Goal: Task Accomplishment & Management: Manage account settings

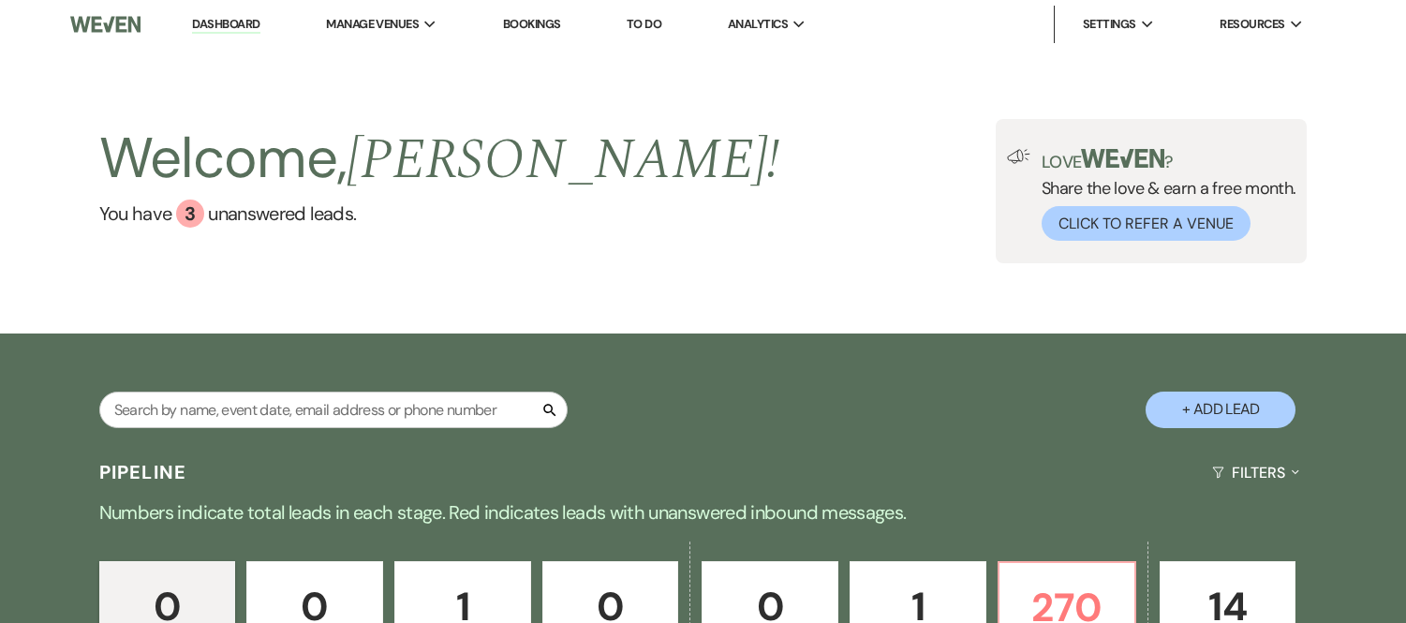
click at [291, 407] on input "text" at bounding box center [333, 409] width 468 height 37
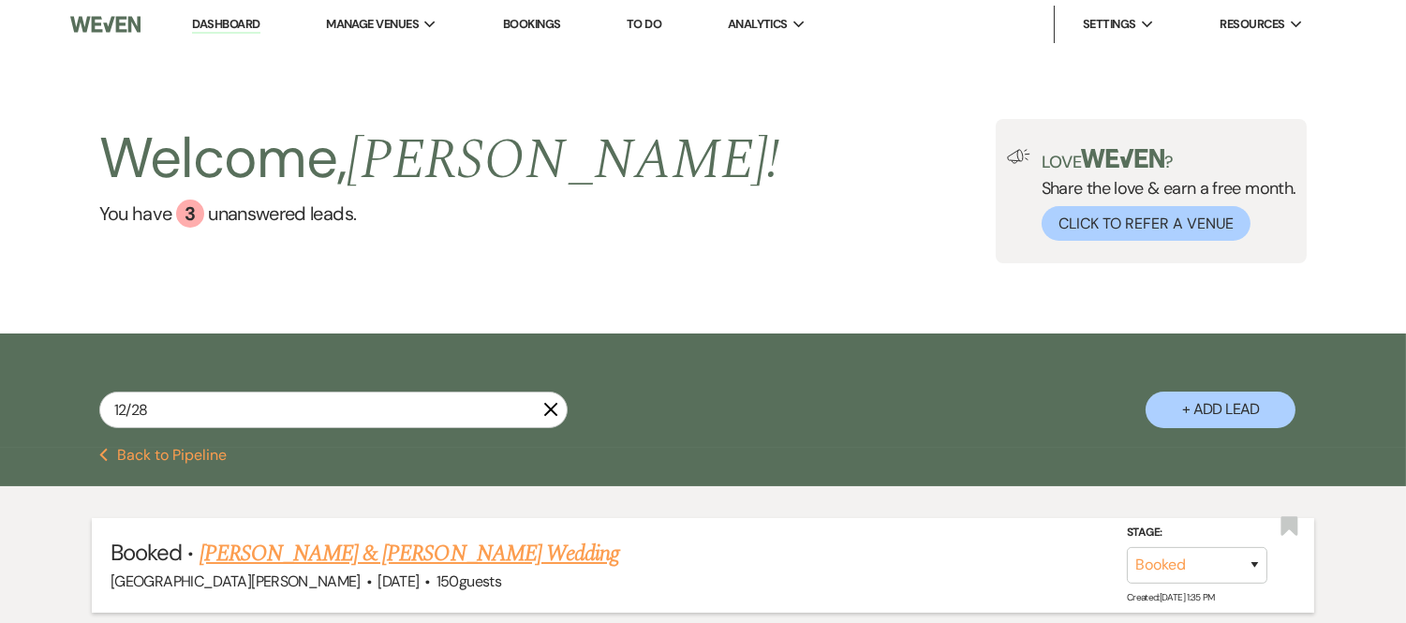
type input "12/28"
click at [367, 541] on link "Madison Durr & Daylan Miller's Wedding" at bounding box center [409, 554] width 420 height 34
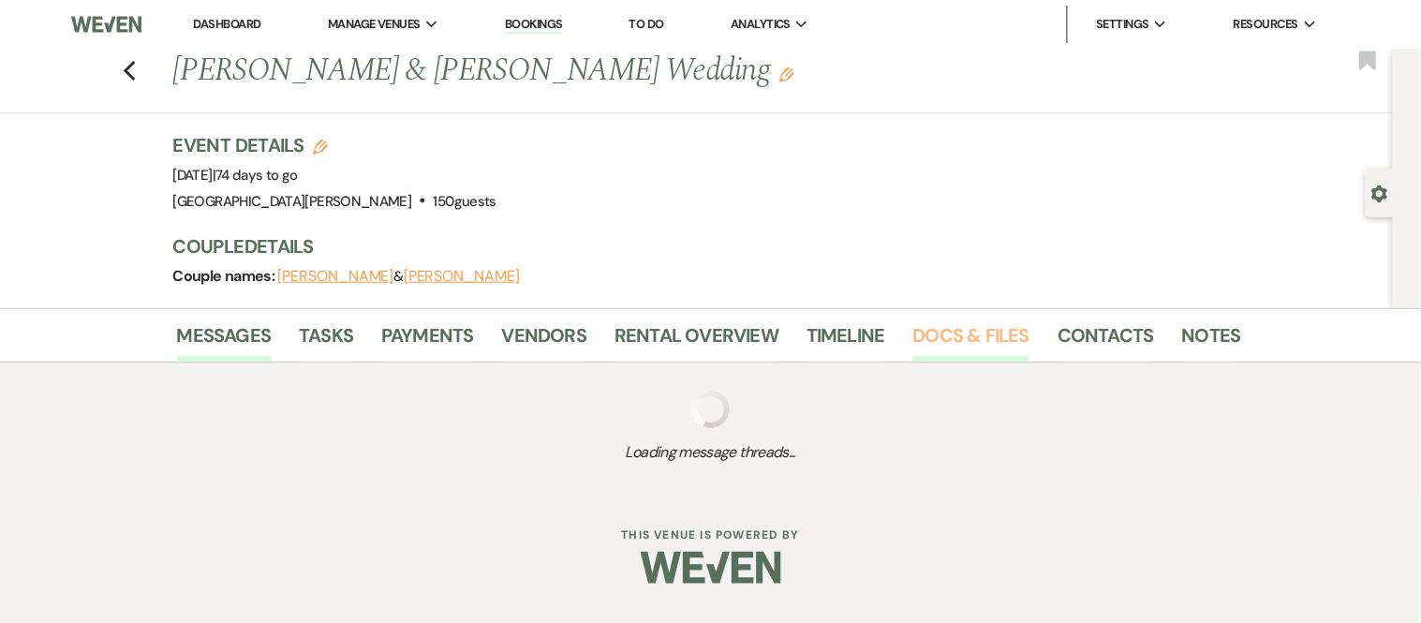
click at [955, 331] on link "Docs & Files" at bounding box center [971, 340] width 116 height 41
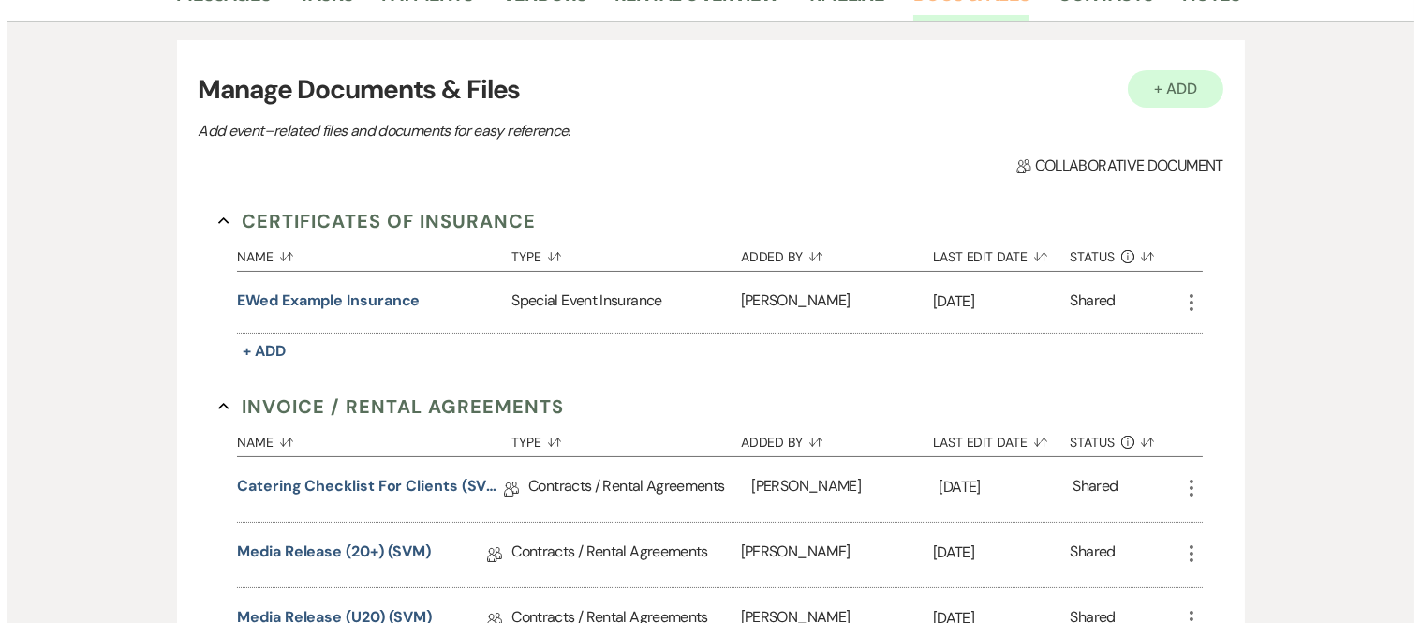
scroll to position [340, 0]
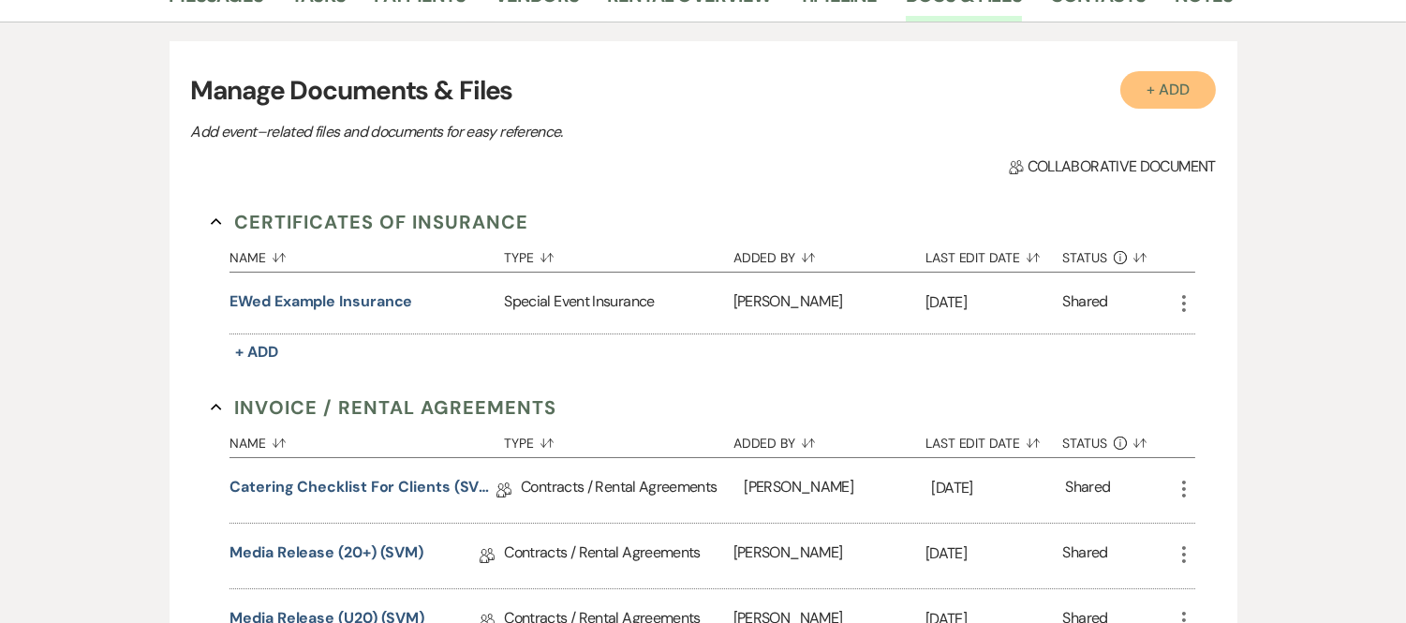
click at [1164, 84] on button "+ Add" at bounding box center [1168, 89] width 96 height 37
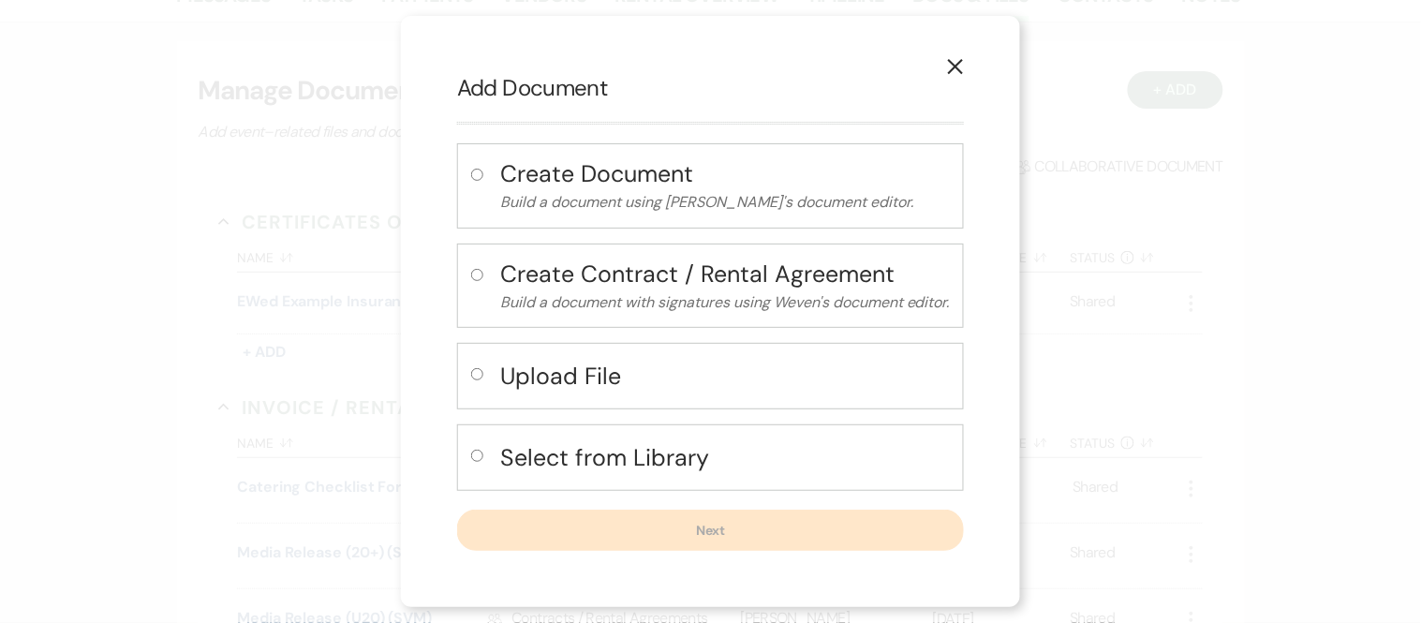
click at [478, 370] on input "radio" at bounding box center [477, 374] width 12 height 12
radio input "true"
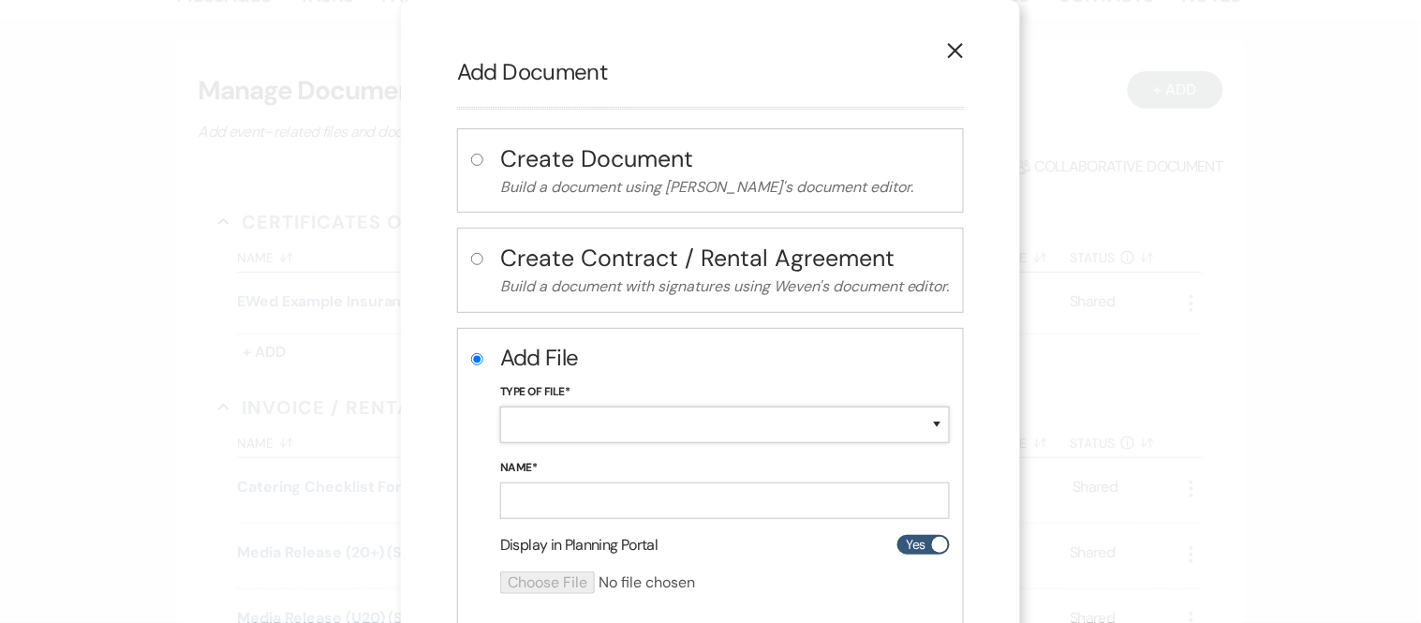
click at [549, 429] on select "Special Event Insurance Vendor Certificate of Insurance Contracts / Rental Agre…" at bounding box center [725, 424] width 450 height 37
select select "10"
click at [500, 406] on select "Special Event Insurance Vendor Certificate of Insurance Contracts / Rental Agre…" at bounding box center [725, 424] width 450 height 37
click at [578, 509] on input "Name*" at bounding box center [725, 500] width 450 height 37
type input "Prime Time Linens"
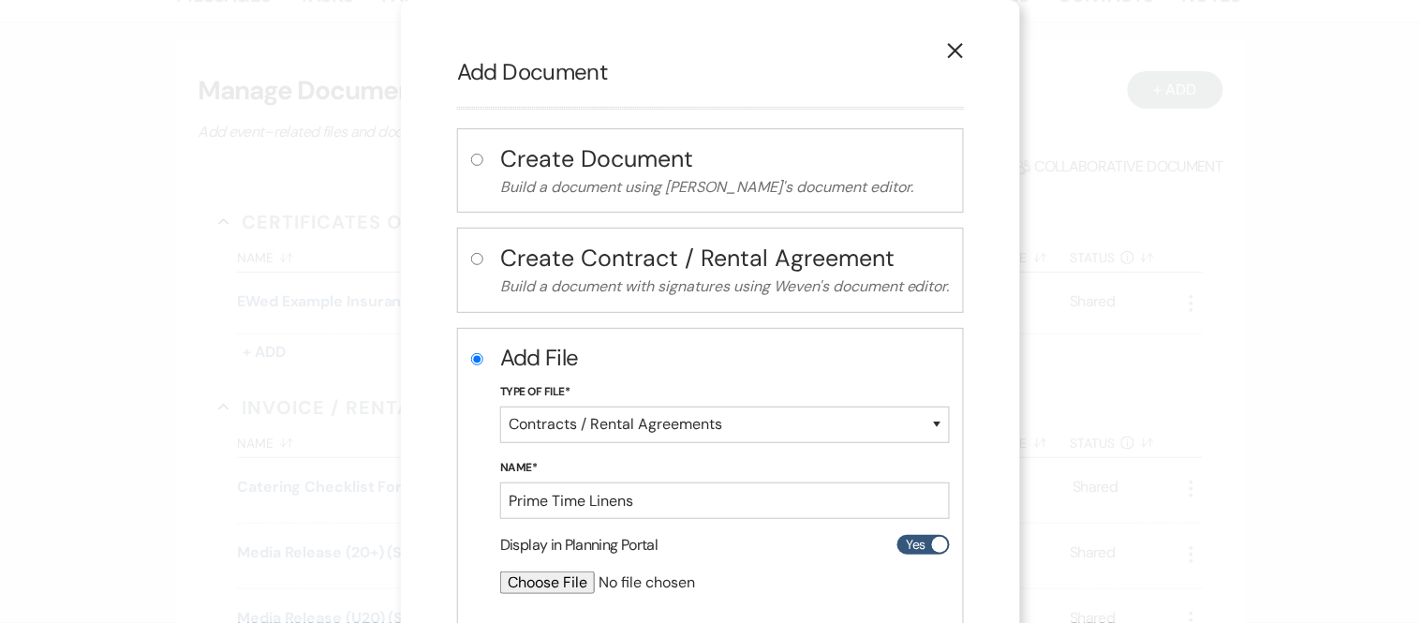
click at [540, 591] on input "file" at bounding box center [675, 582] width 350 height 22
type input "C:\fakepath\Contract 193651.pdf"
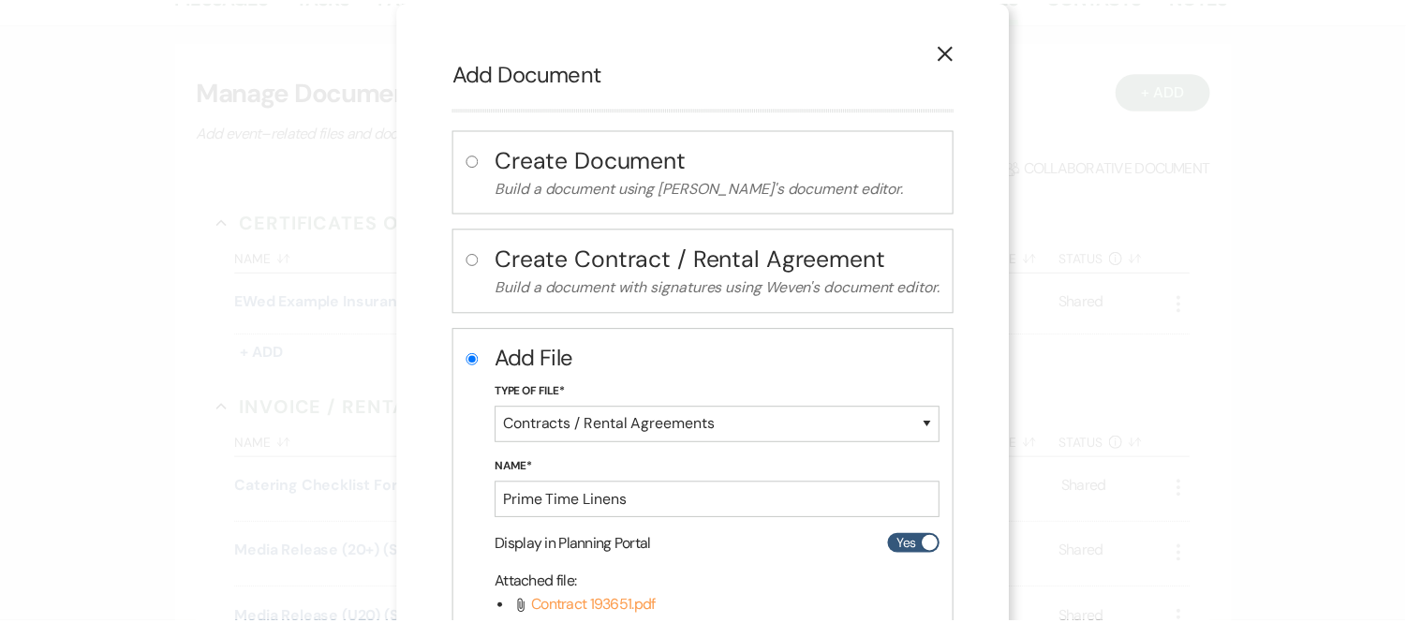
scroll to position [207, 0]
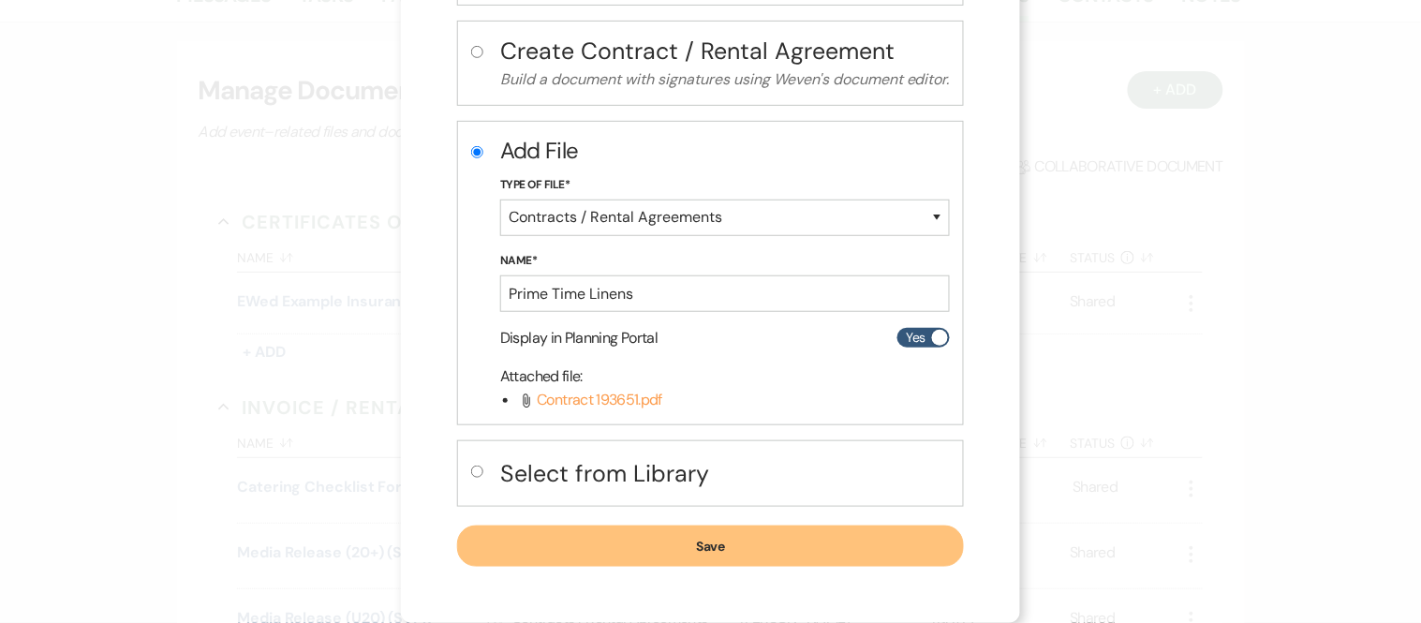
click at [737, 531] on button "Save" at bounding box center [710, 545] width 507 height 41
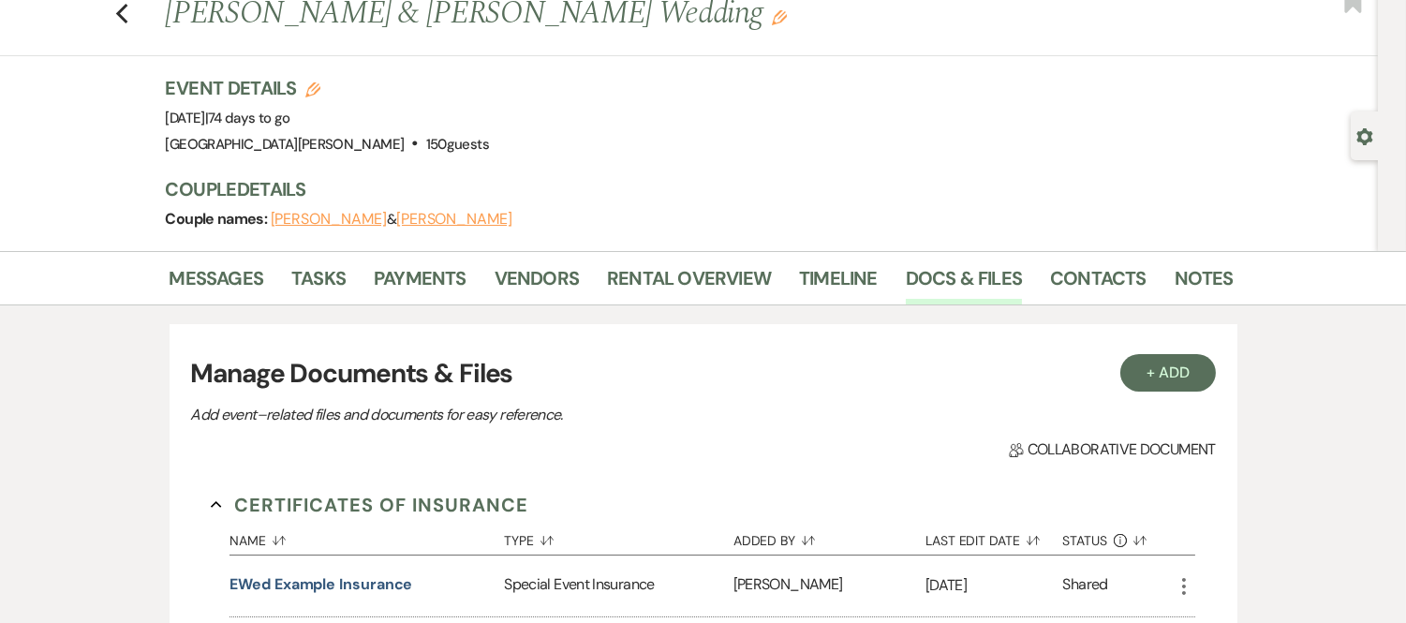
scroll to position [0, 0]
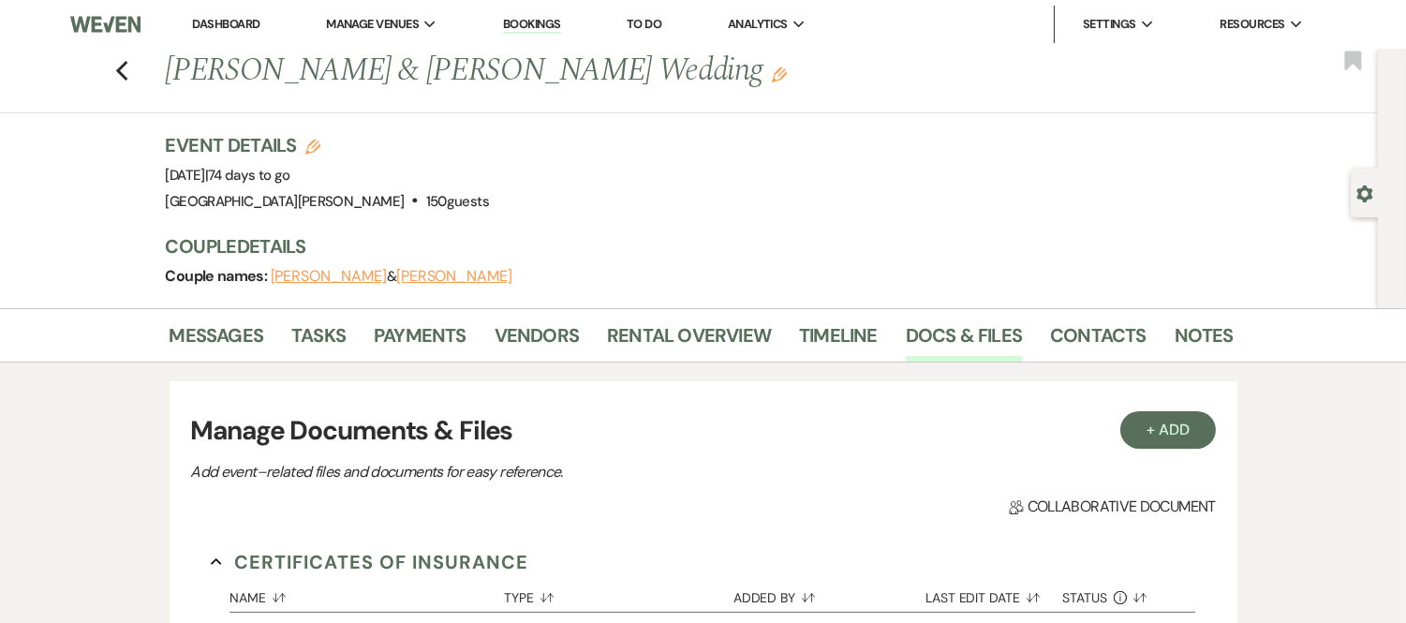
click at [222, 21] on link "Dashboard" at bounding box center [225, 24] width 67 height 16
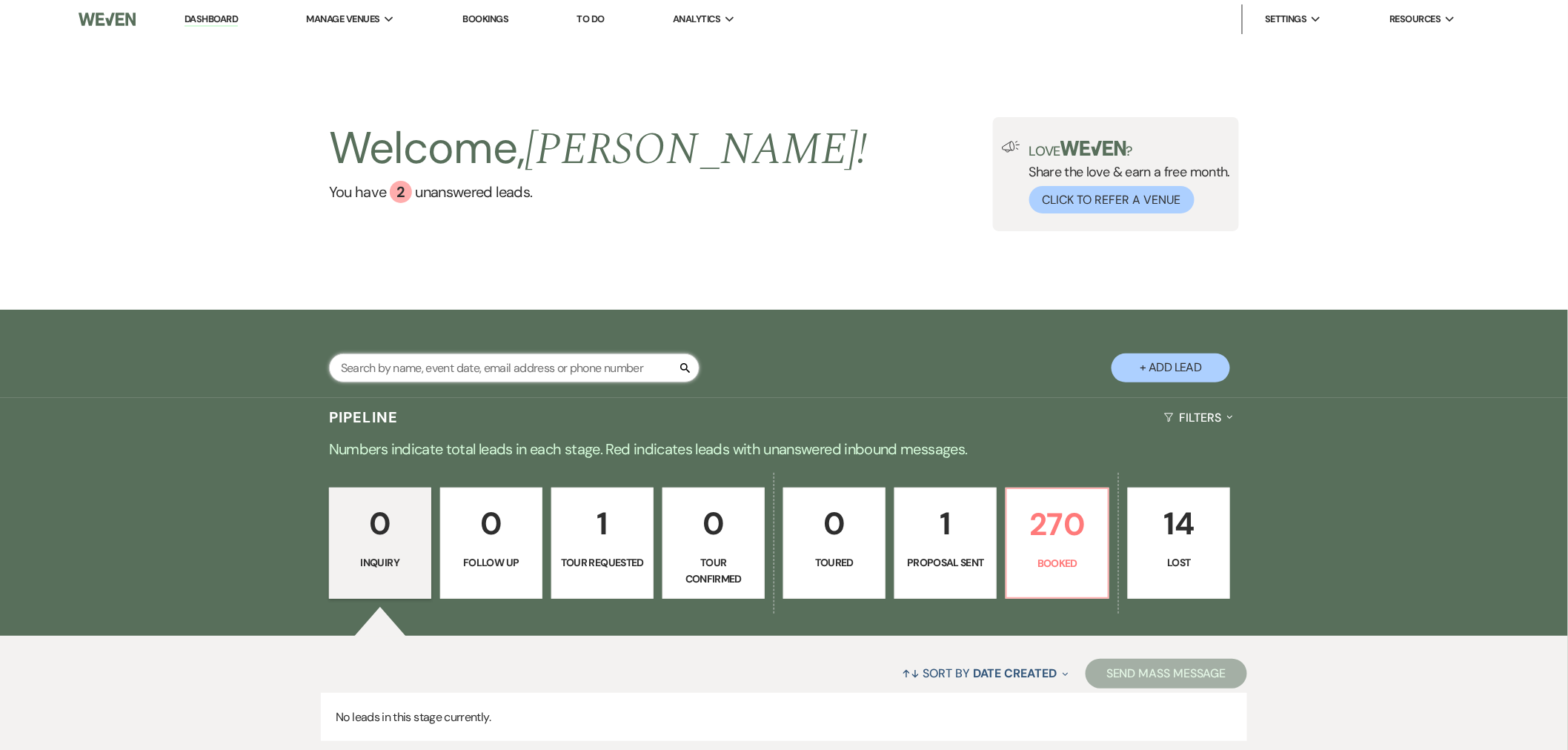
click at [539, 367] on input "text" at bounding box center [514, 368] width 370 height 29
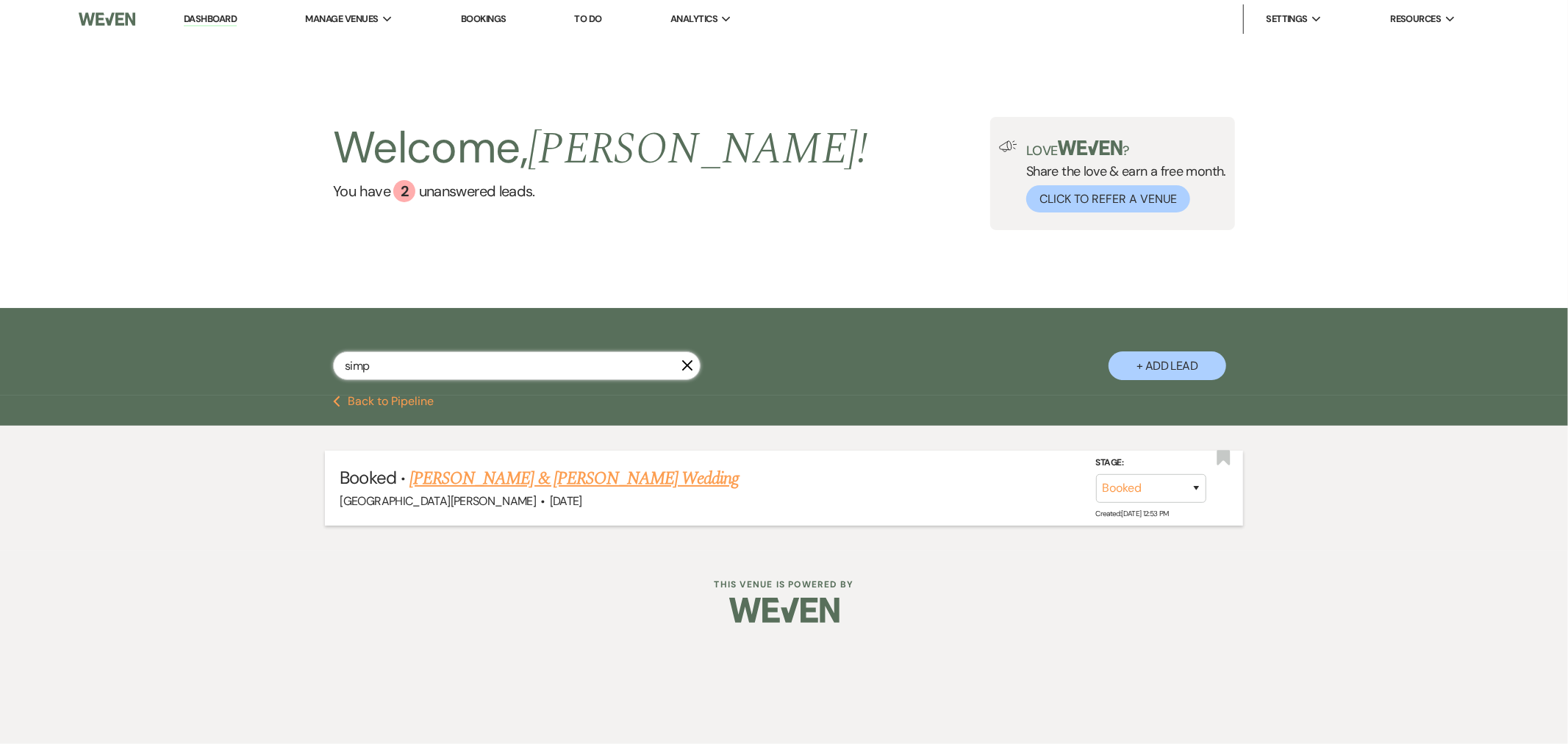
type input "simp"
click at [537, 476] on link "Keira Simpkinson & Trenton Jahnke's Wedding" at bounding box center [574, 479] width 330 height 27
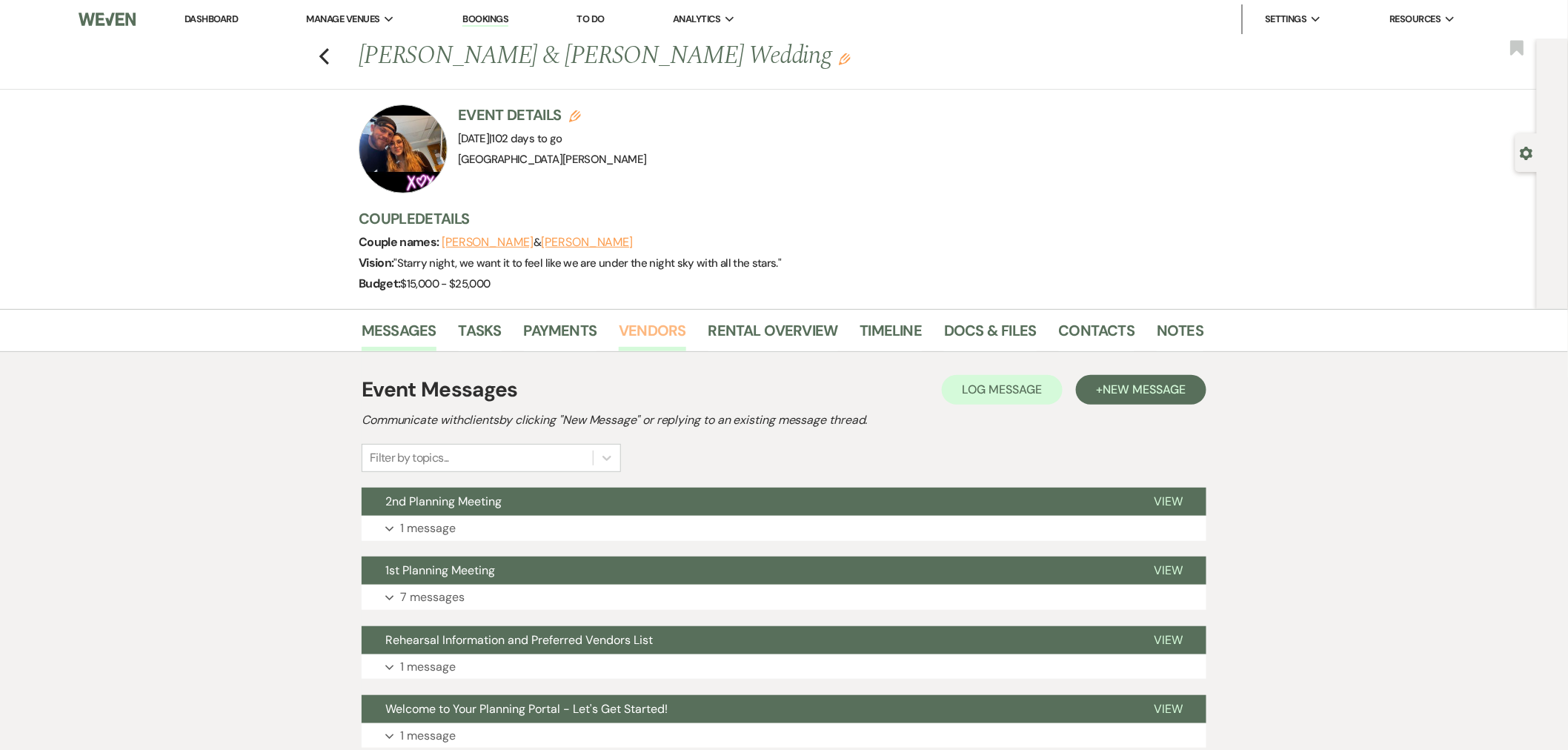
click at [676, 342] on link "Vendors" at bounding box center [652, 335] width 66 height 32
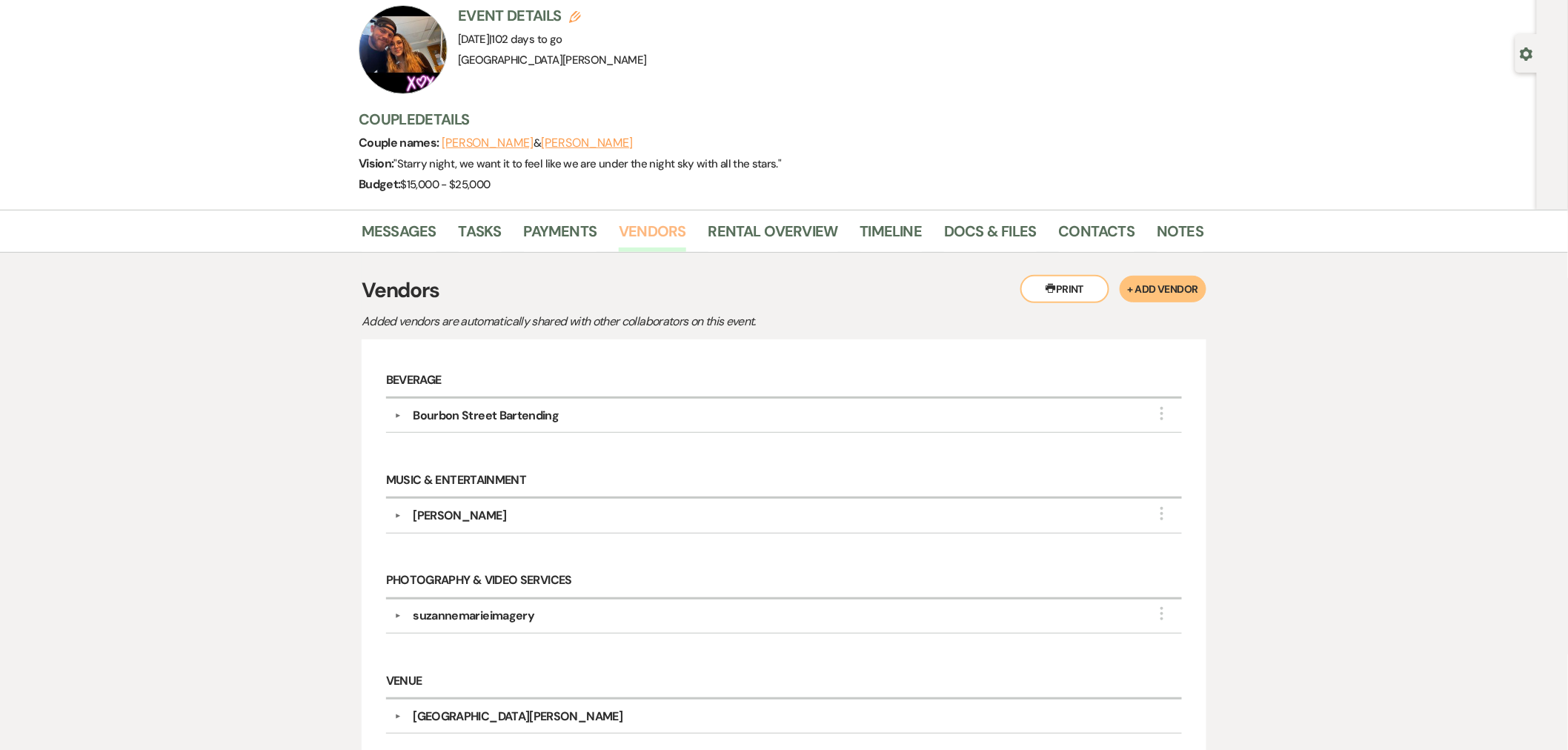
scroll to position [92, 0]
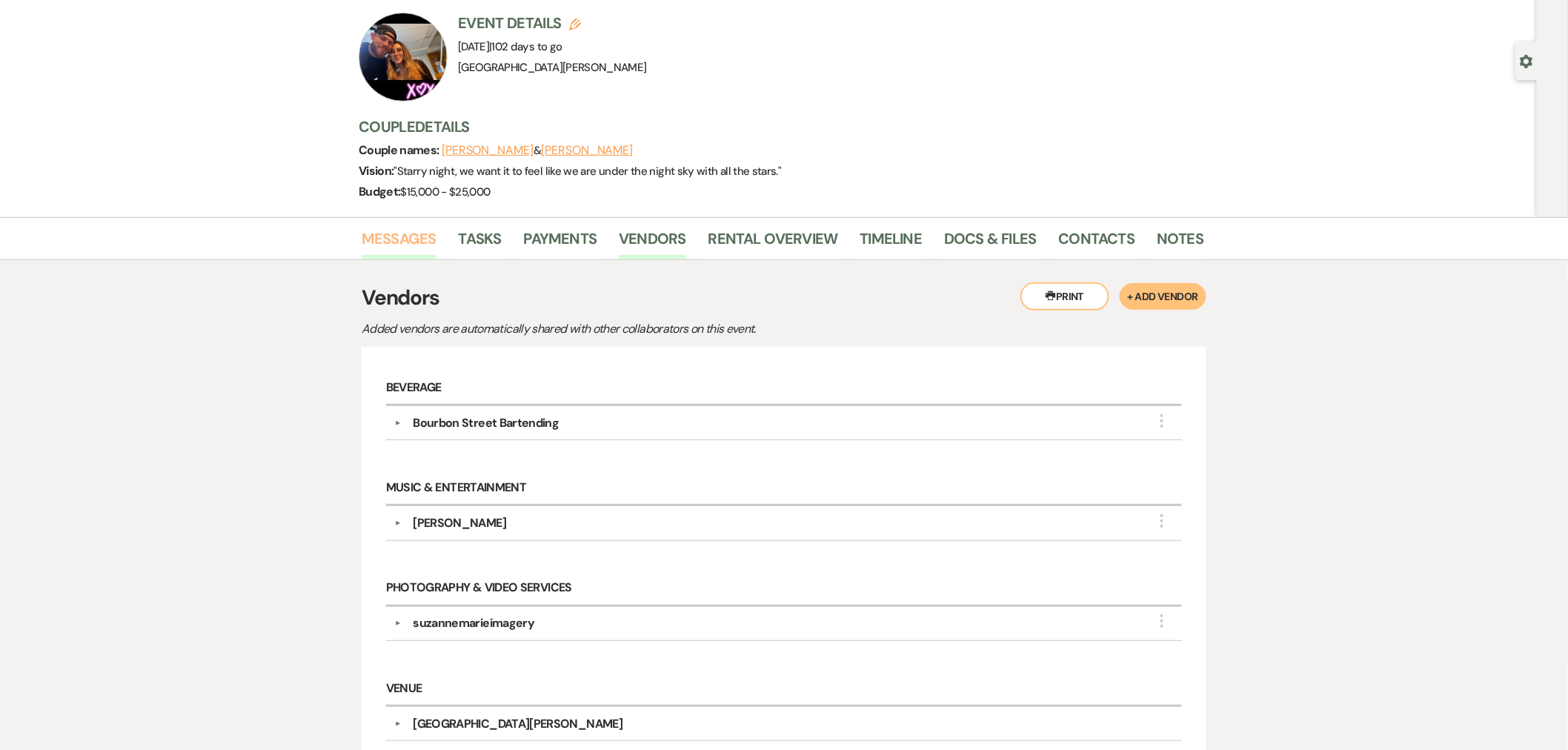
click at [415, 240] on link "Messages" at bounding box center [399, 243] width 75 height 32
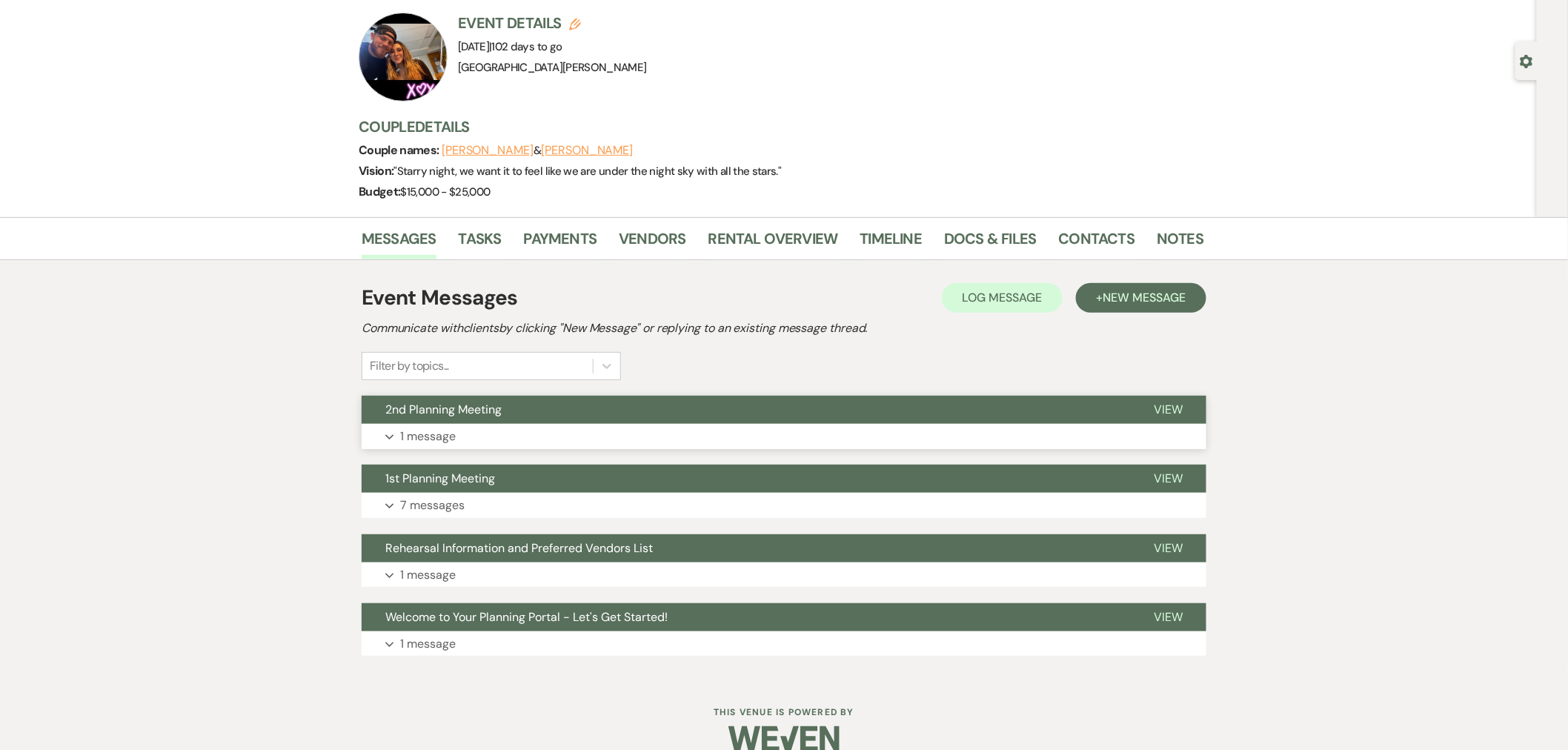
click at [652, 423] on button "2nd Planning Meeting" at bounding box center [745, 410] width 768 height 28
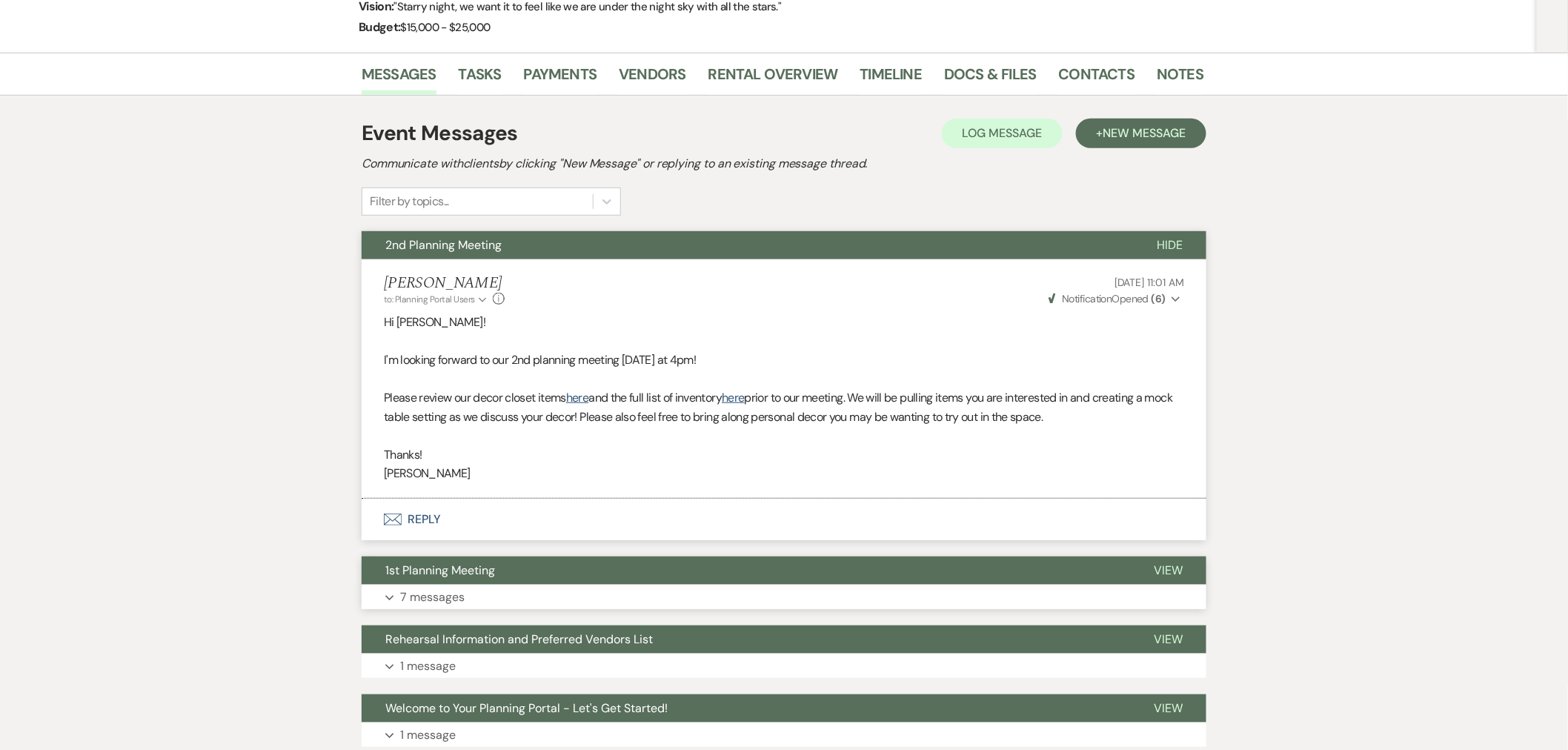
click at [732, 598] on button "Expand 7 messages" at bounding box center [784, 597] width 845 height 25
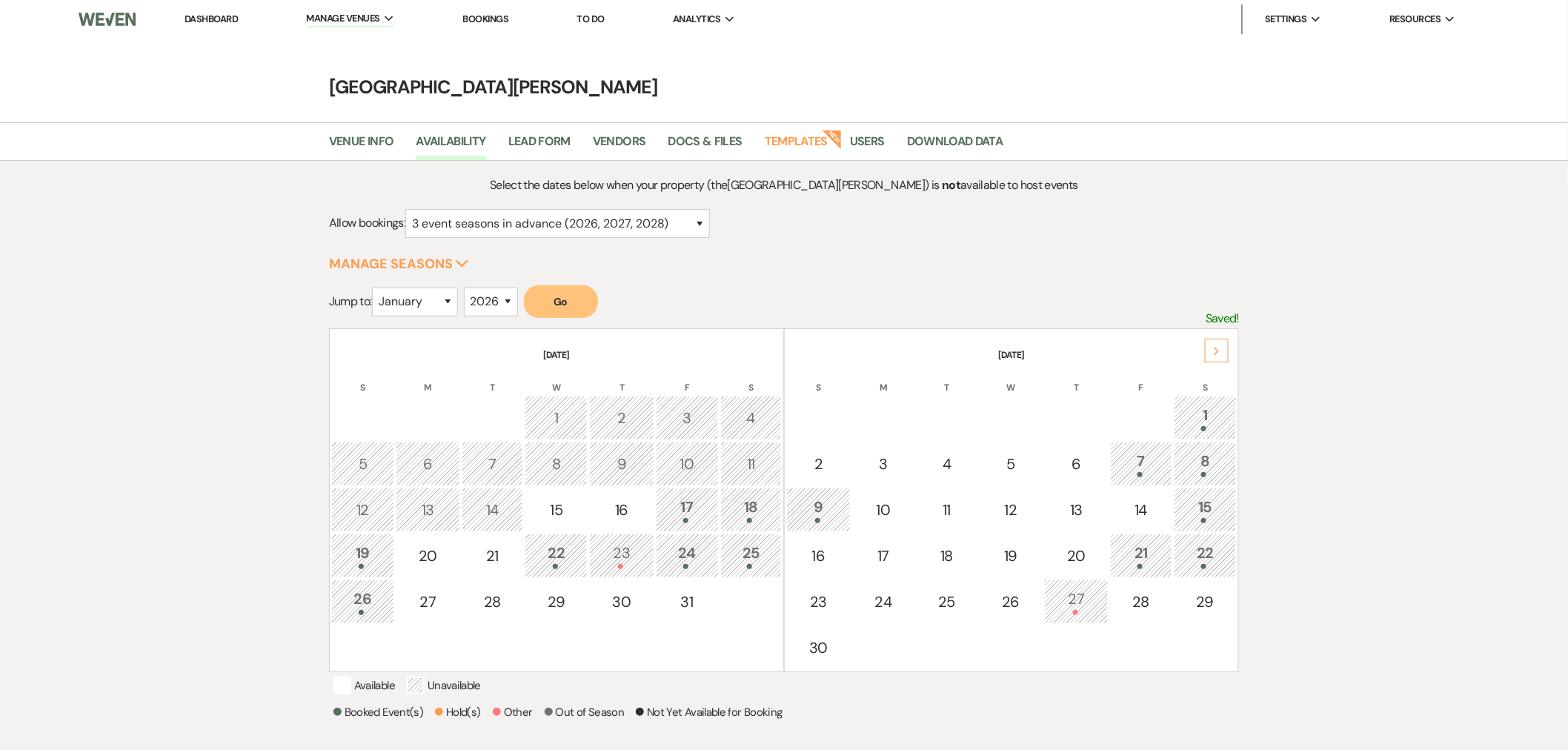
click at [1213, 354] on icon "Next" at bounding box center [1216, 350] width 7 height 9
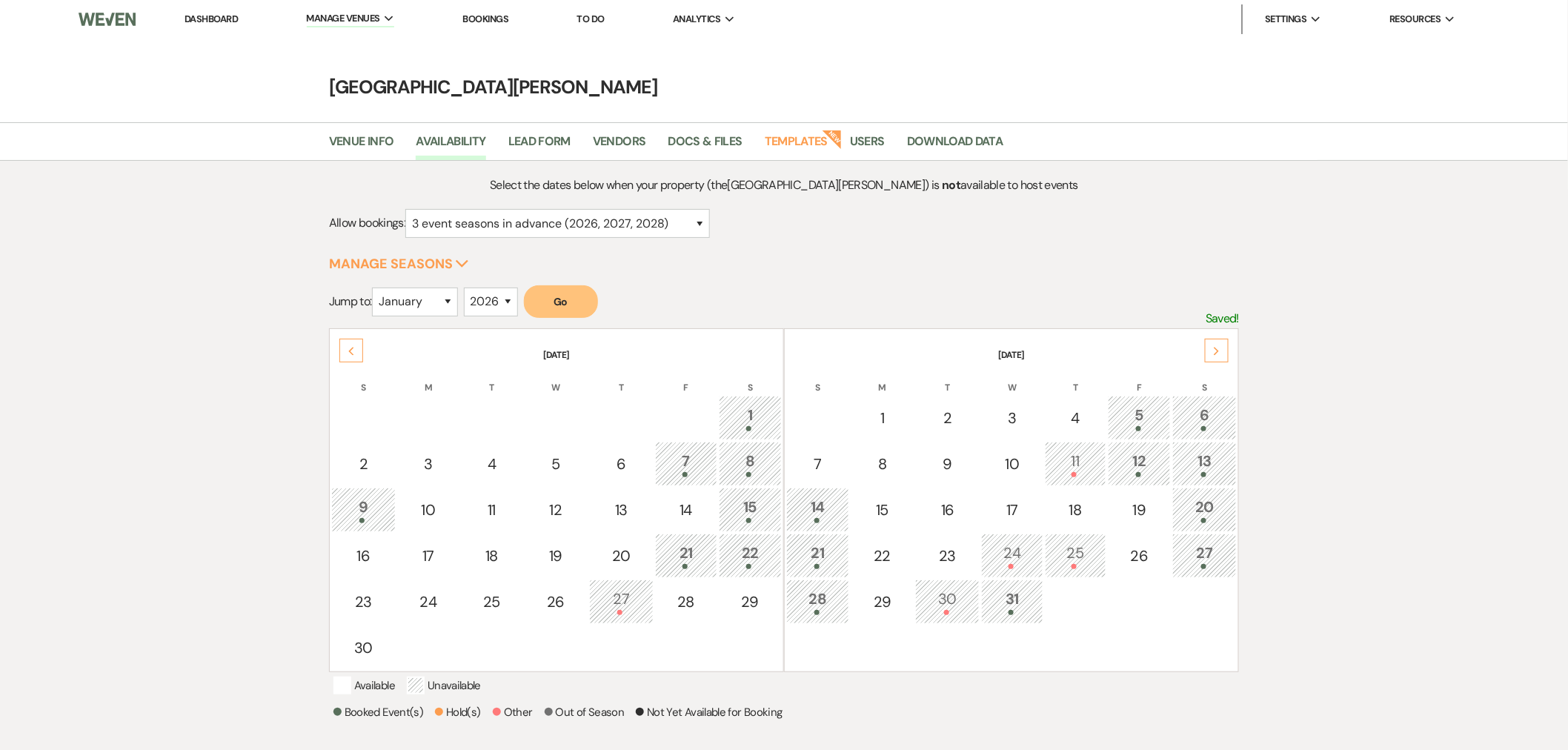
click at [1213, 354] on icon "Next" at bounding box center [1216, 350] width 7 height 9
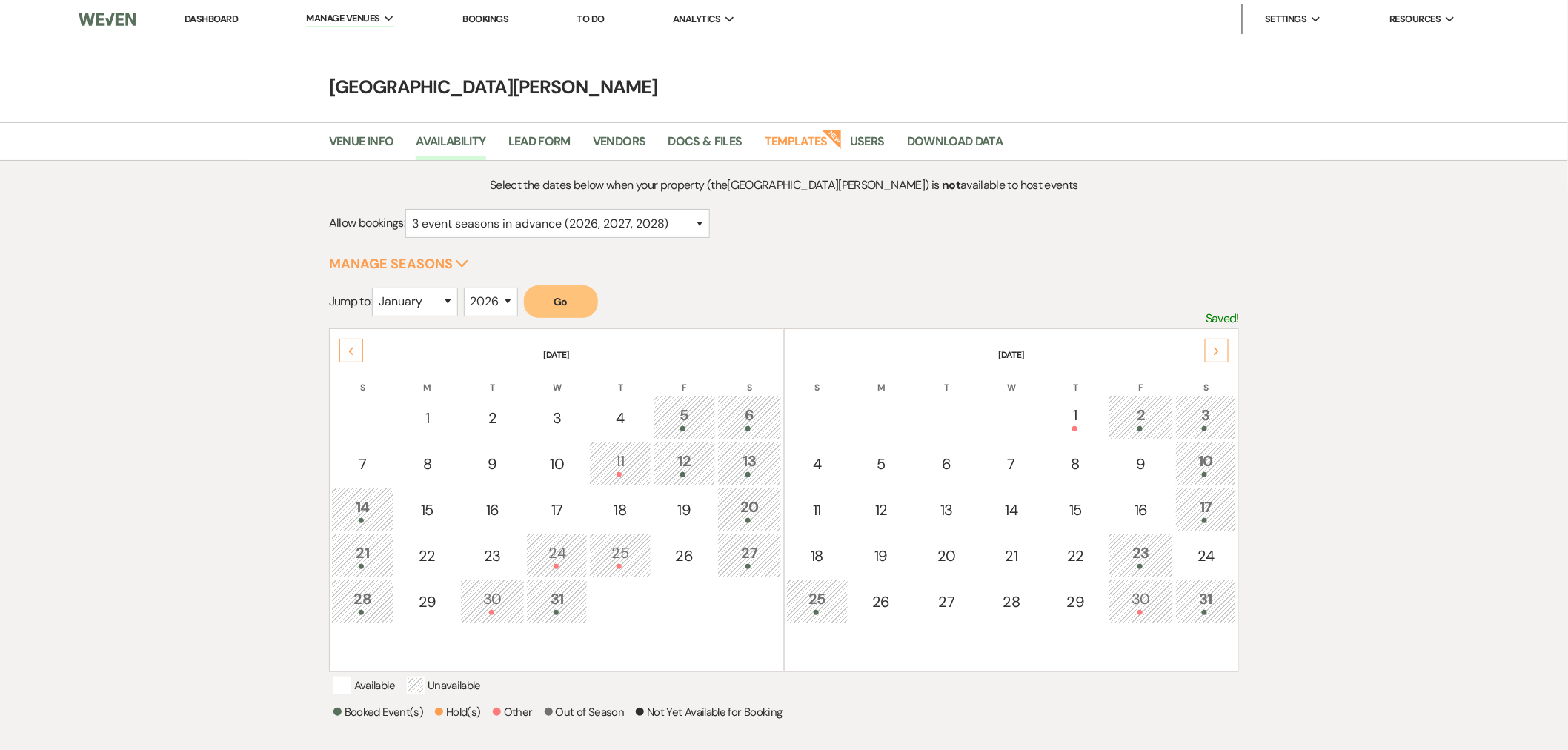
click at [1214, 356] on div "Next" at bounding box center [1217, 350] width 24 height 24
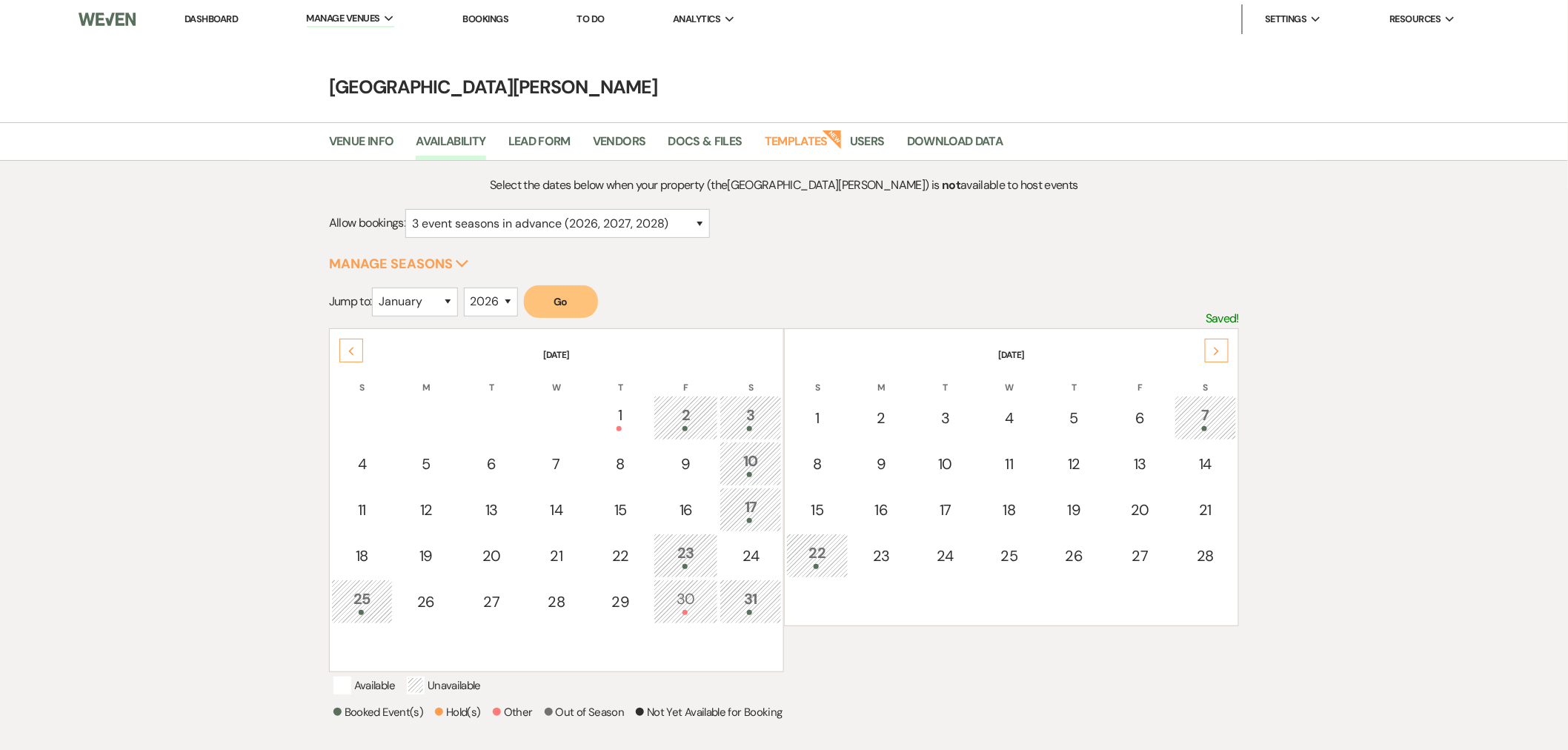
click at [1220, 350] on icon "Next" at bounding box center [1216, 350] width 7 height 9
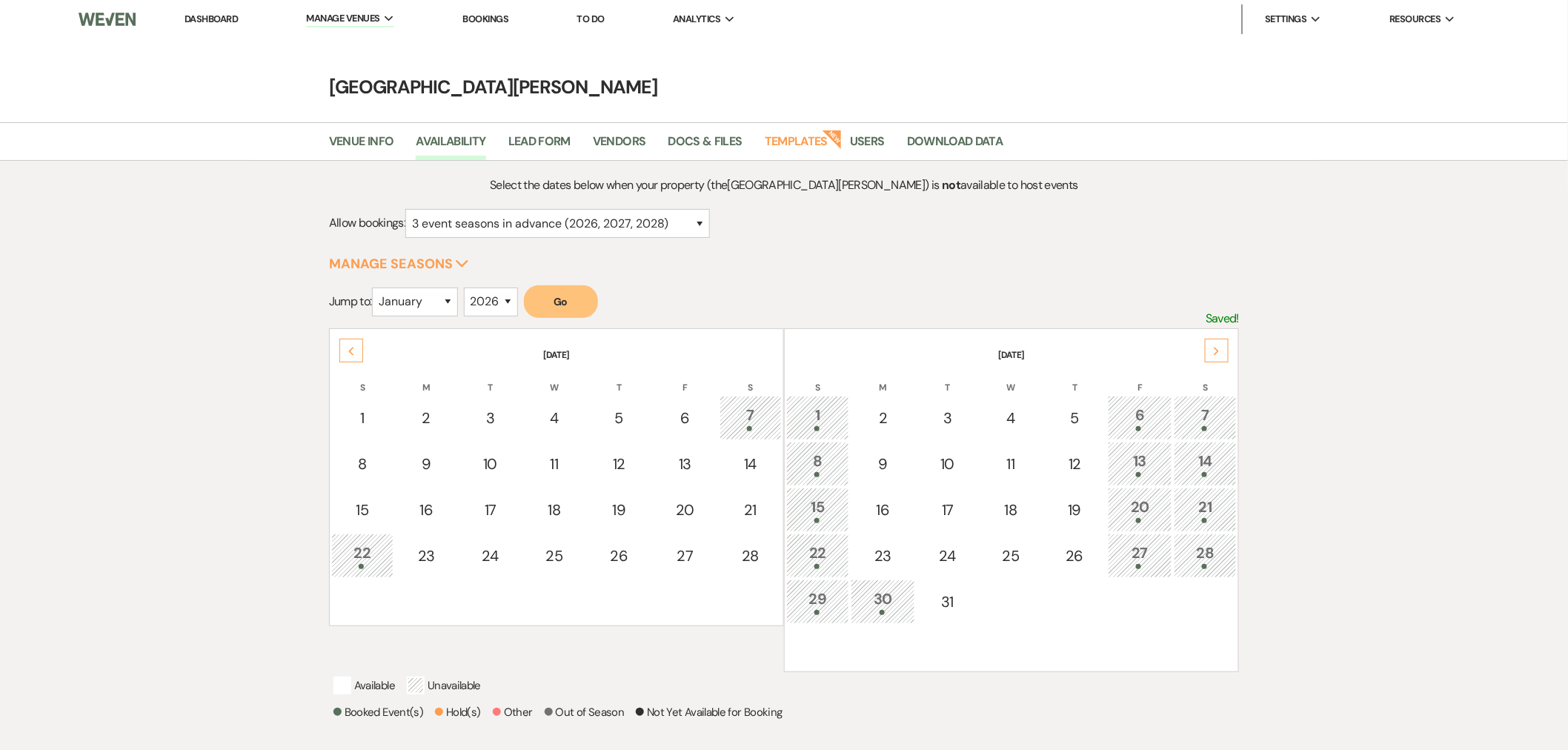
click at [1215, 358] on div "Next" at bounding box center [1217, 350] width 24 height 24
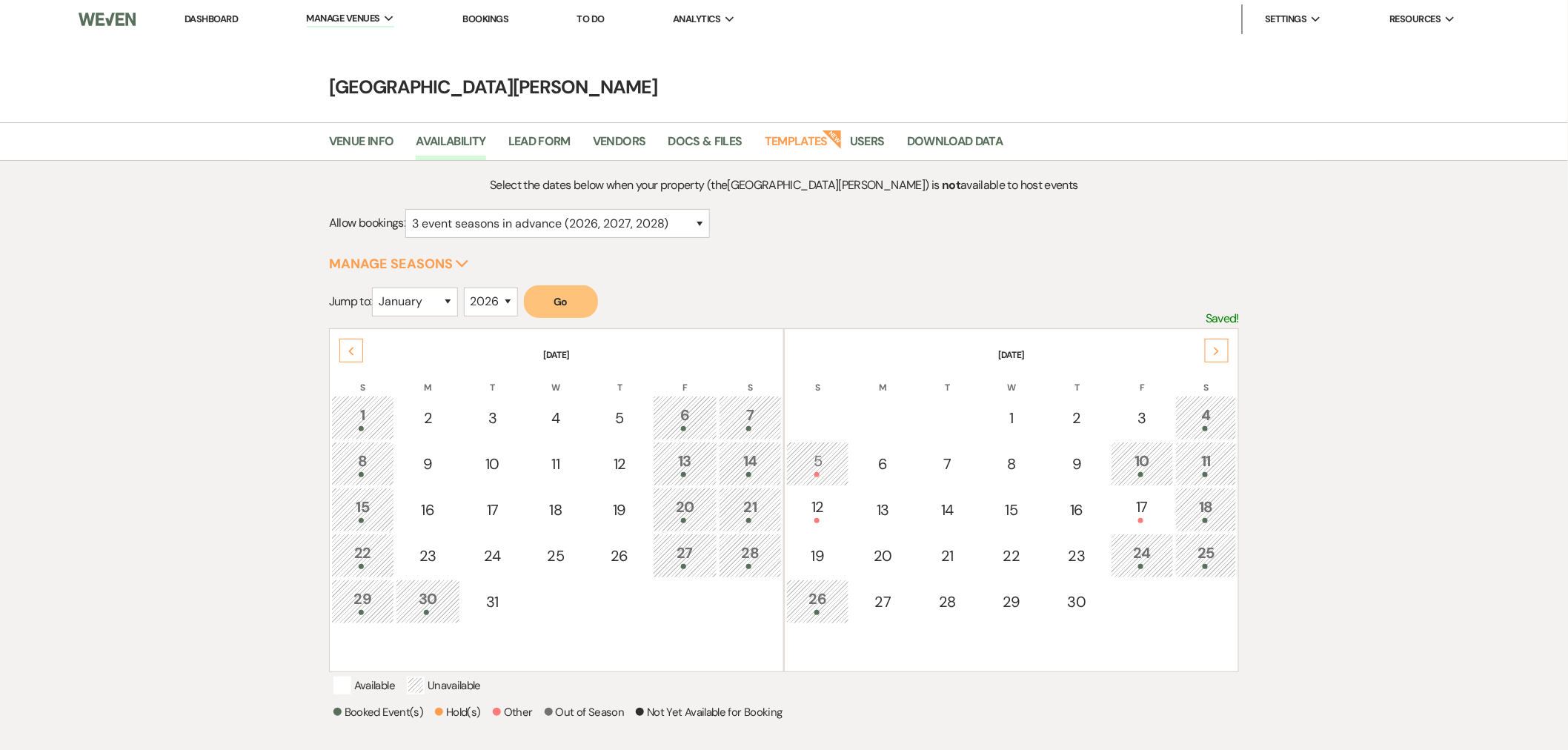
click at [1210, 344] on div "Next" at bounding box center [1217, 350] width 24 height 24
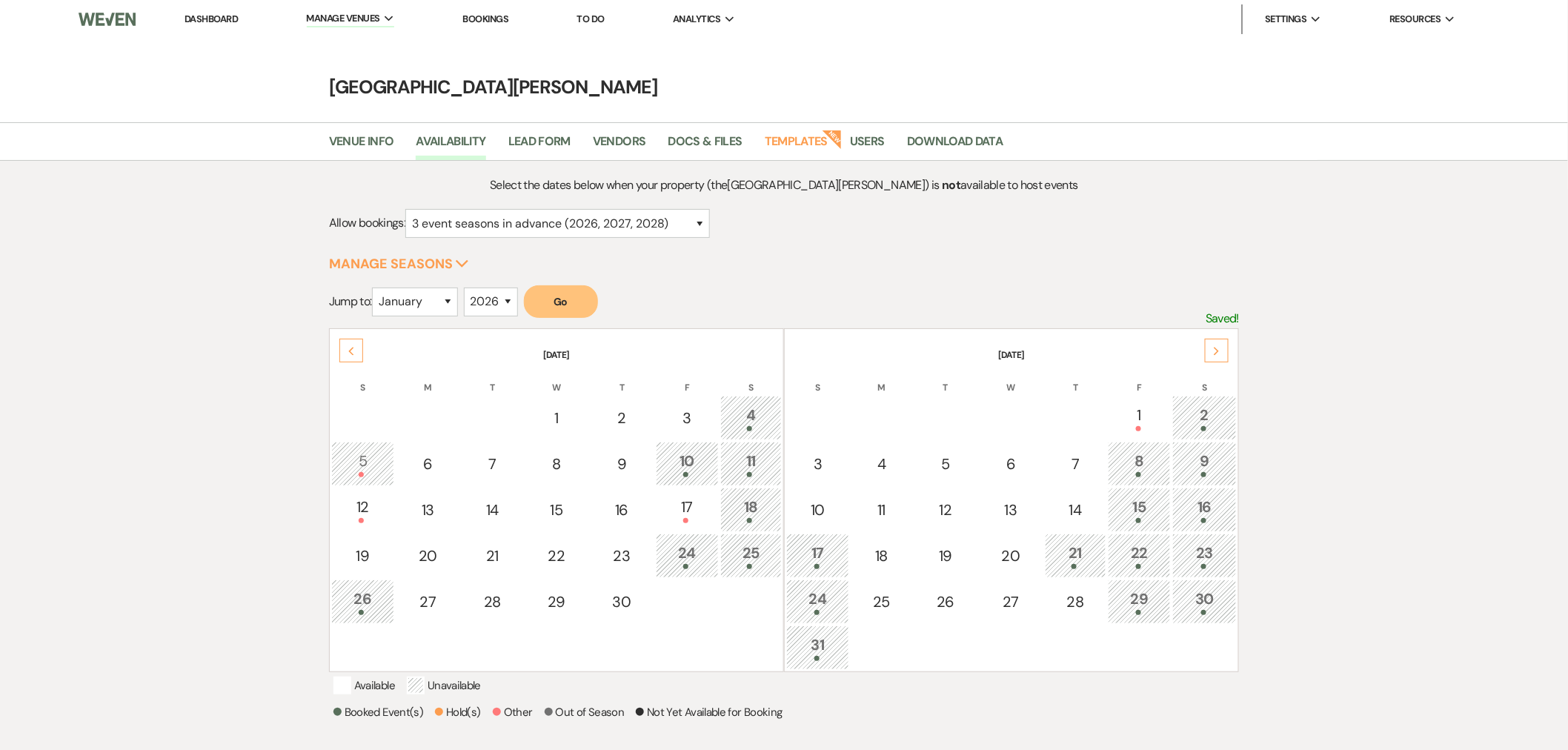
click at [1227, 363] on th "S" at bounding box center [1204, 378] width 64 height 31
click at [1220, 356] on div "Next" at bounding box center [1217, 350] width 24 height 24
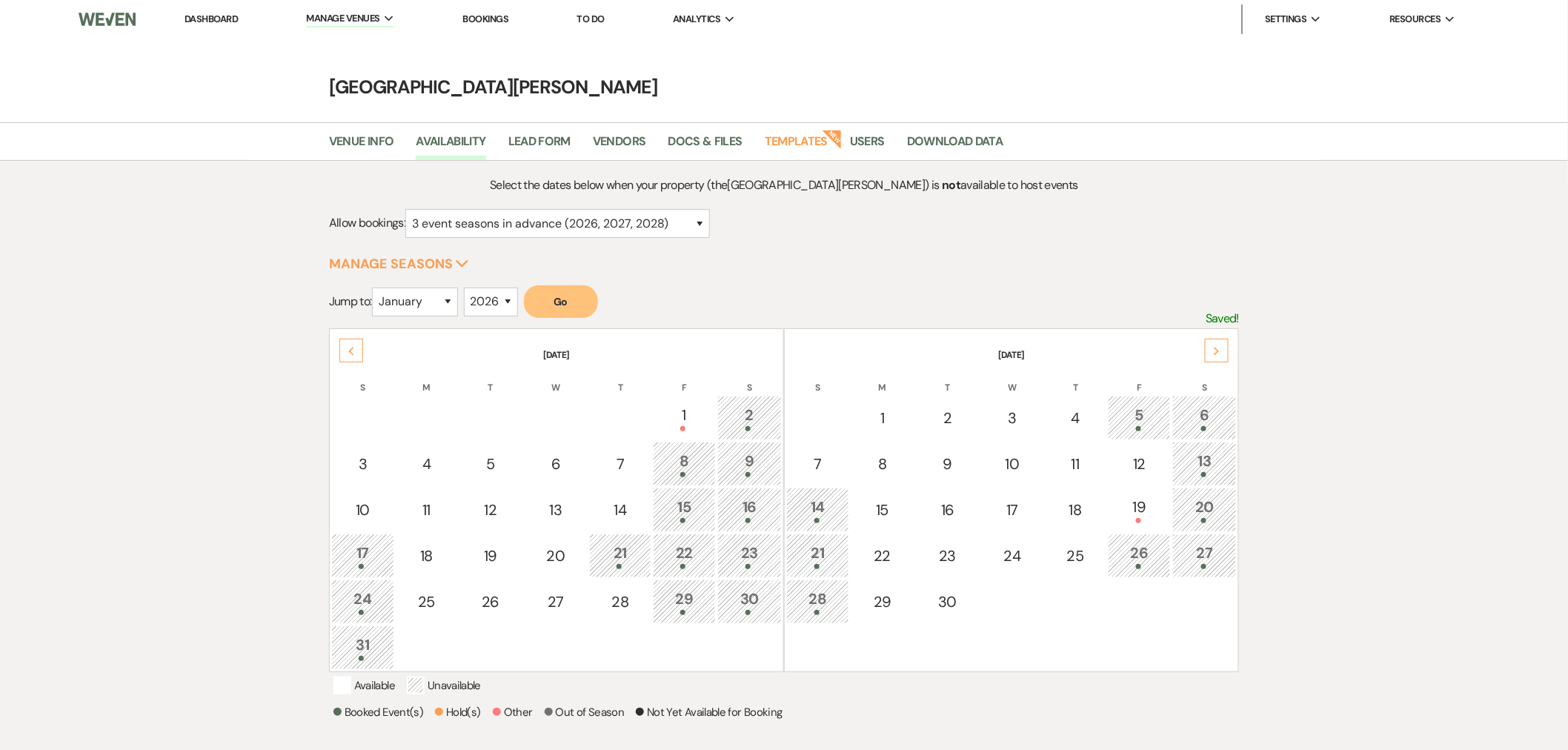
click at [1215, 354] on use at bounding box center [1217, 350] width 6 height 8
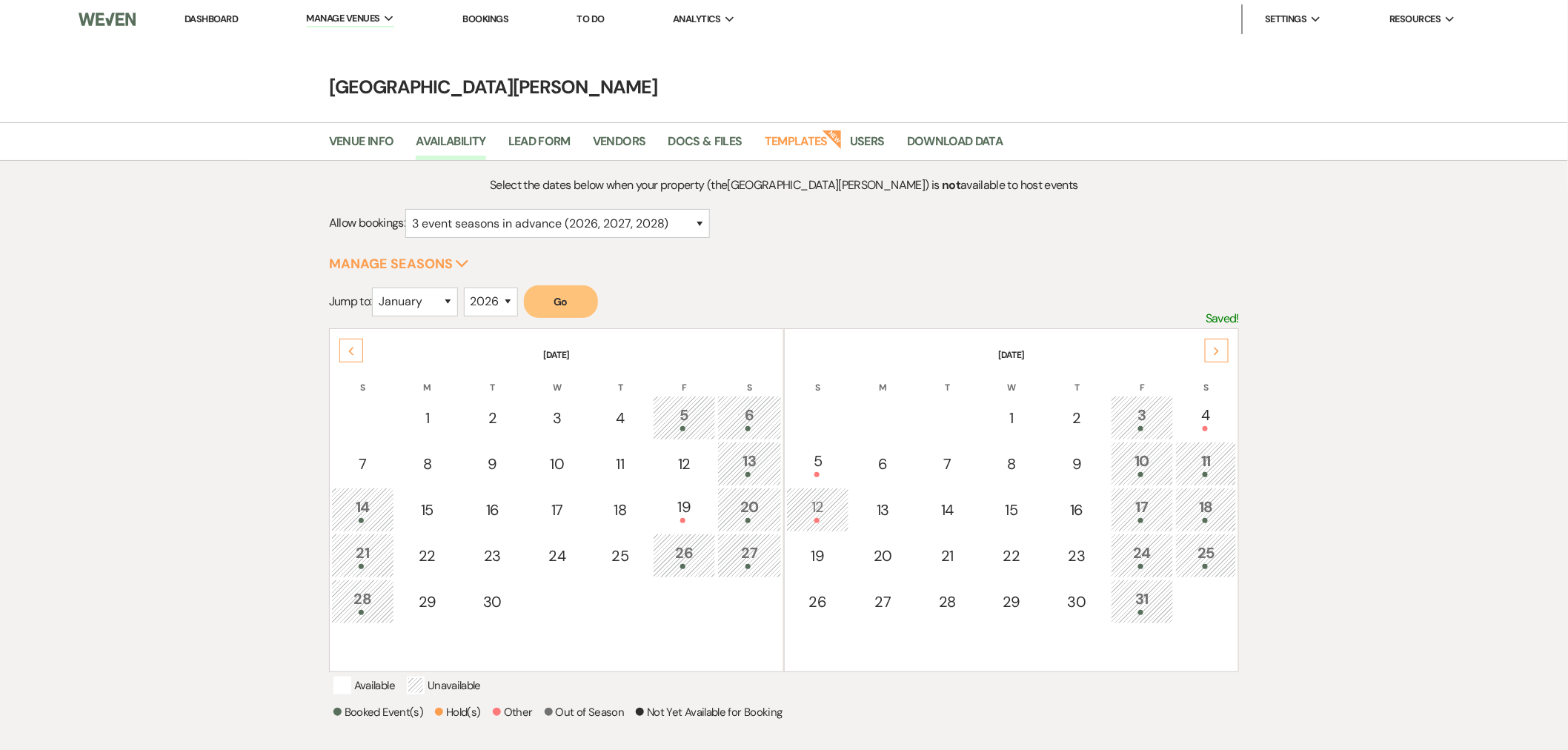
click at [840, 523] on td "12" at bounding box center [818, 509] width 63 height 44
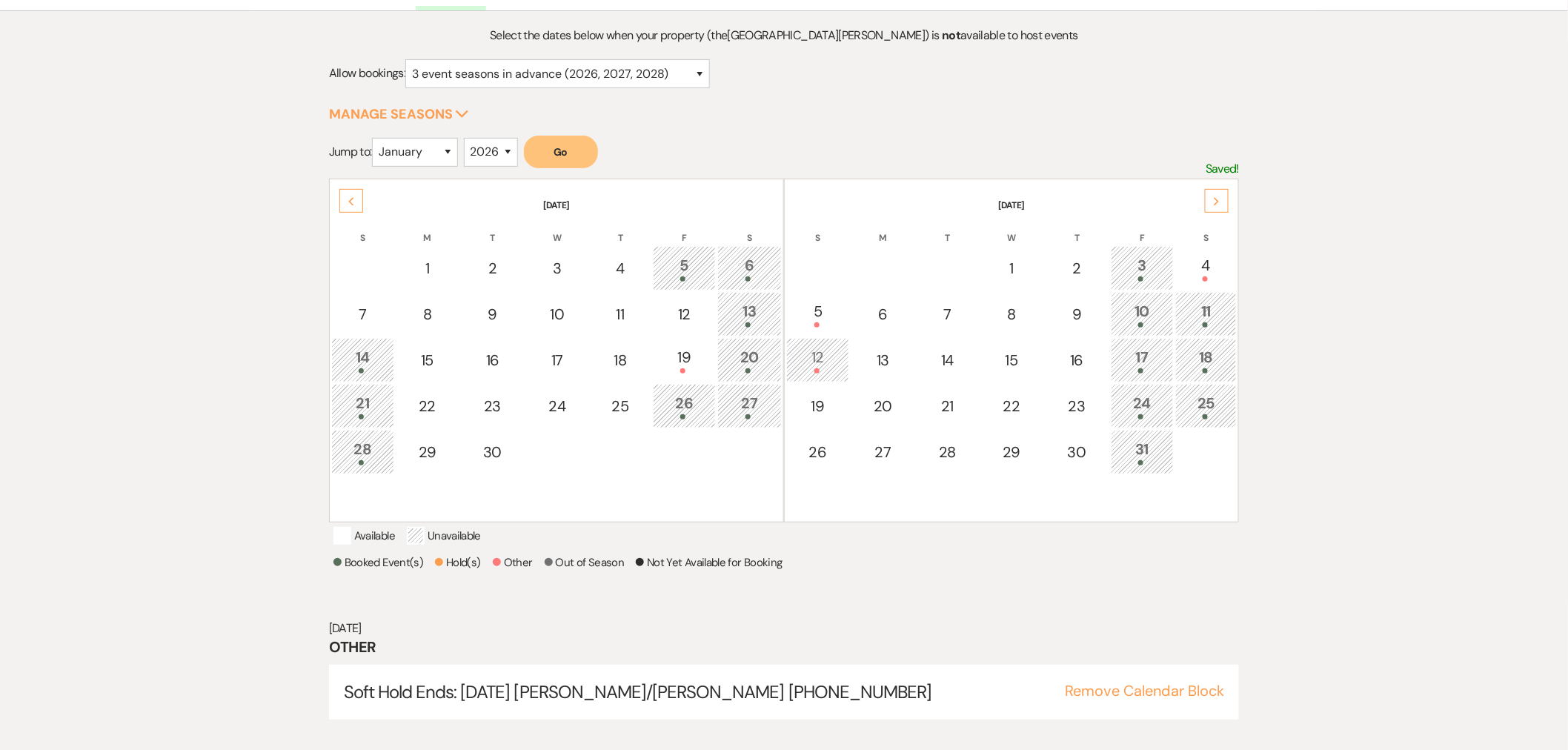
scroll to position [165, 0]
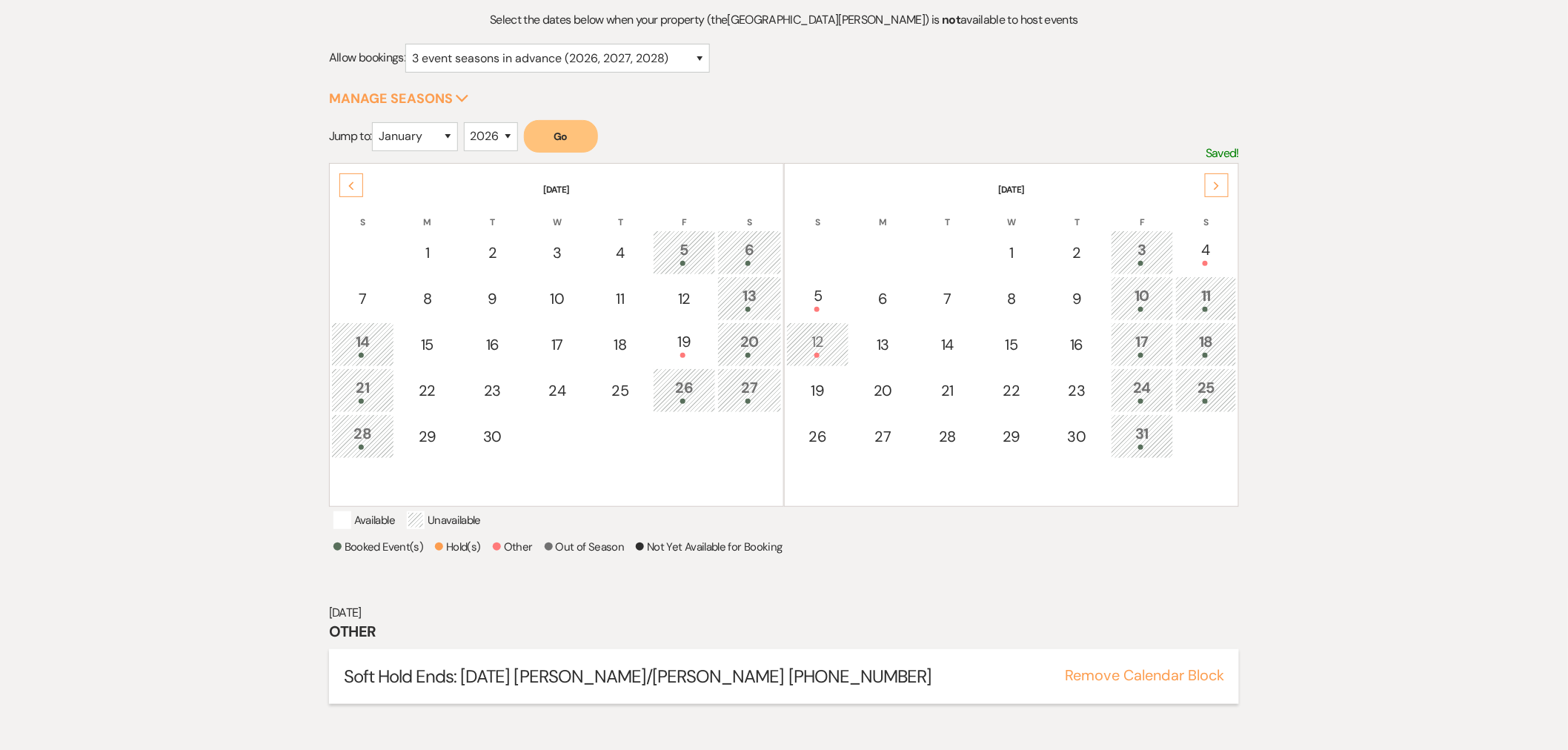
click at [1193, 683] on button "Remove Calendar Block" at bounding box center [1144, 675] width 159 height 15
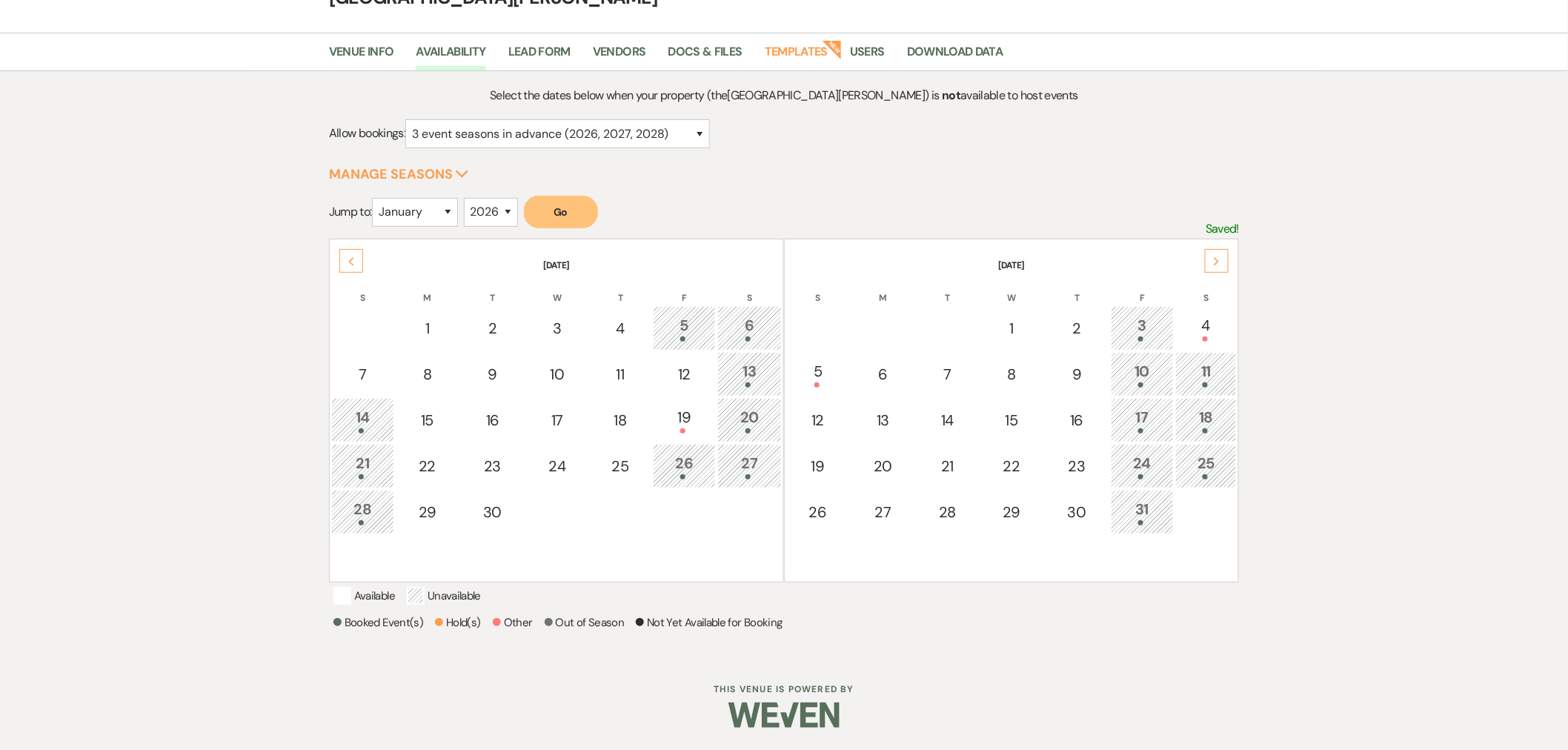
scroll to position [101, 0]
click at [808, 360] on div "5" at bounding box center [817, 373] width 47 height 28
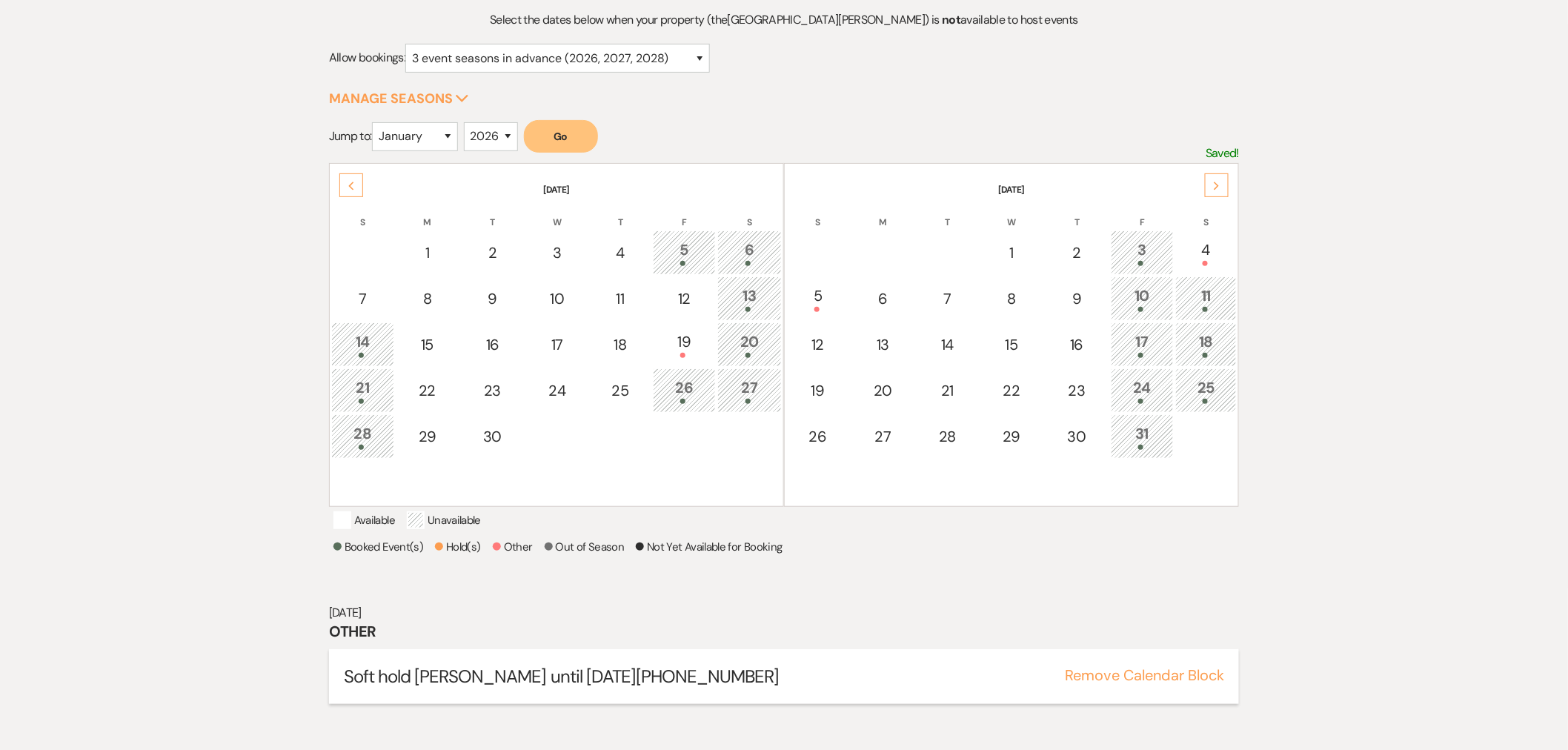
click at [1168, 683] on button "Remove Calendar Block" at bounding box center [1144, 675] width 159 height 15
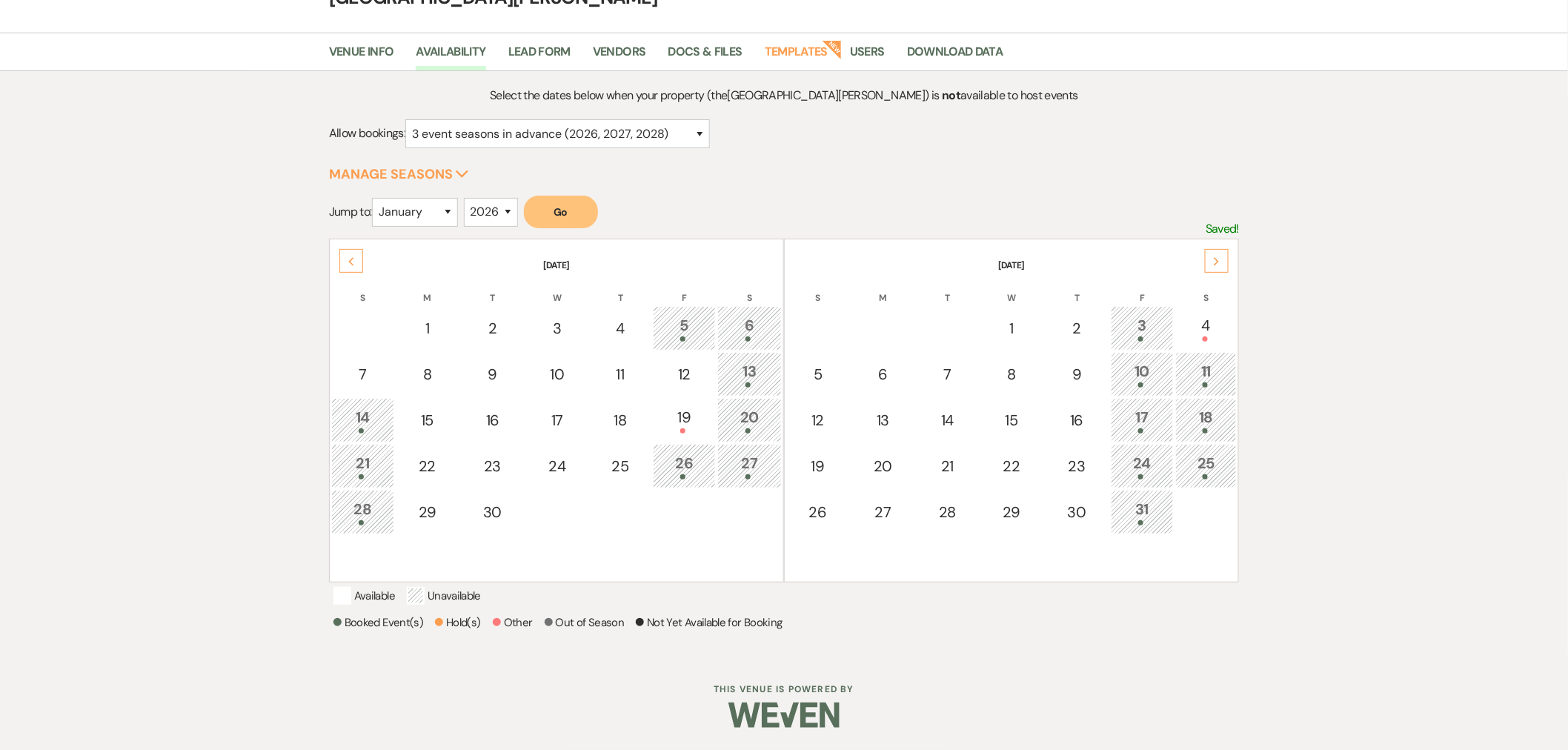
scroll to position [101, 0]
click at [677, 406] on div "19" at bounding box center [684, 419] width 47 height 28
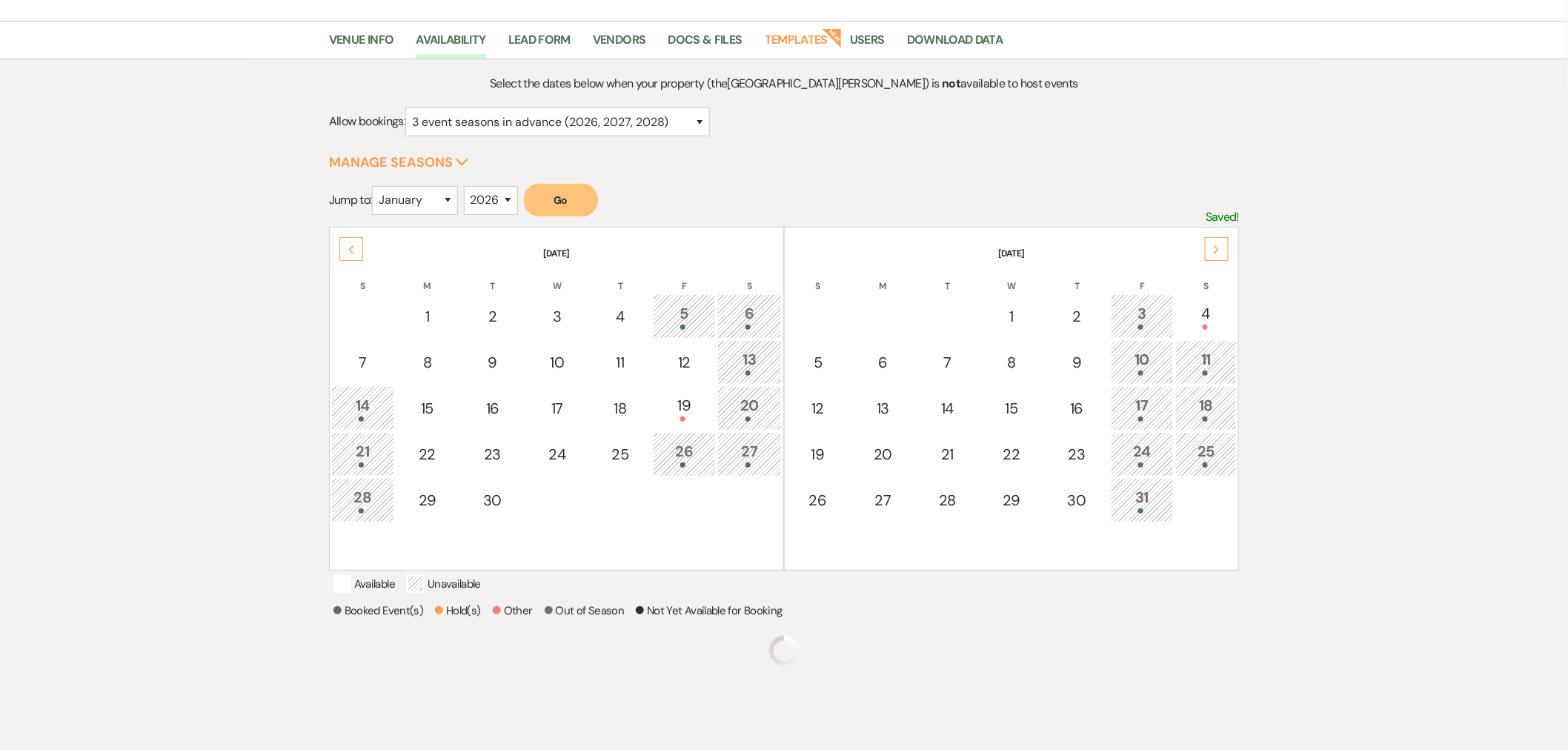
scroll to position [165, 0]
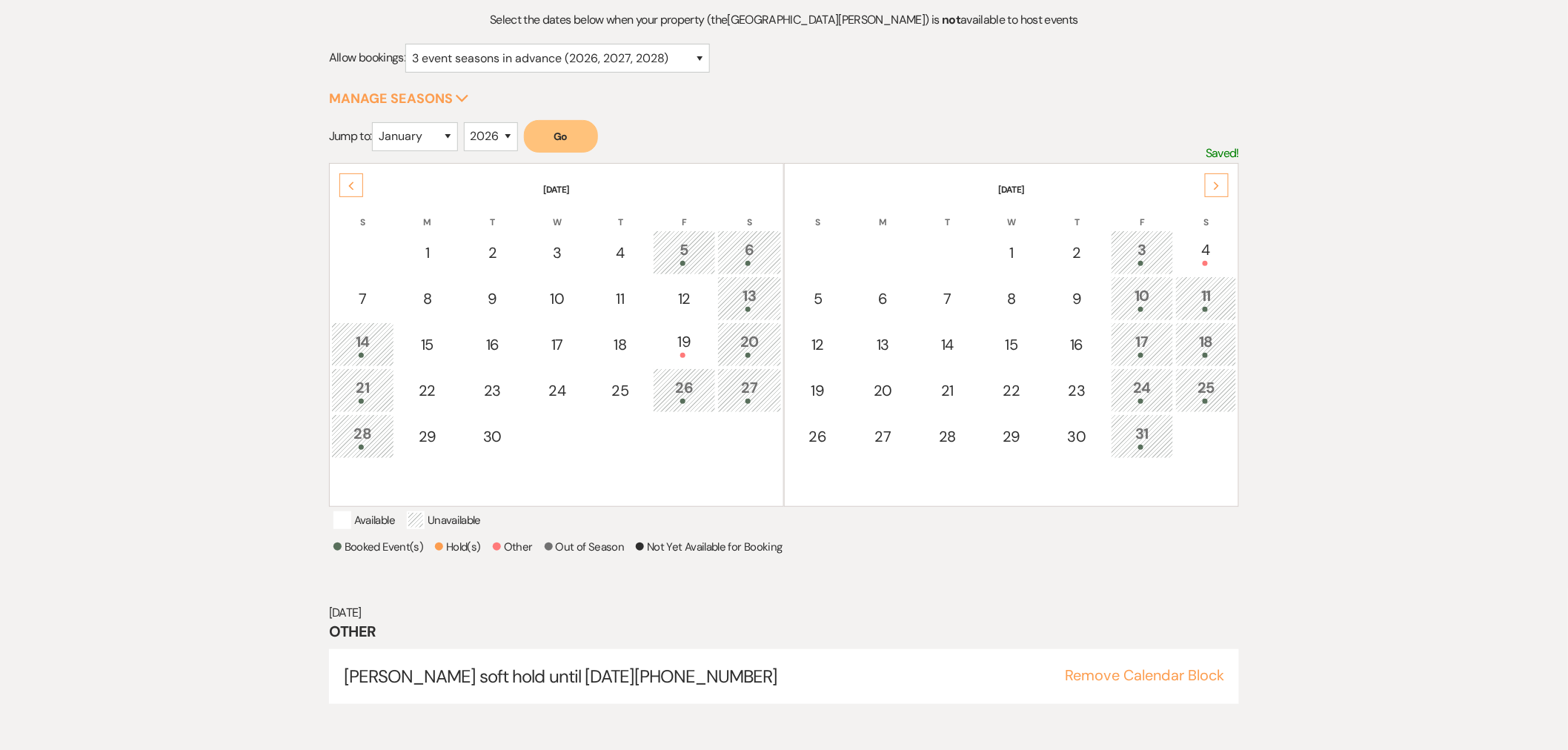
drag, startPoint x: 1203, startPoint y: 683, endPoint x: 1219, endPoint y: 563, distance: 121.1
click at [1203, 683] on button "Remove Calendar Block" at bounding box center [1144, 675] width 159 height 15
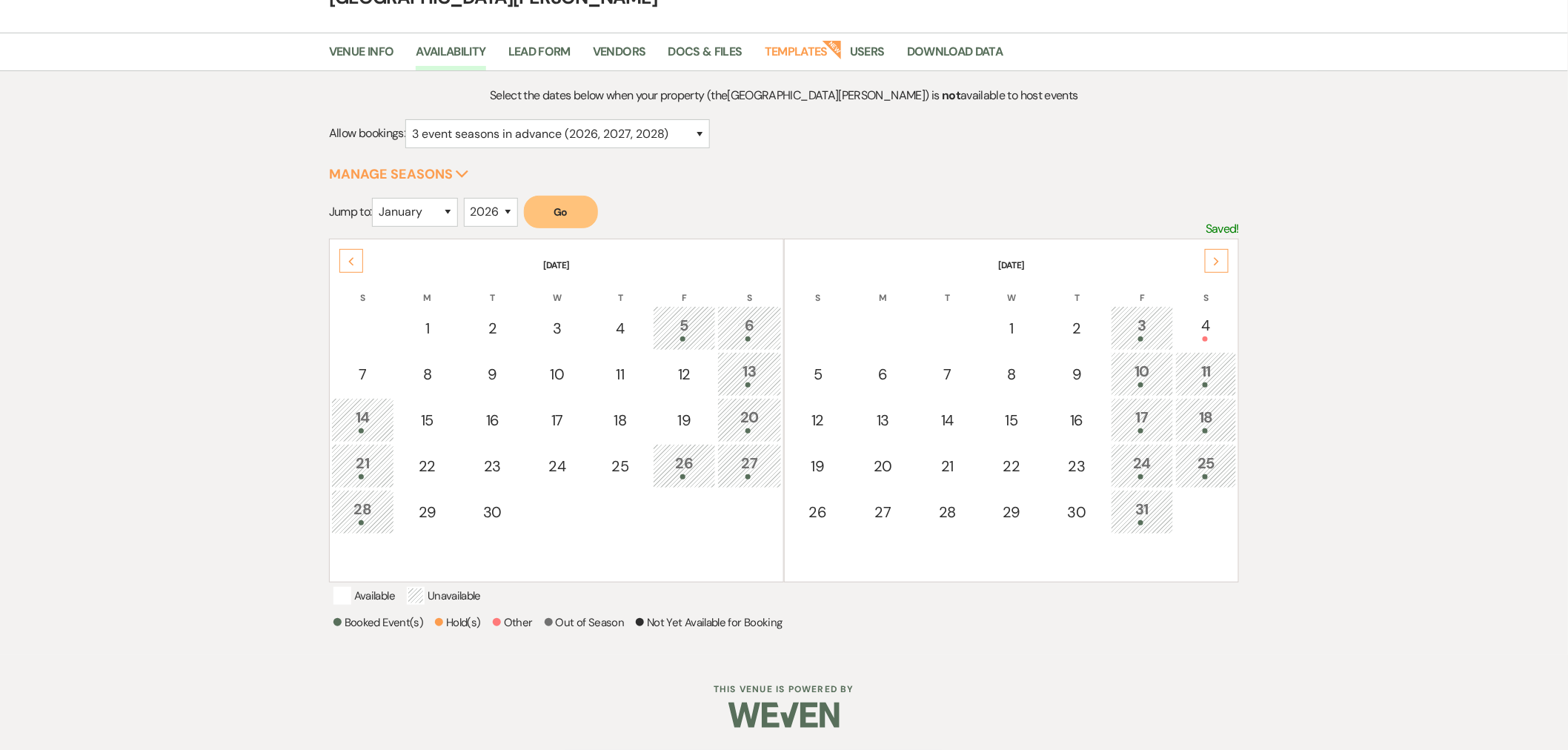
scroll to position [101, 0]
click at [1225, 249] on div "Next" at bounding box center [1217, 261] width 24 height 24
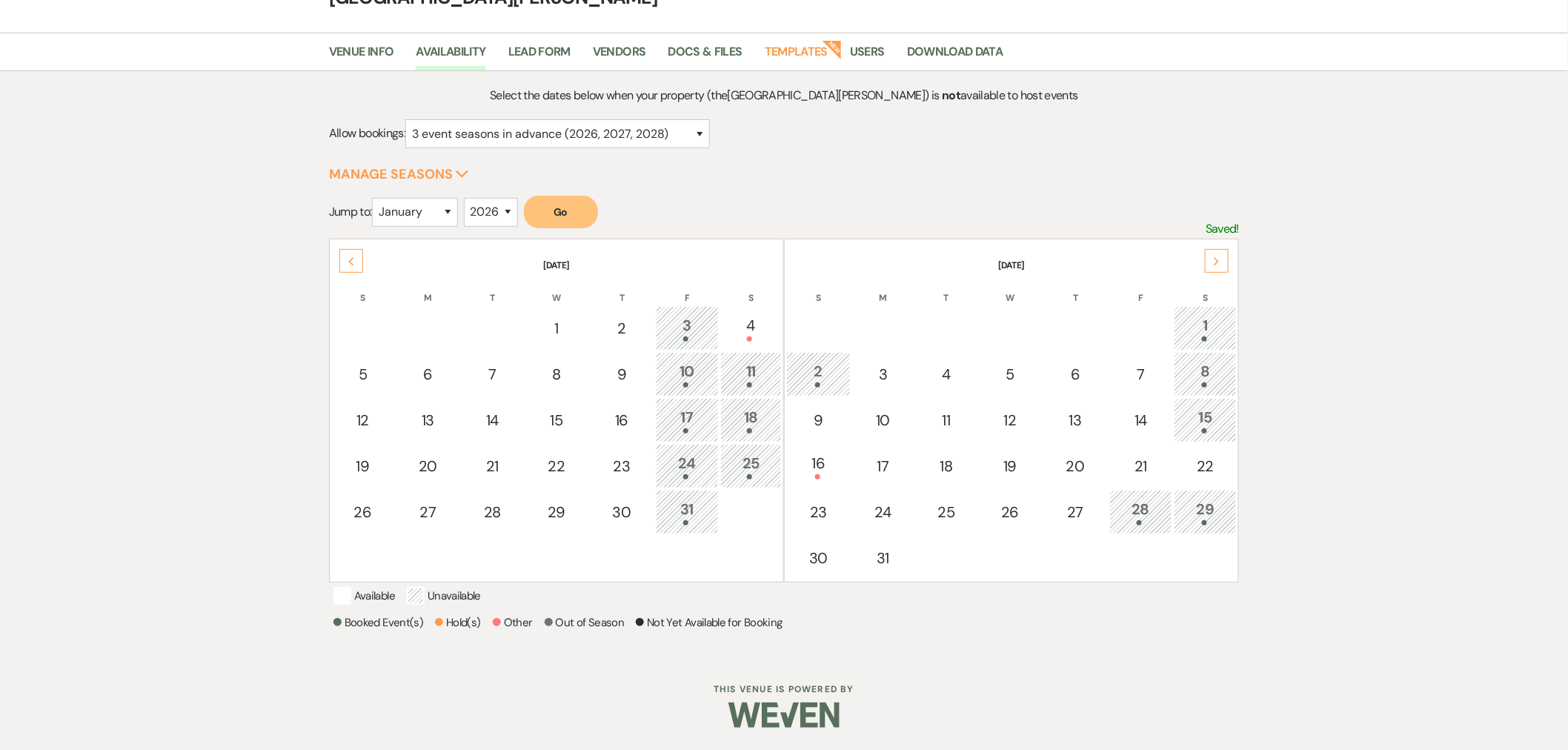
click at [1224, 249] on div "Next" at bounding box center [1217, 261] width 24 height 24
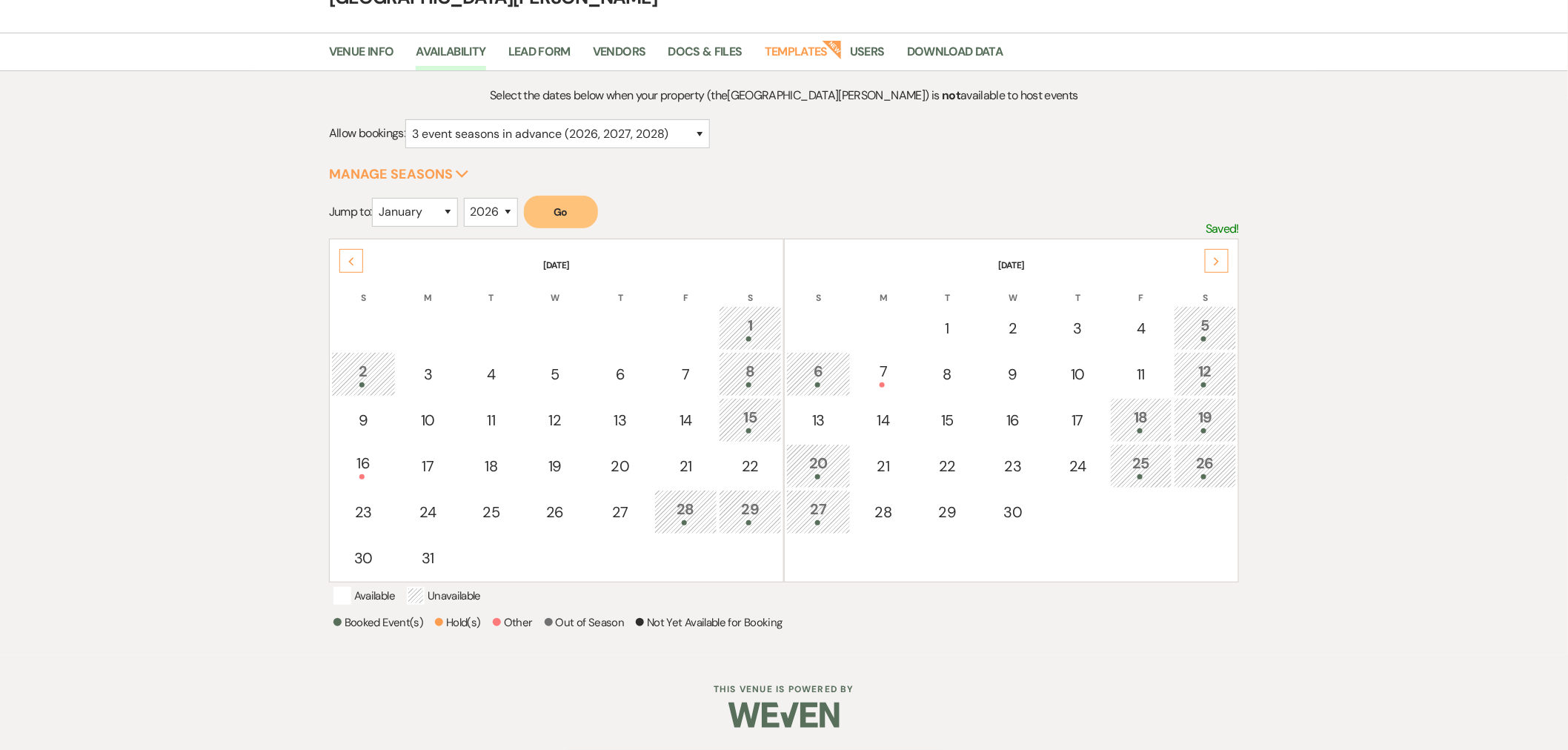
click at [1226, 249] on div "Next" at bounding box center [1217, 261] width 24 height 24
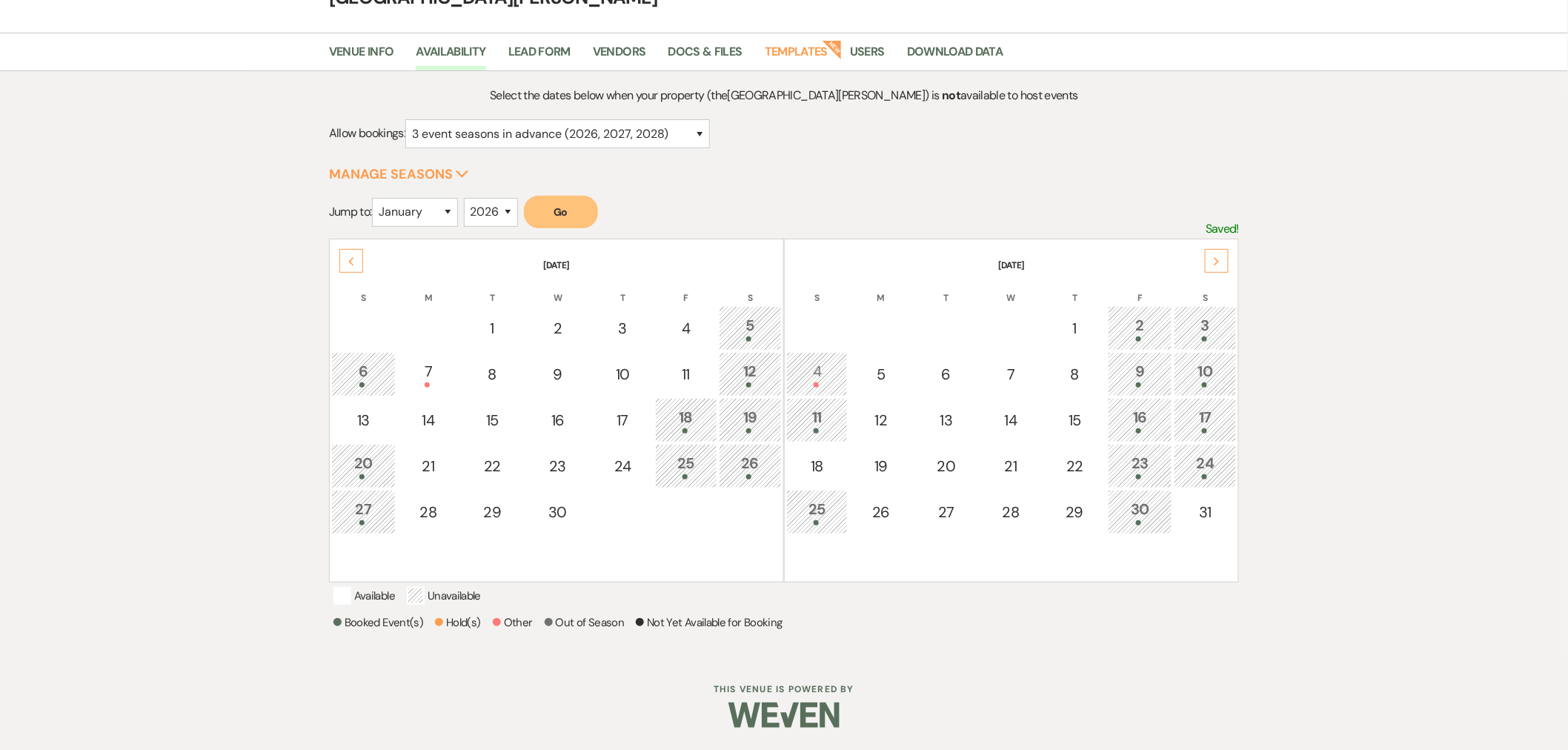
drag, startPoint x: 809, startPoint y: 346, endPoint x: 827, endPoint y: 354, distance: 19.7
click at [809, 360] on div "4" at bounding box center [816, 373] width 45 height 28
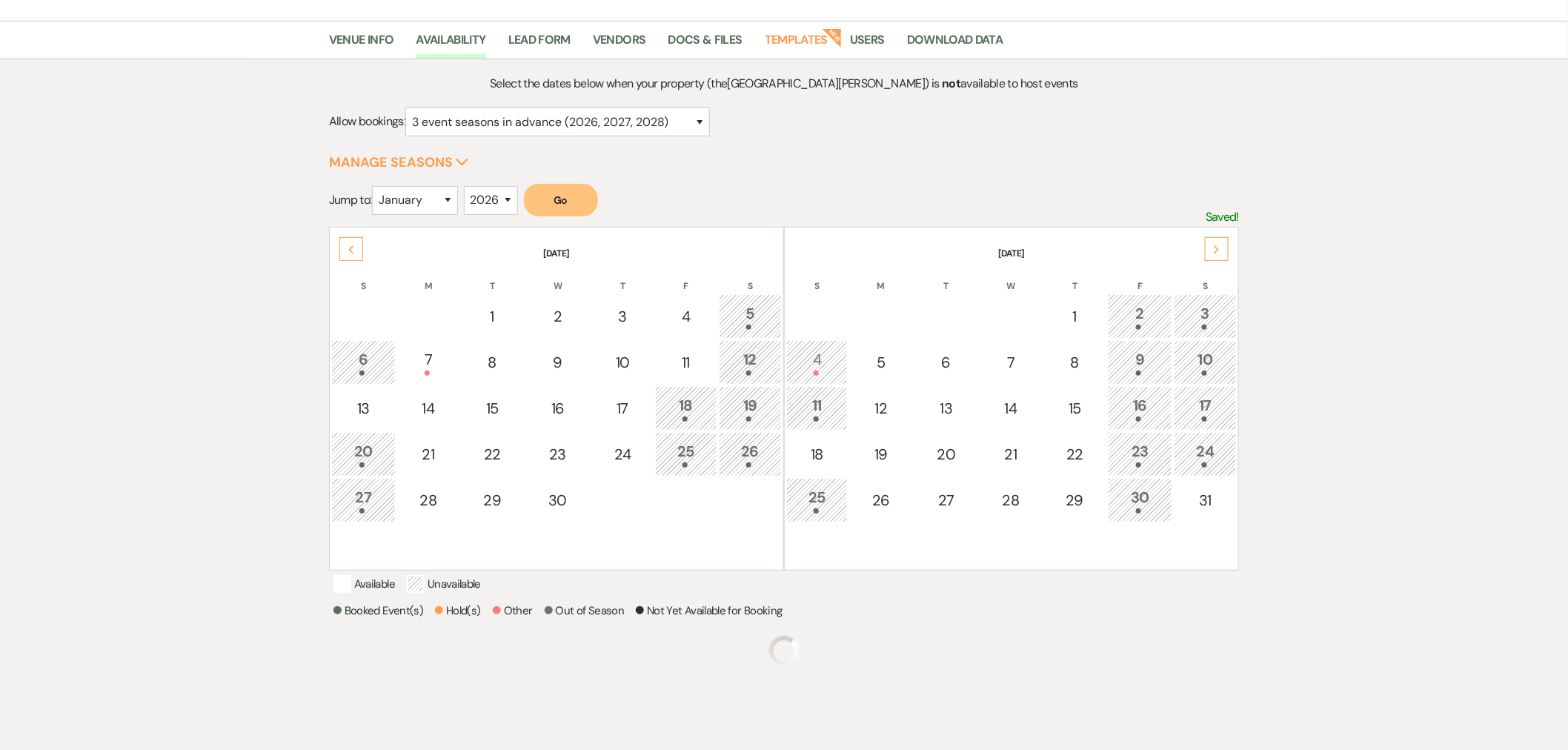
scroll to position [165, 0]
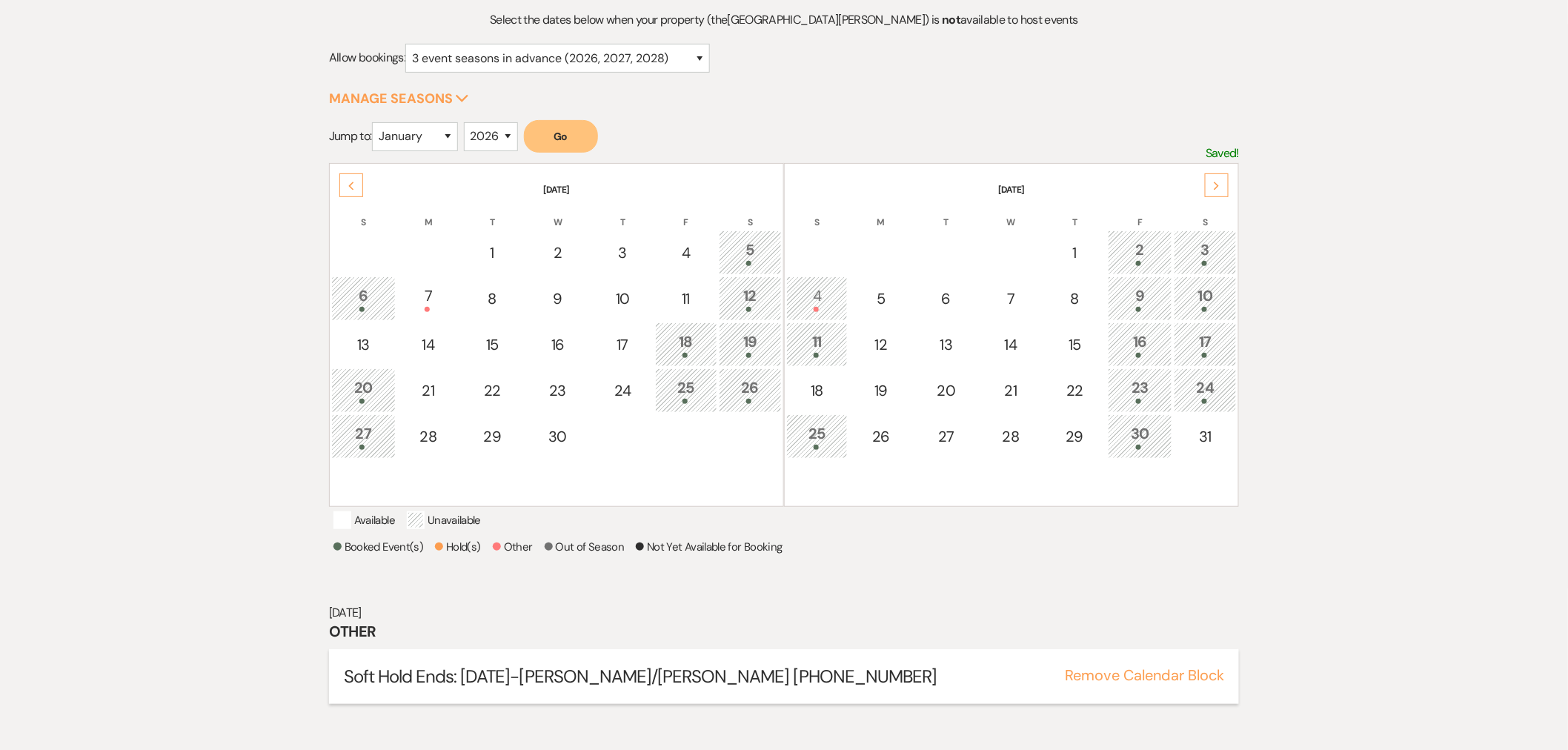
click at [1085, 683] on button "Remove Calendar Block" at bounding box center [1144, 675] width 159 height 15
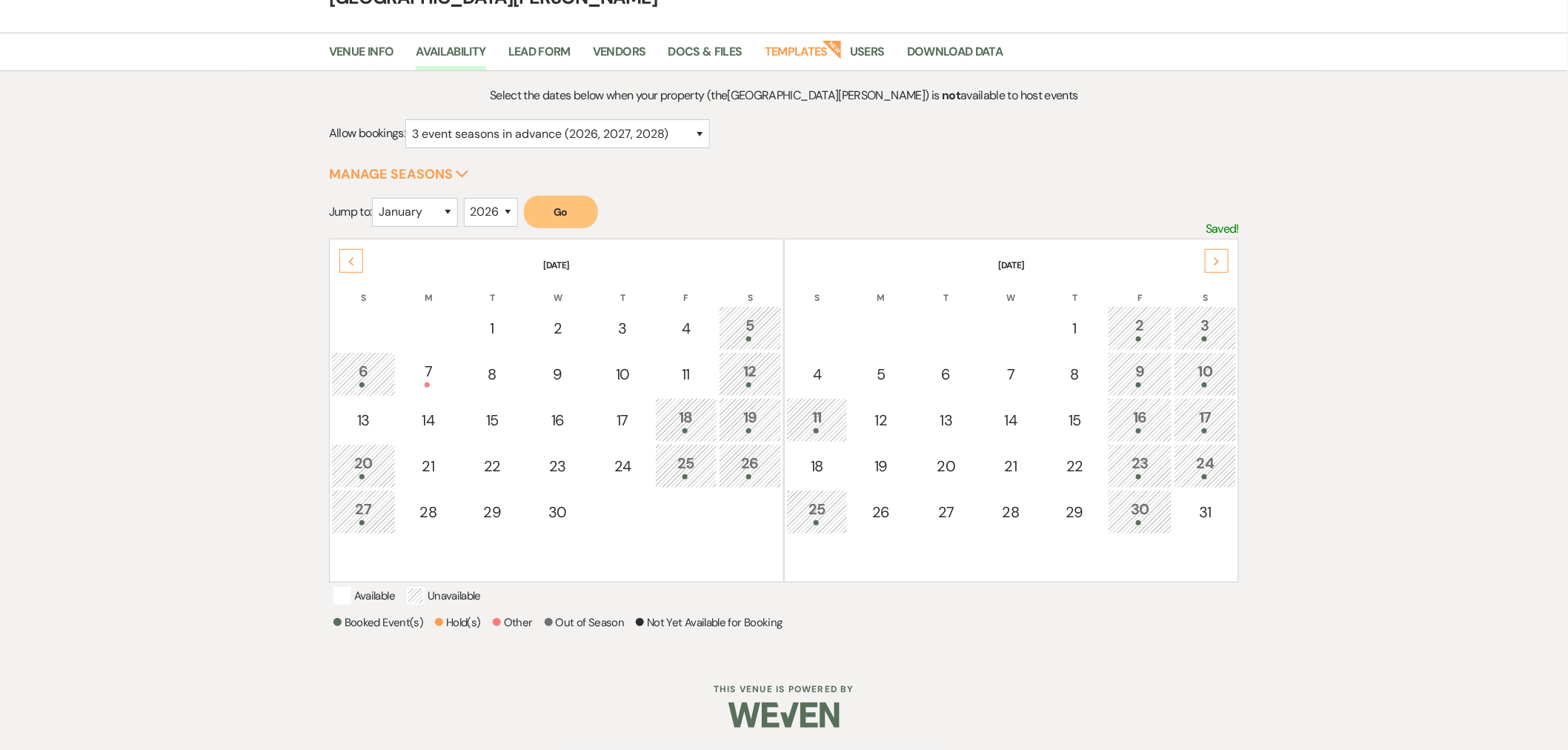
click at [1160, 498] on div "30" at bounding box center [1139, 511] width 48 height 28
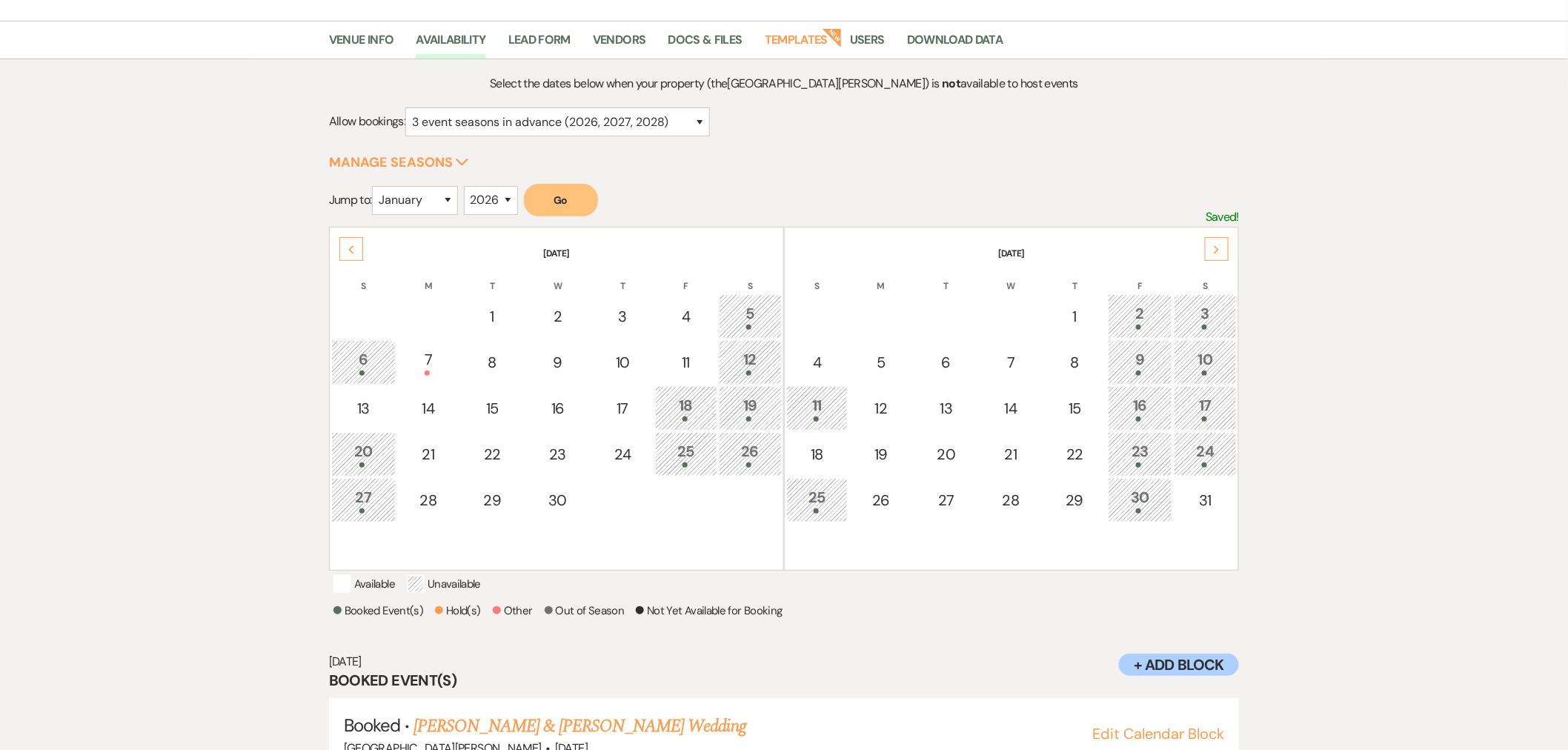
scroll to position [165, 0]
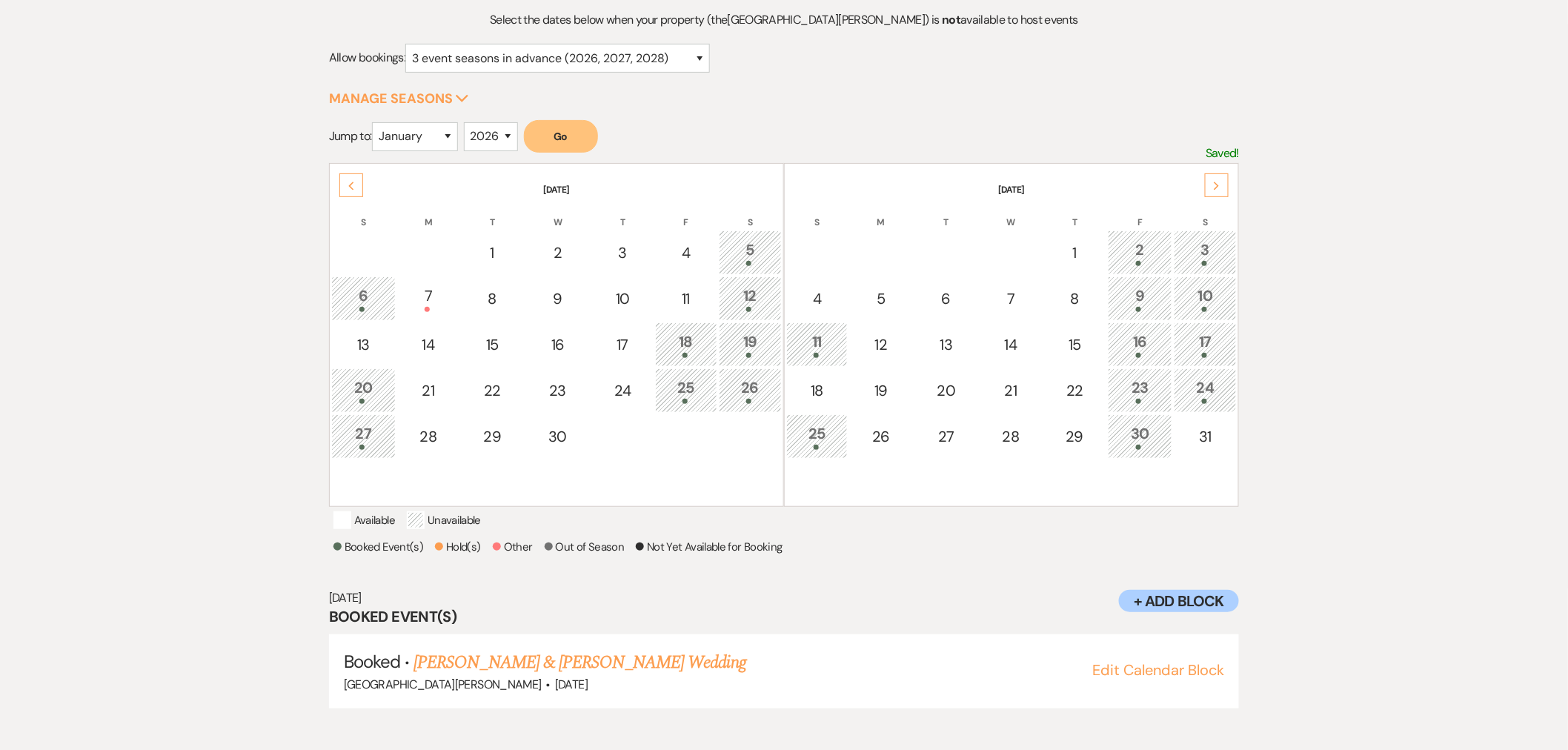
click at [1220, 180] on div "Next" at bounding box center [1217, 185] width 24 height 24
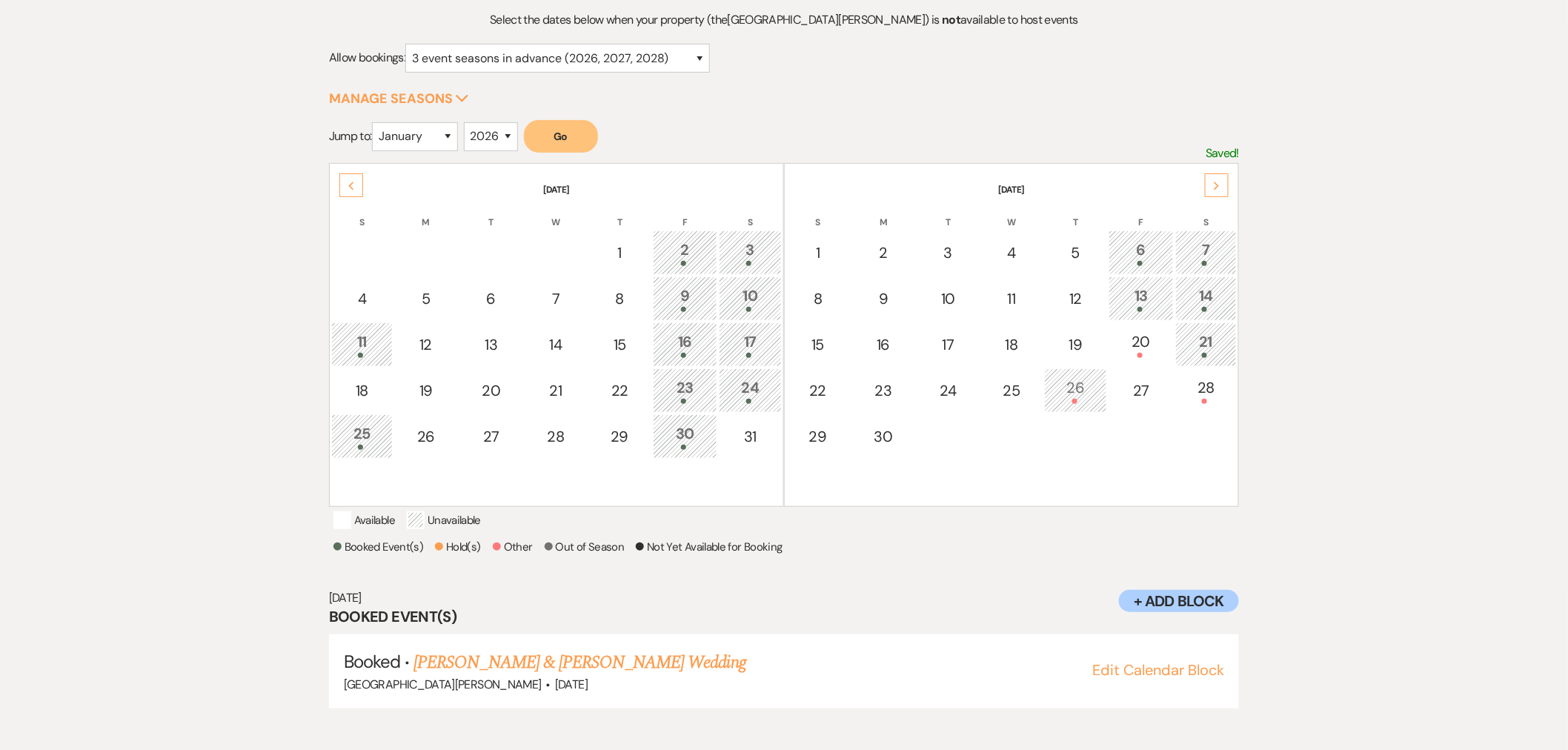
click at [1206, 345] on div "21" at bounding box center [1206, 344] width 46 height 28
click at [1232, 179] on th "[DATE]" at bounding box center [1011, 180] width 450 height 31
click at [1219, 184] on icon "Next" at bounding box center [1216, 185] width 7 height 9
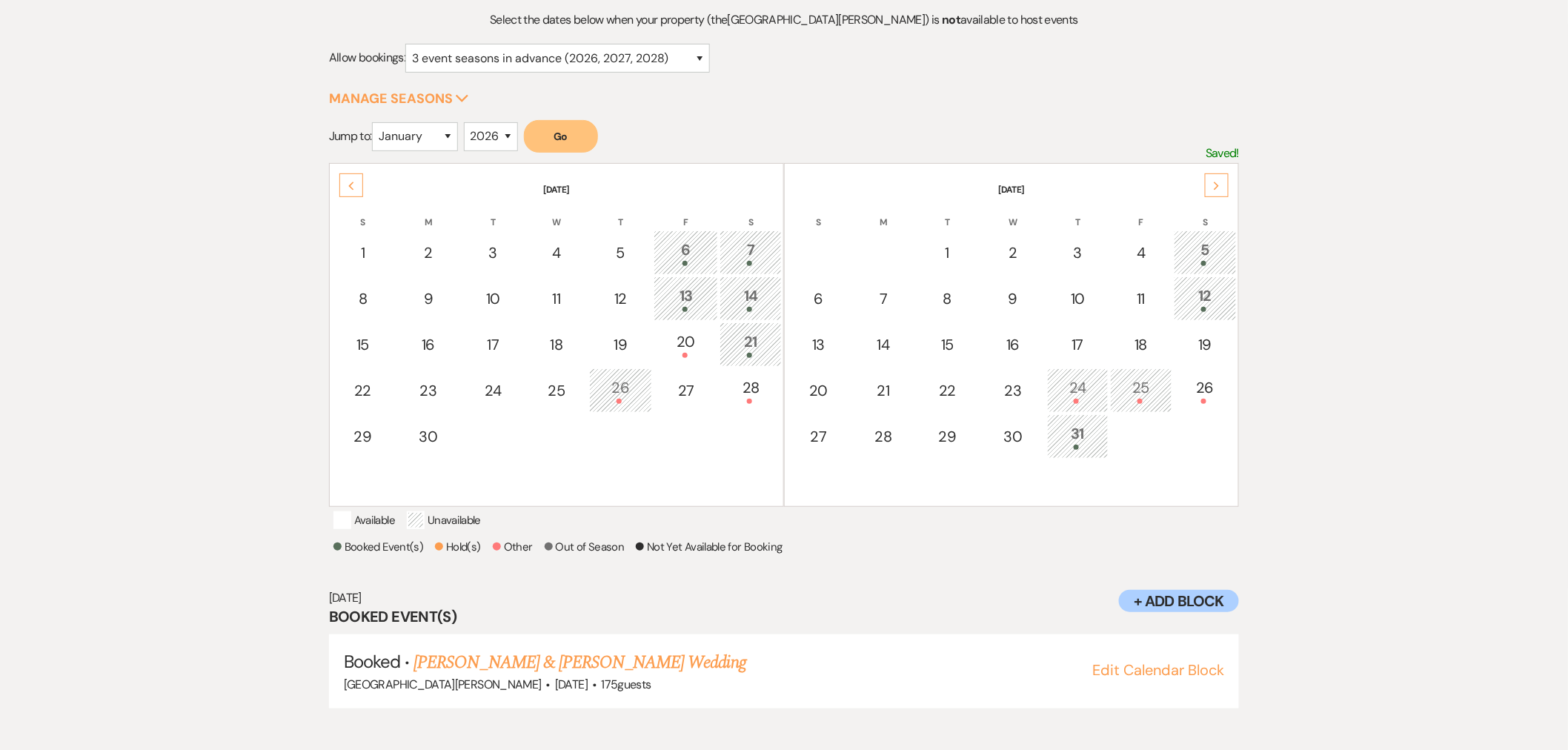
click at [353, 179] on div "Previous" at bounding box center [351, 185] width 24 height 24
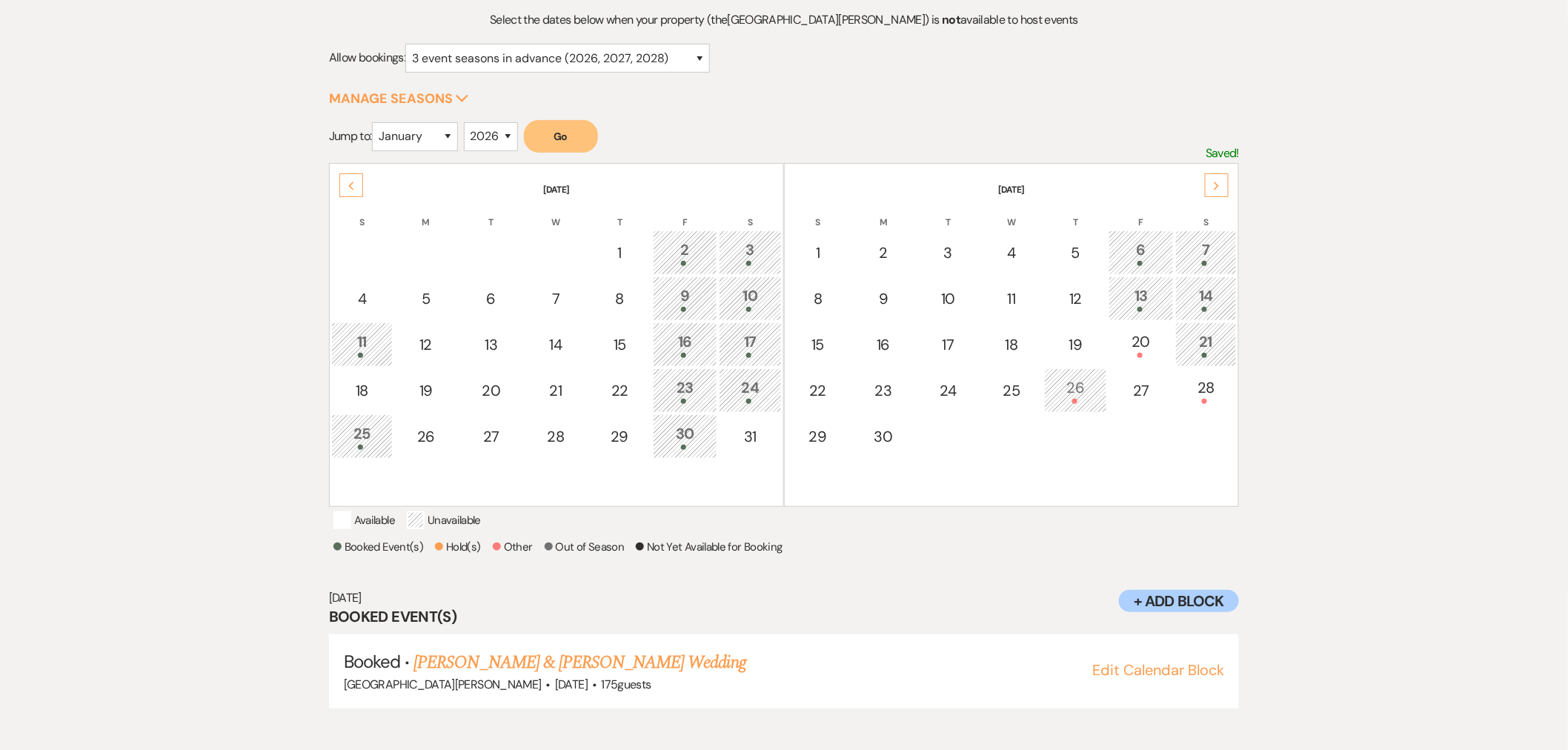
click at [691, 425] on div "30" at bounding box center [684, 436] width 48 height 28
click at [743, 117] on div "Select the dates below when your property (the [GEOGRAPHIC_DATA][PERSON_NAME] )…" at bounding box center [784, 374] width 910 height 728
click at [352, 194] on div "Previous" at bounding box center [351, 185] width 24 height 24
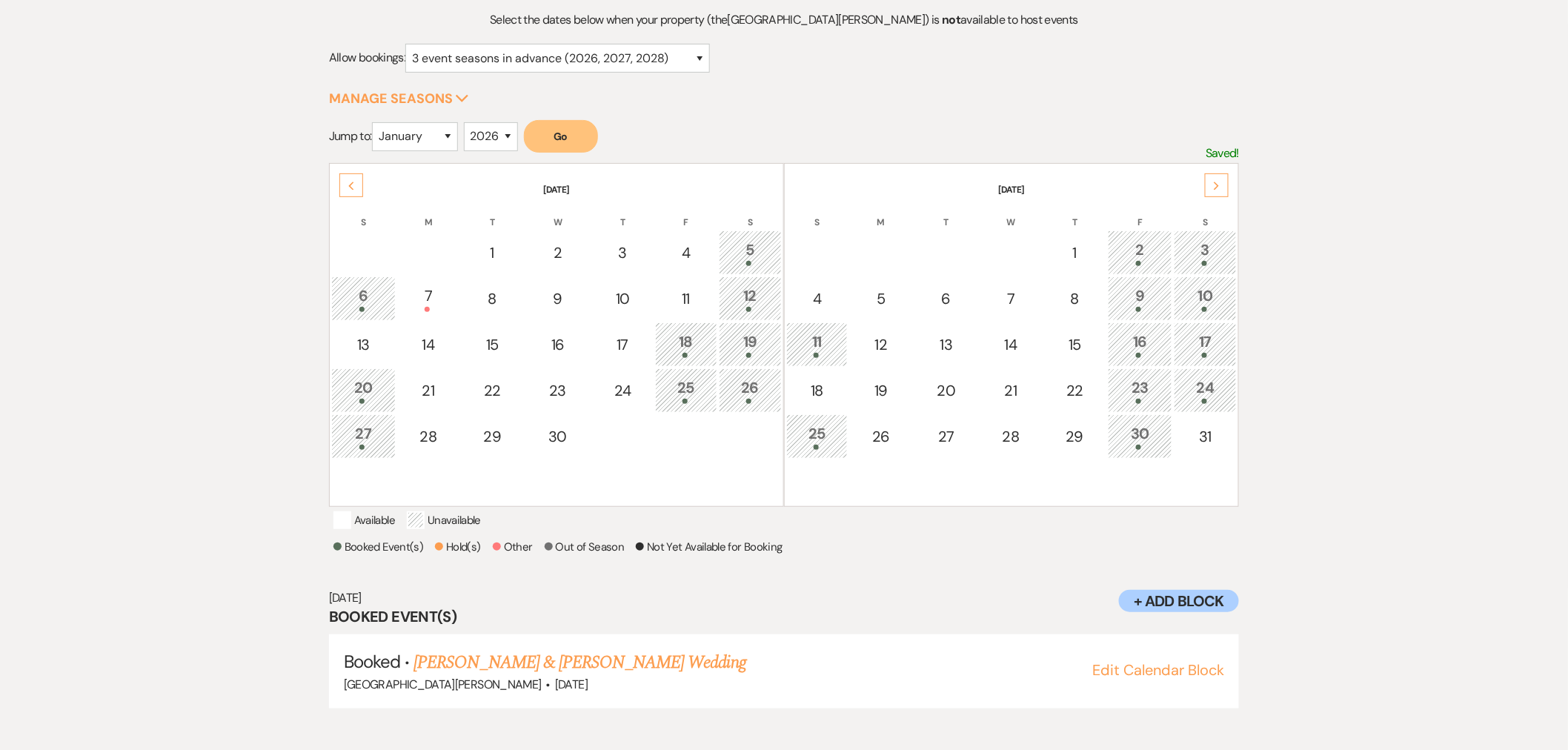
click at [348, 189] on icon "Previous" at bounding box center [350, 185] width 7 height 9
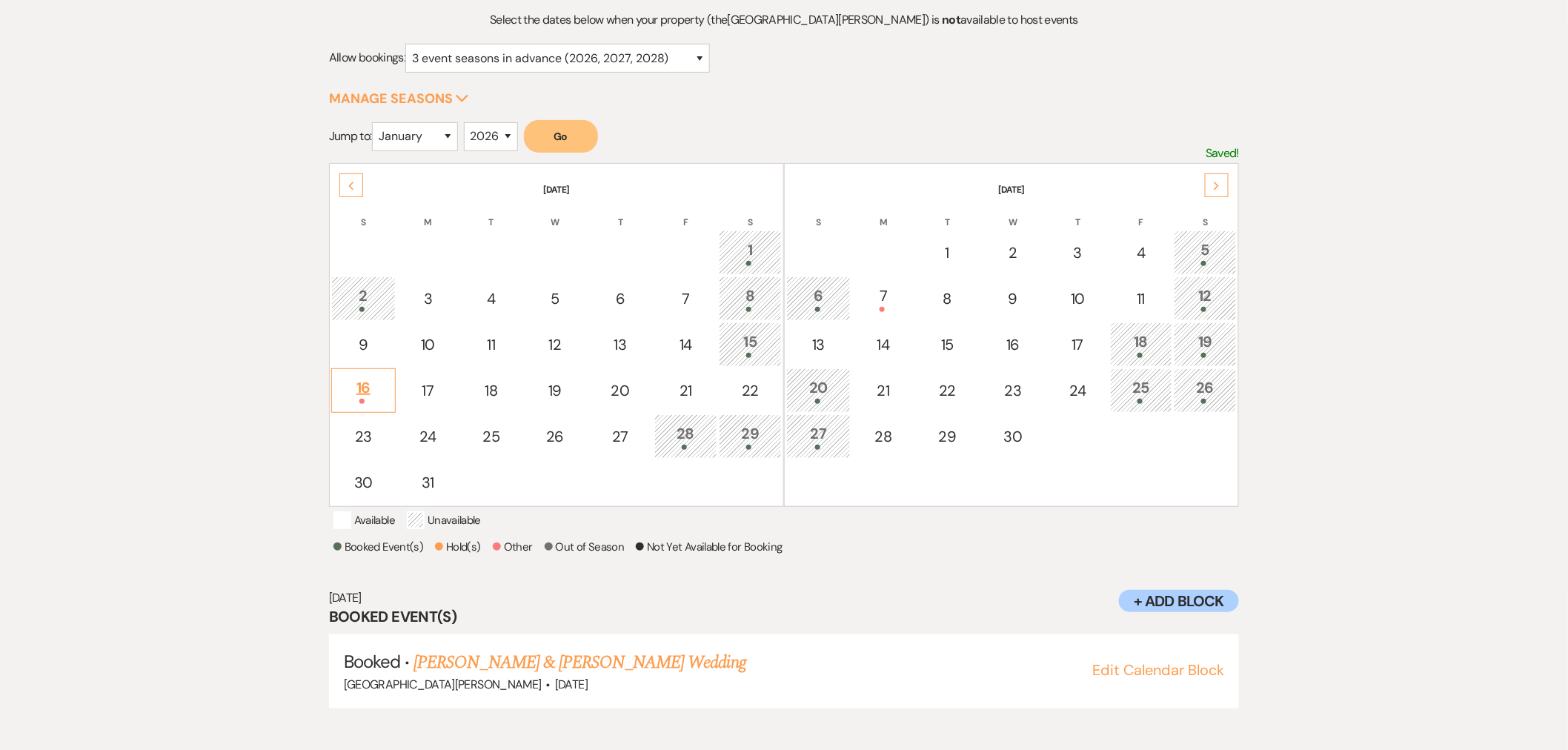
click at [358, 381] on div "16" at bounding box center [363, 390] width 48 height 28
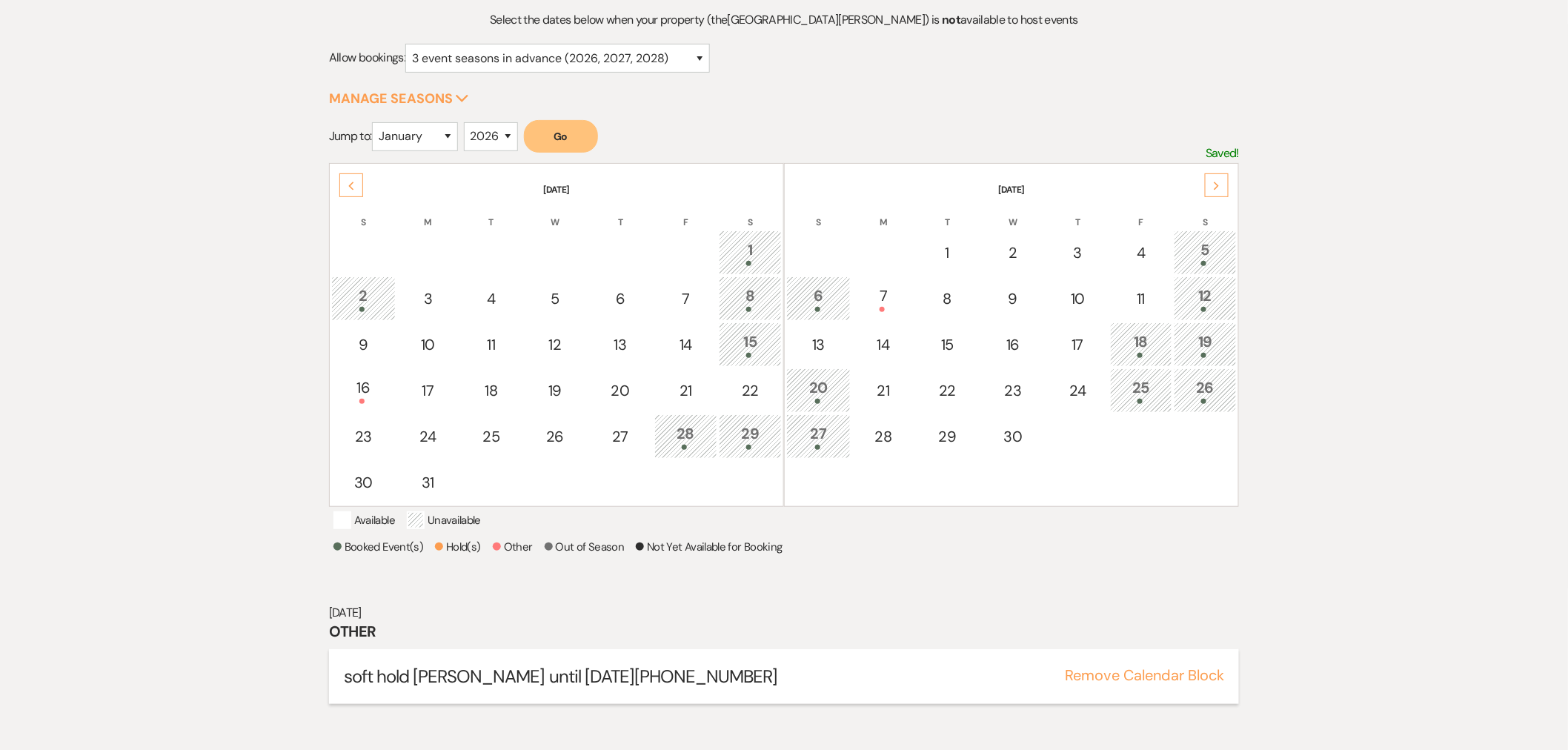
click at [1157, 683] on button "Remove Calendar Block" at bounding box center [1144, 675] width 159 height 15
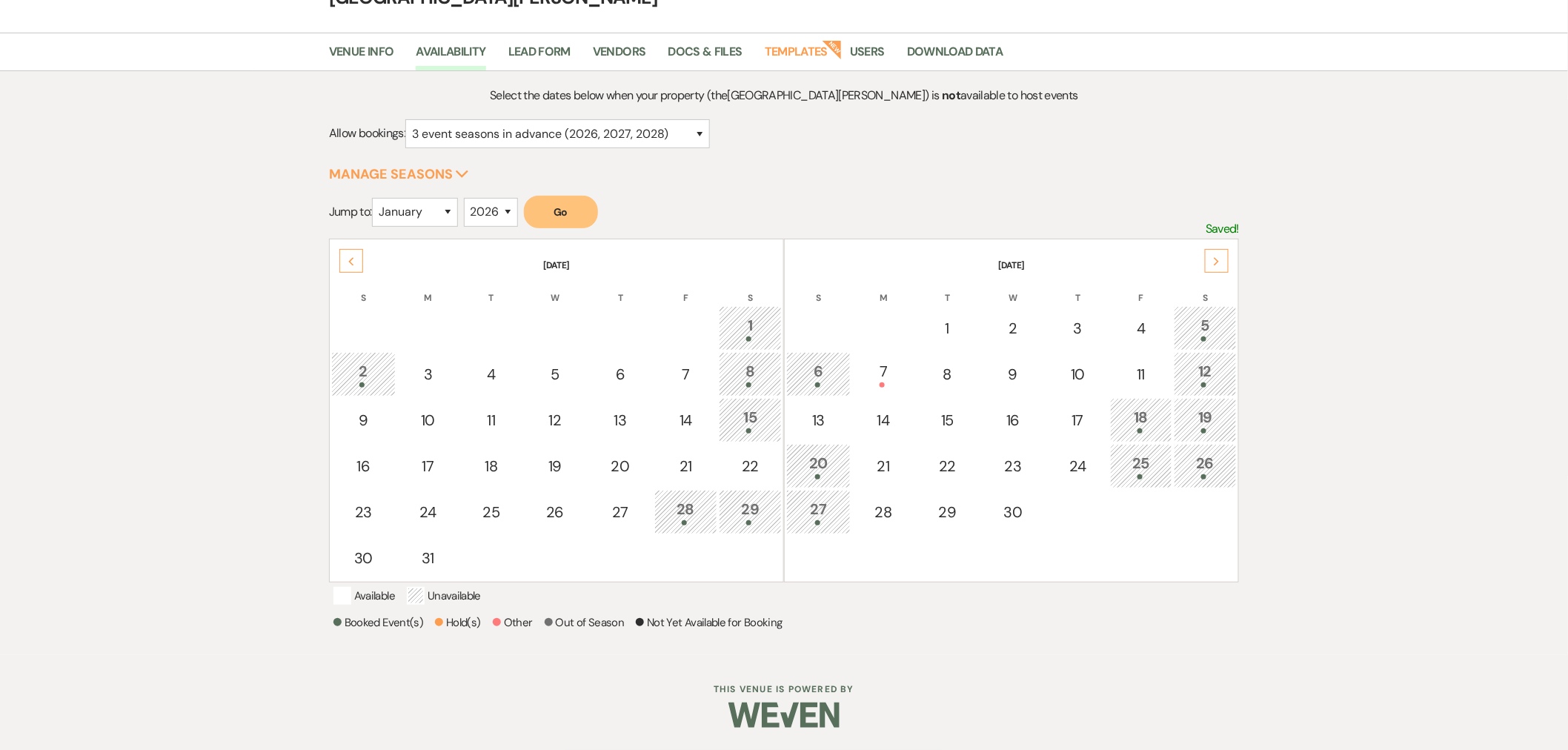
scroll to position [101, 0]
click at [351, 249] on div "Previous" at bounding box center [351, 261] width 24 height 24
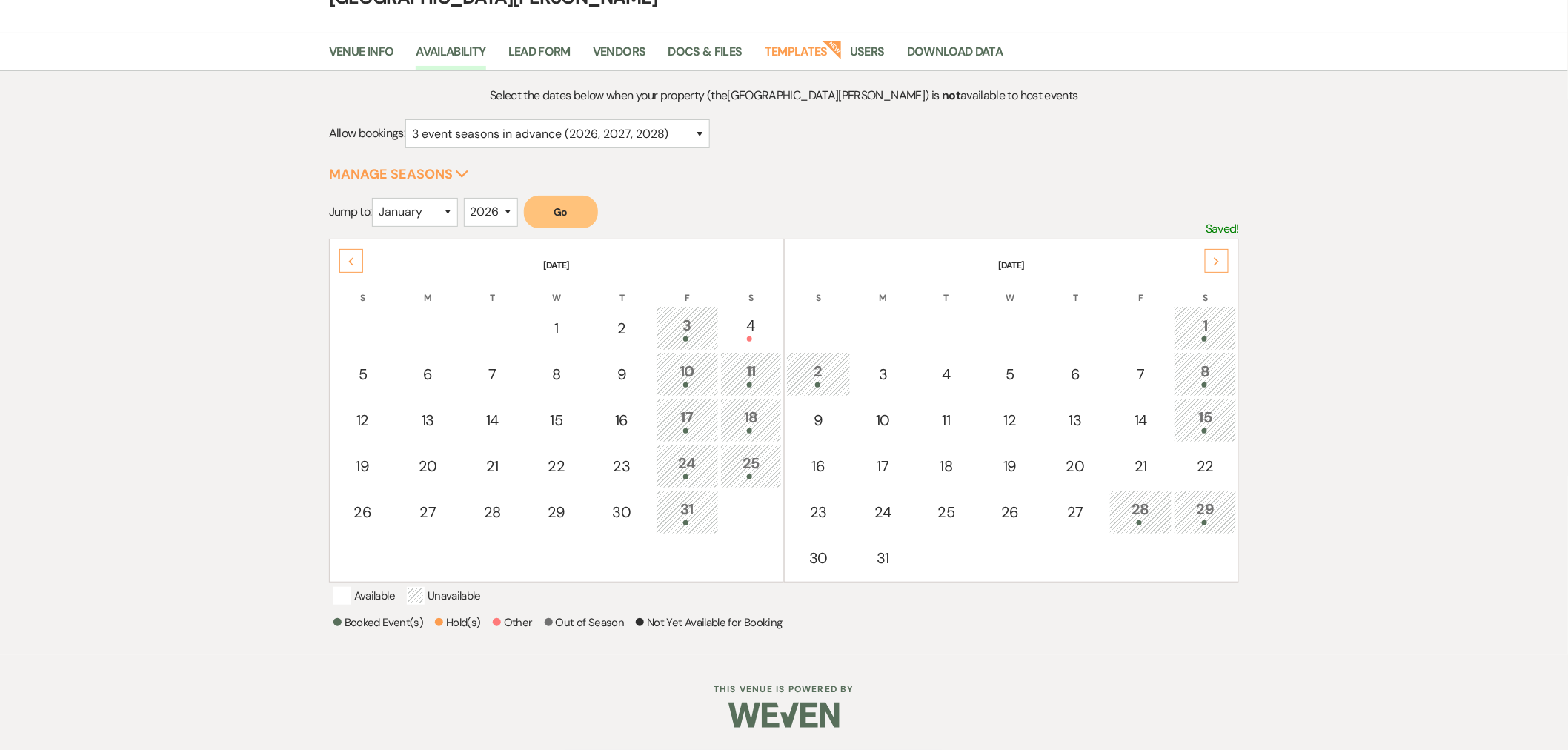
click at [339, 250] on div "Previous" at bounding box center [351, 261] width 24 height 24
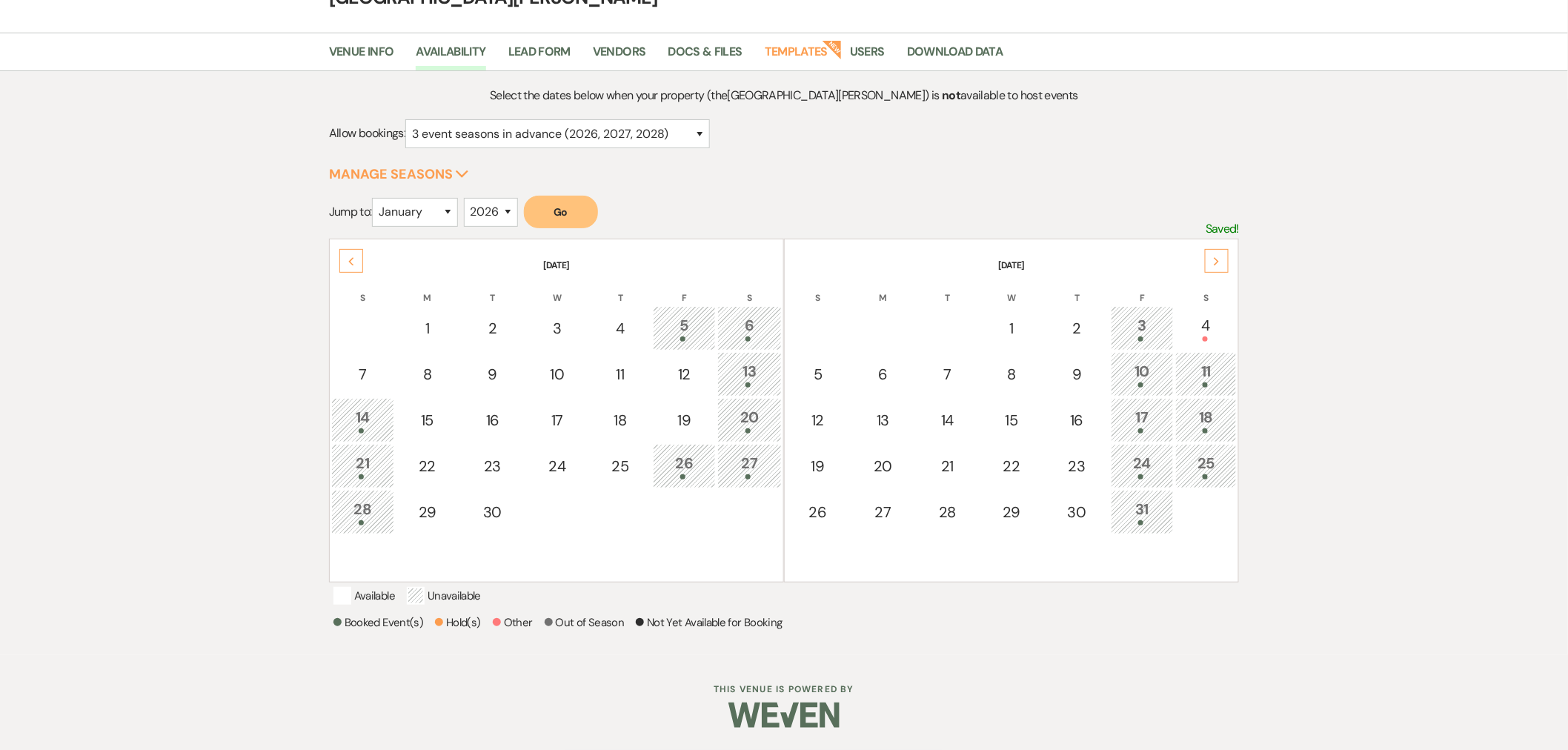
click at [343, 250] on div "Previous" at bounding box center [351, 261] width 24 height 24
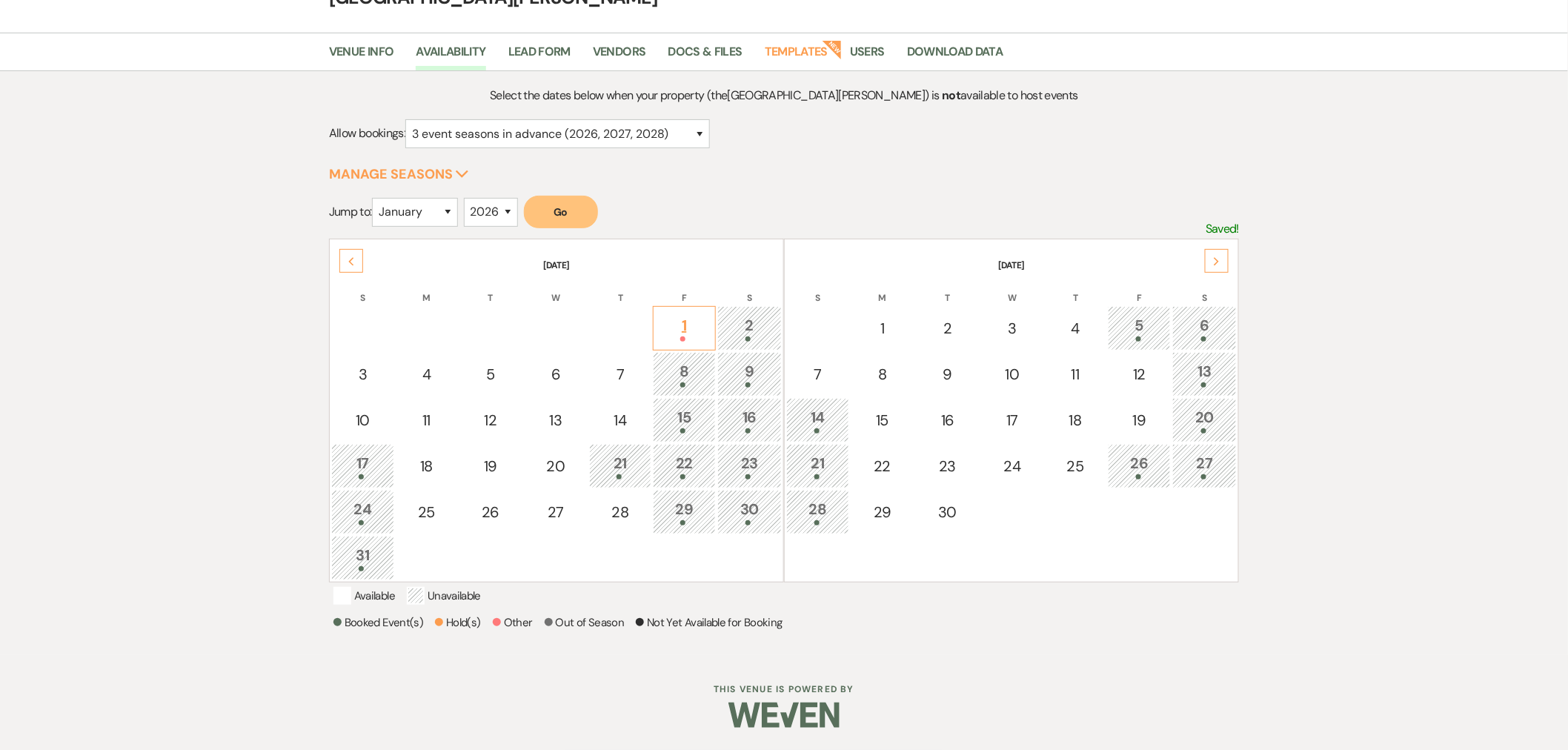
click at [685, 314] on div "1" at bounding box center [684, 328] width 47 height 28
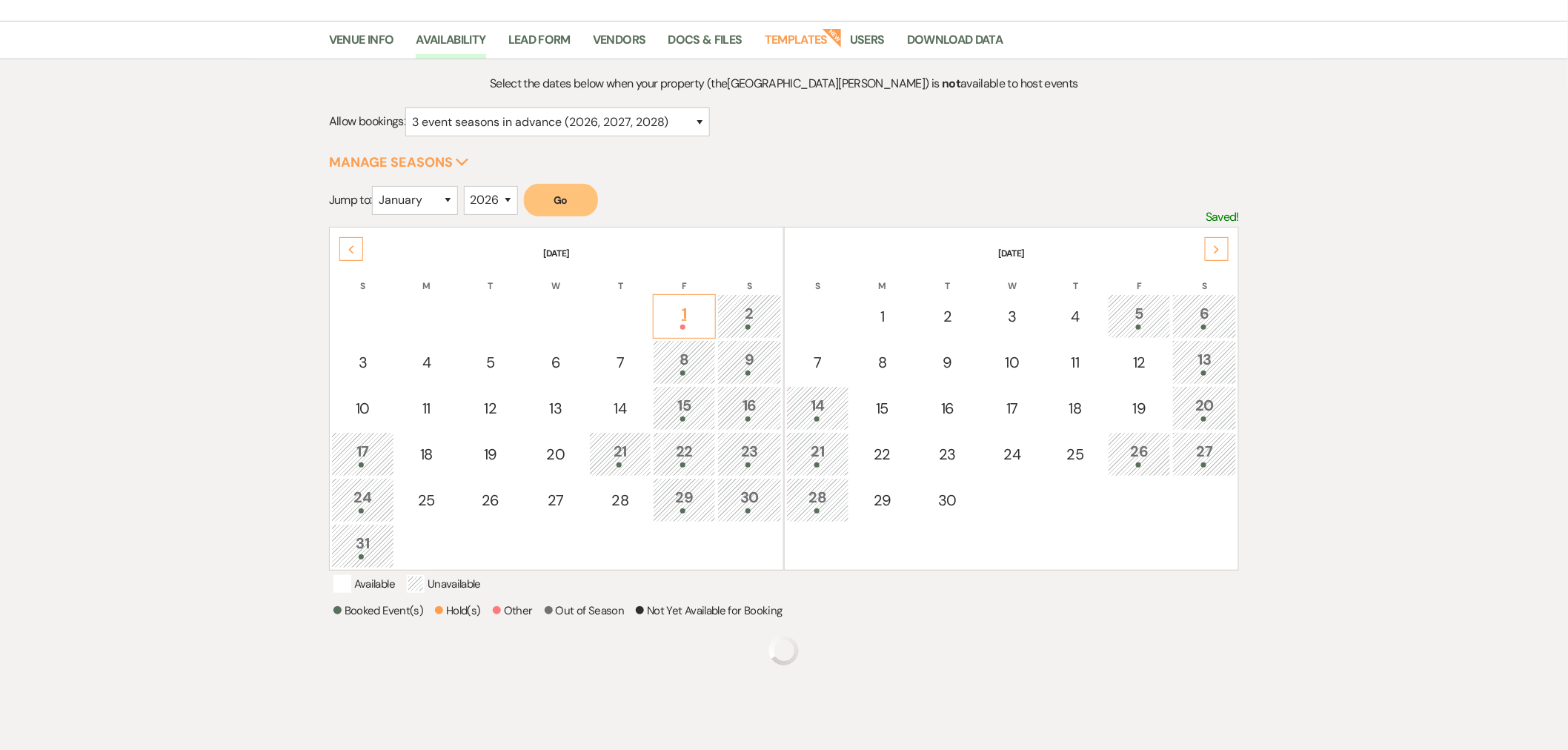
scroll to position [165, 0]
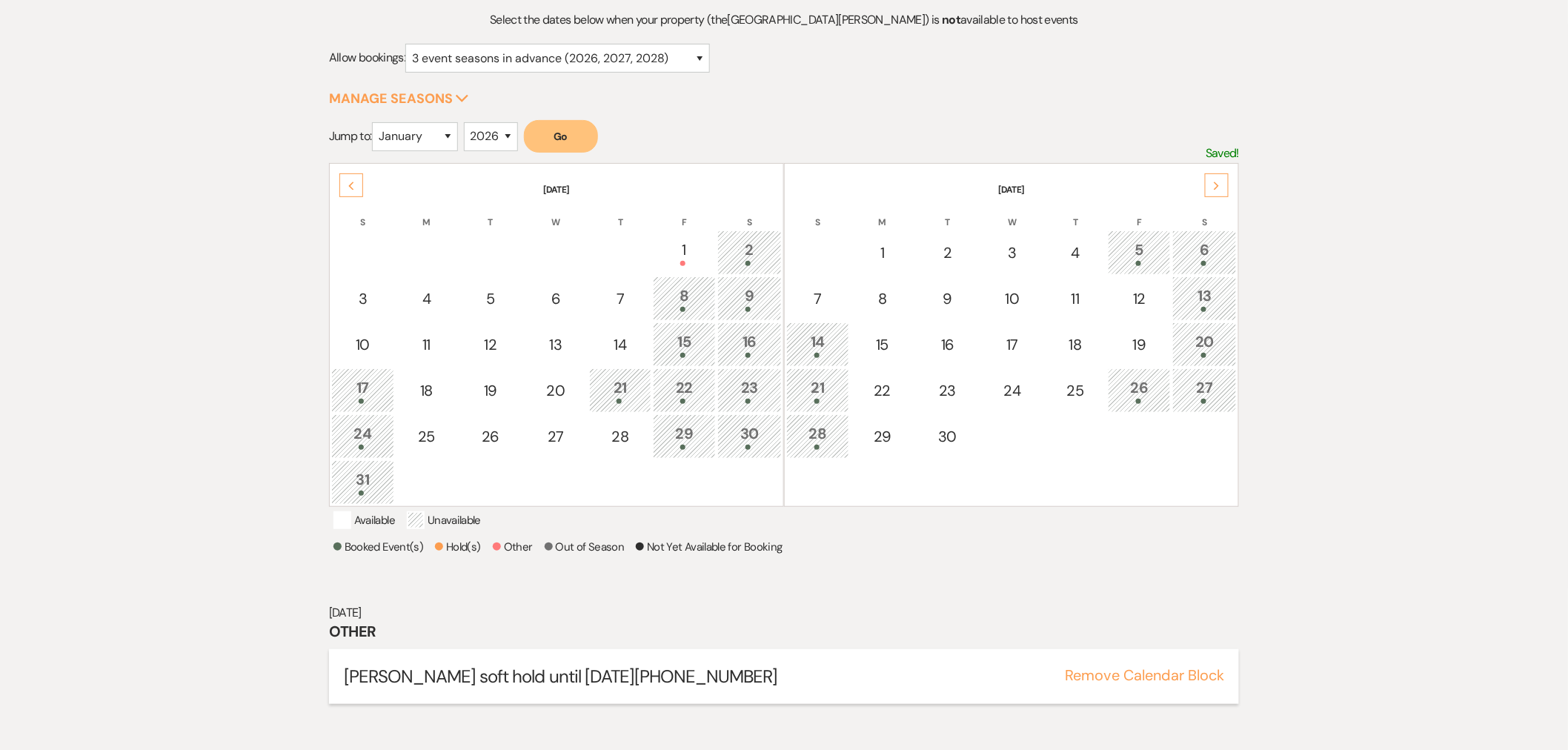
click at [1136, 683] on button "Remove Calendar Block" at bounding box center [1144, 675] width 159 height 15
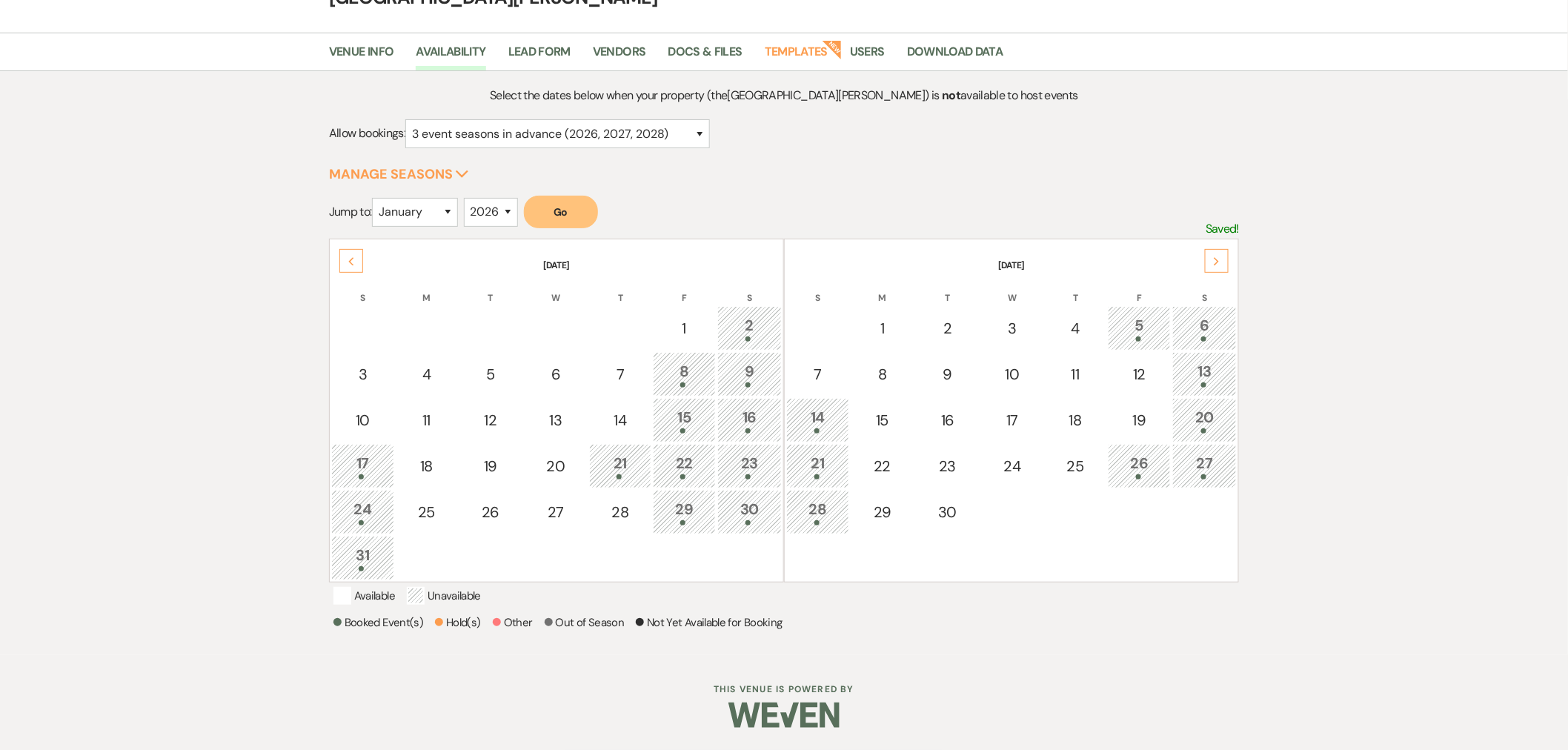
scroll to position [101, 0]
click at [354, 257] on icon "Previous" at bounding box center [350, 261] width 7 height 9
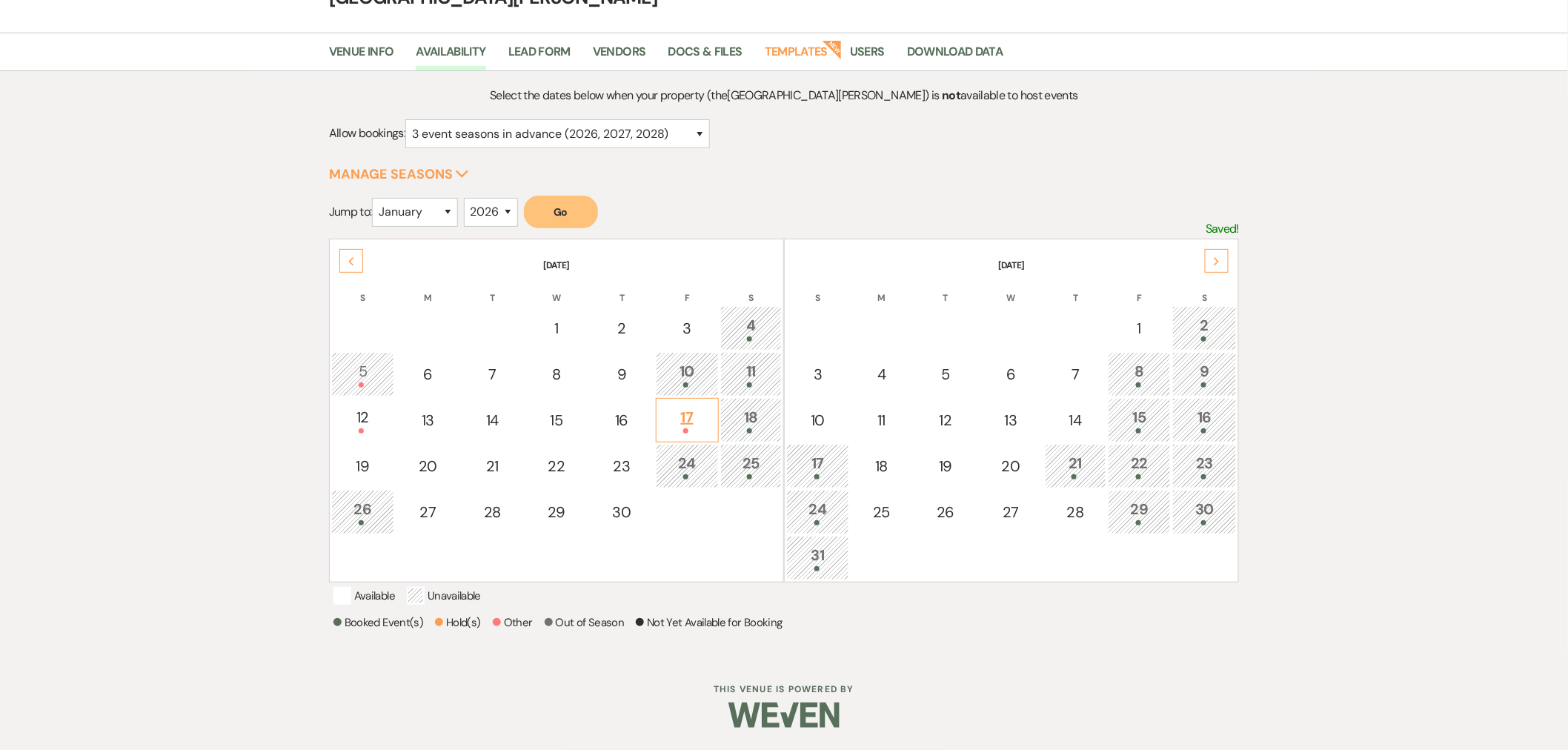
click at [664, 406] on div "17" at bounding box center [687, 419] width 47 height 28
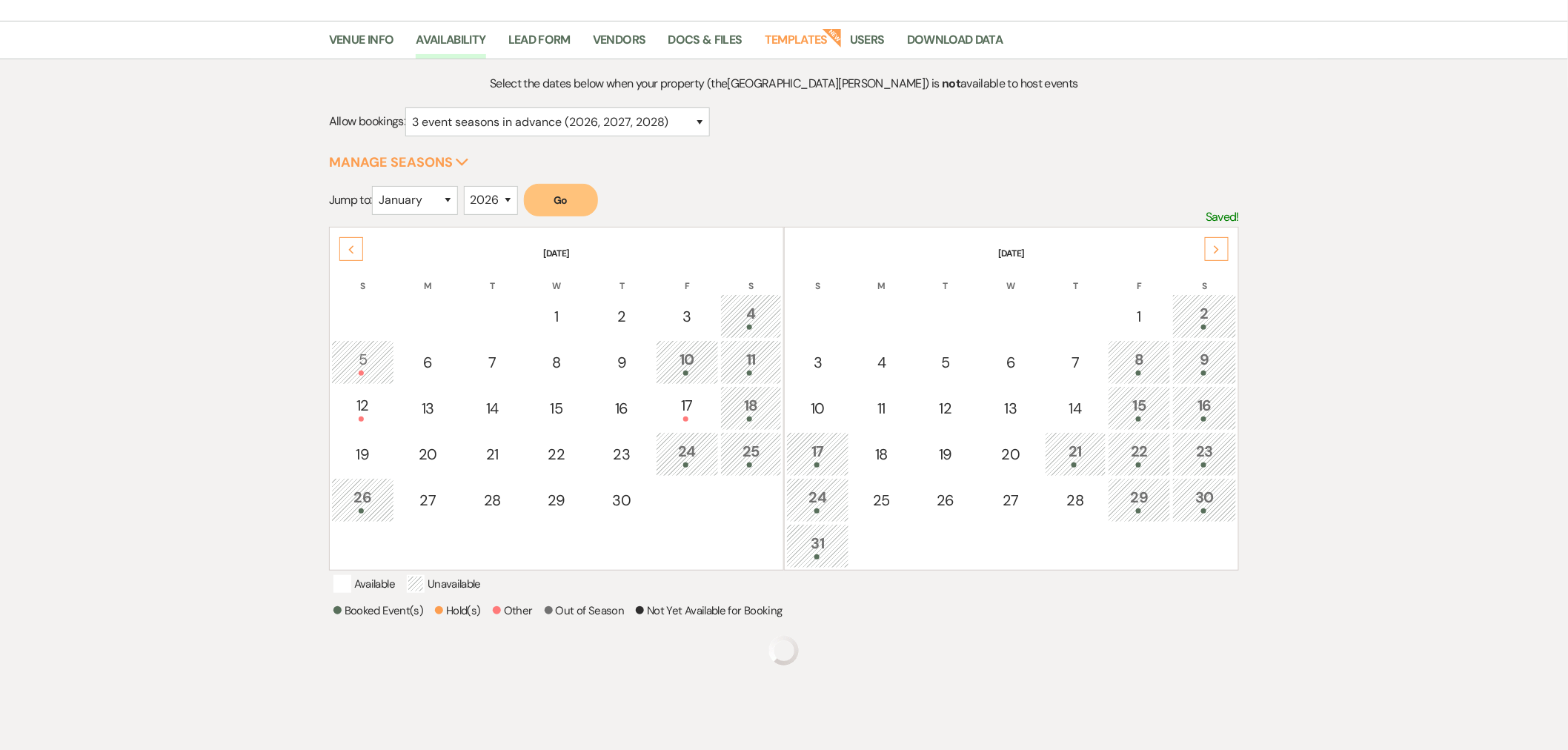
scroll to position [165, 0]
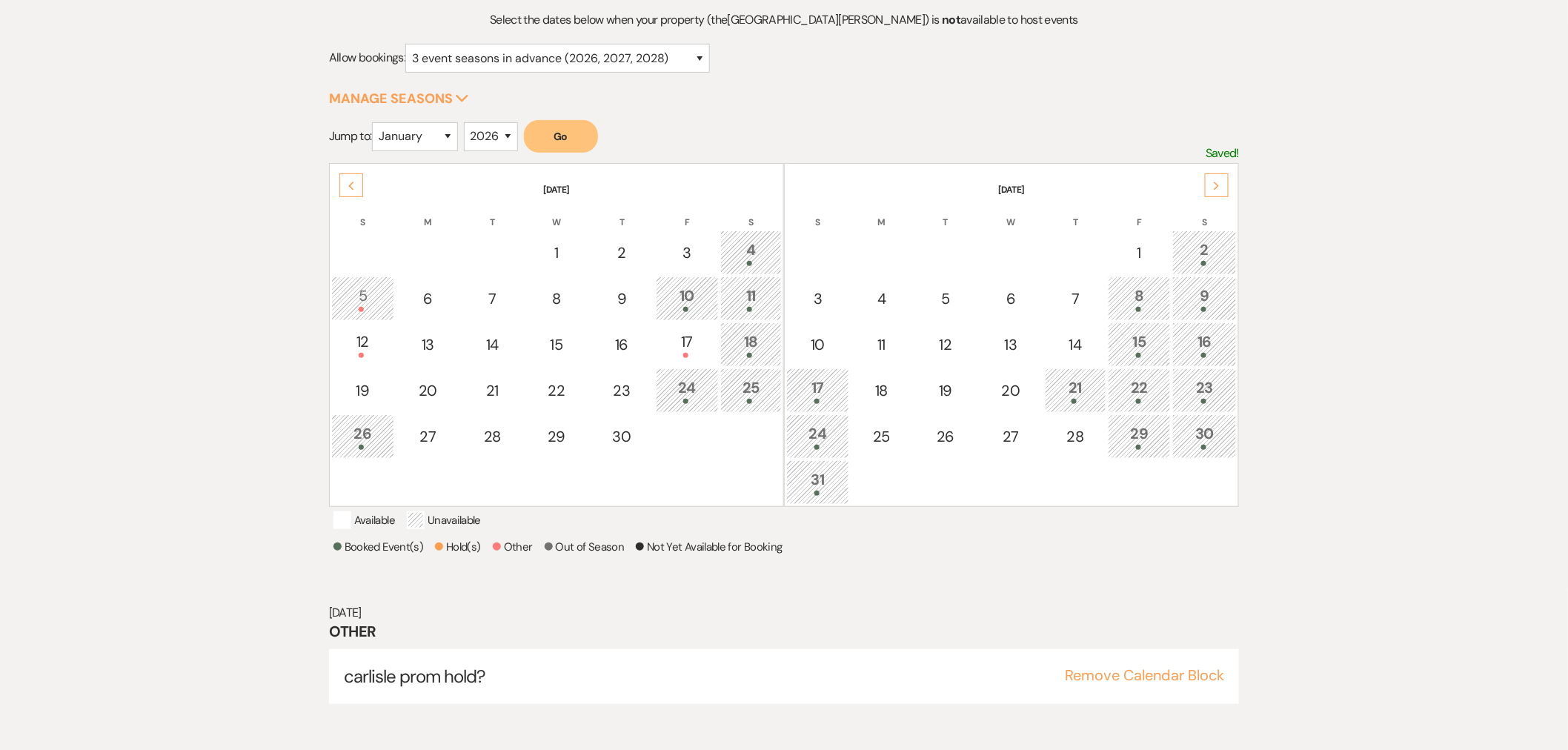
click at [351, 191] on div "Previous" at bounding box center [351, 185] width 24 height 24
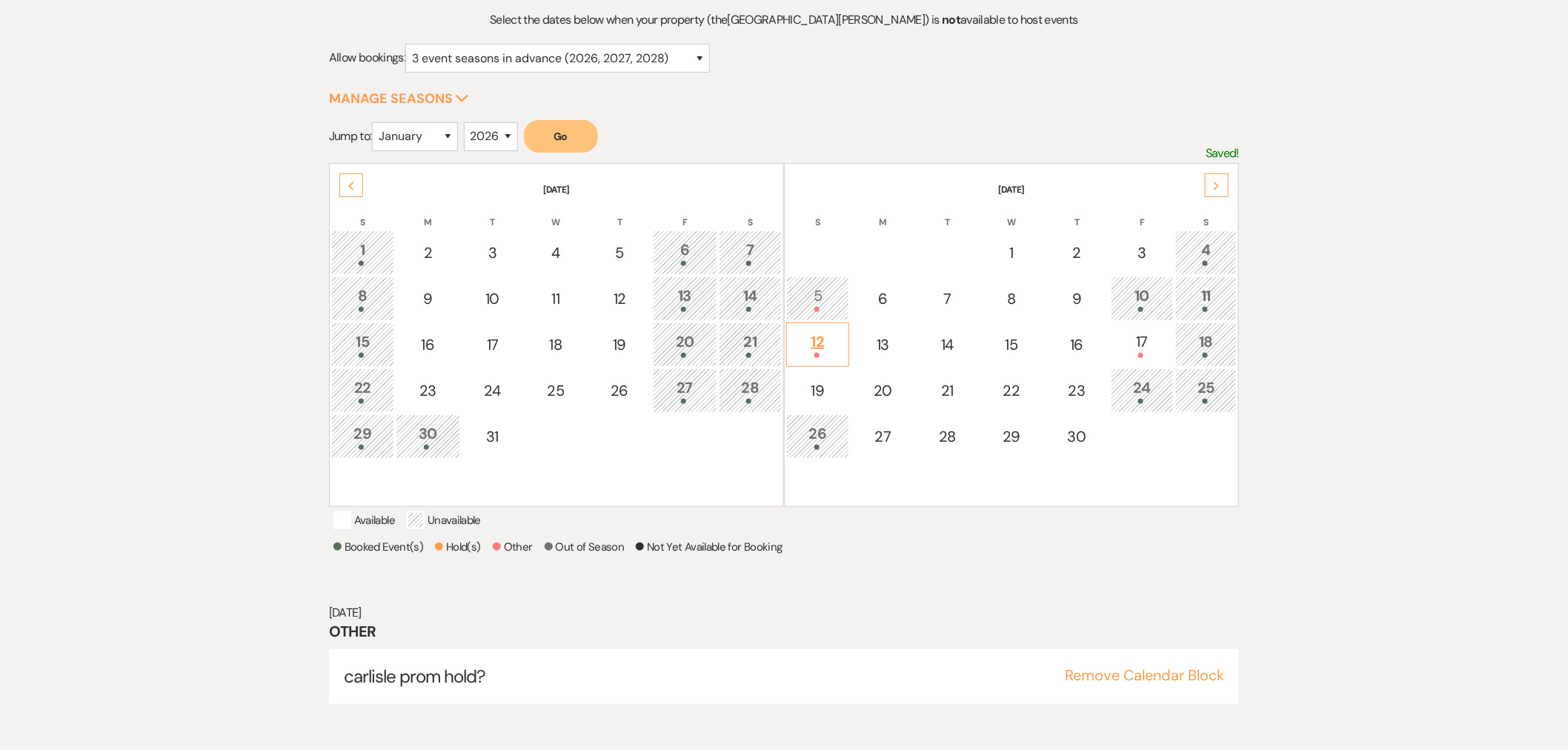
click at [825, 336] on div "12" at bounding box center [817, 344] width 47 height 28
click at [356, 176] on div "Previous" at bounding box center [351, 185] width 24 height 24
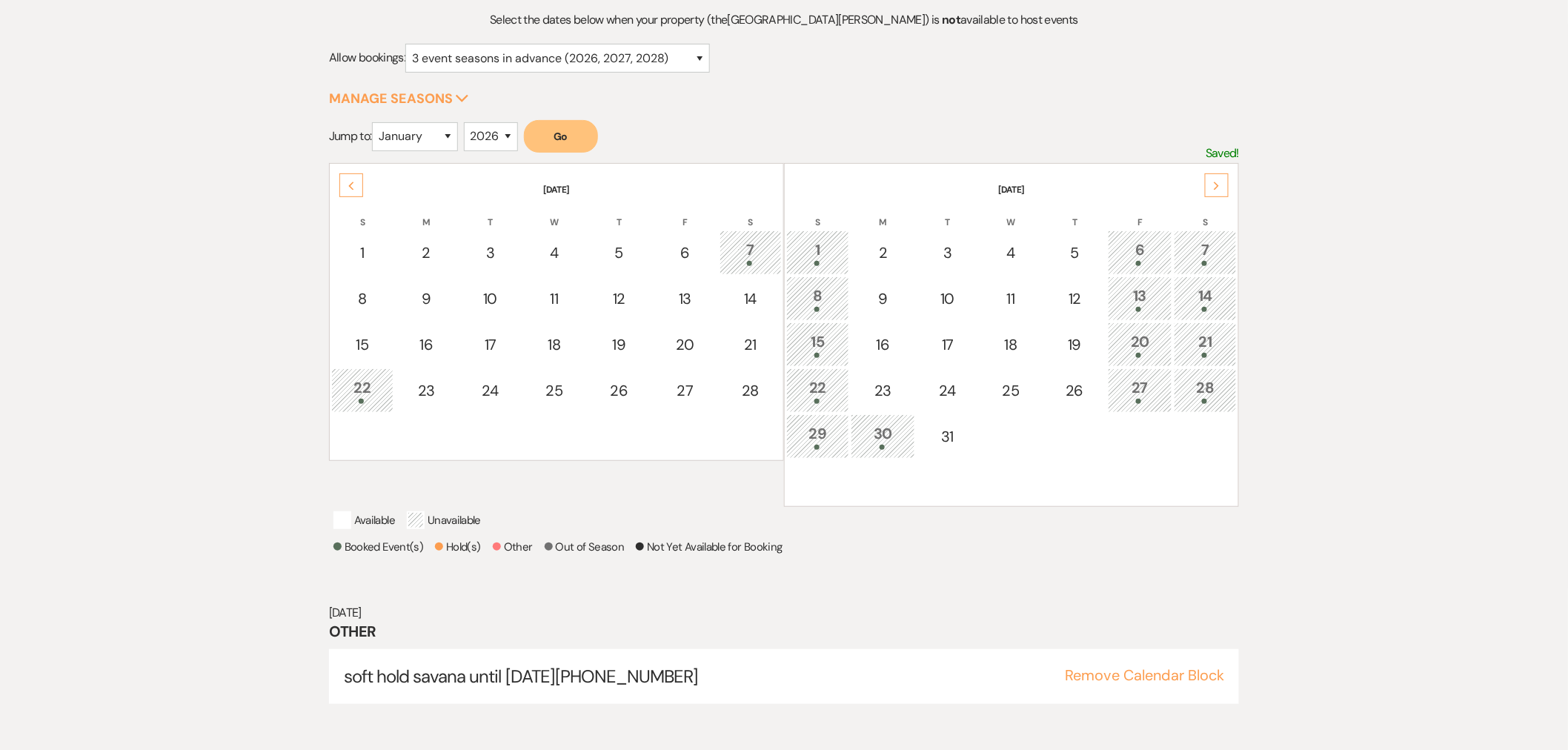
click at [356, 176] on div "Previous" at bounding box center [351, 185] width 24 height 24
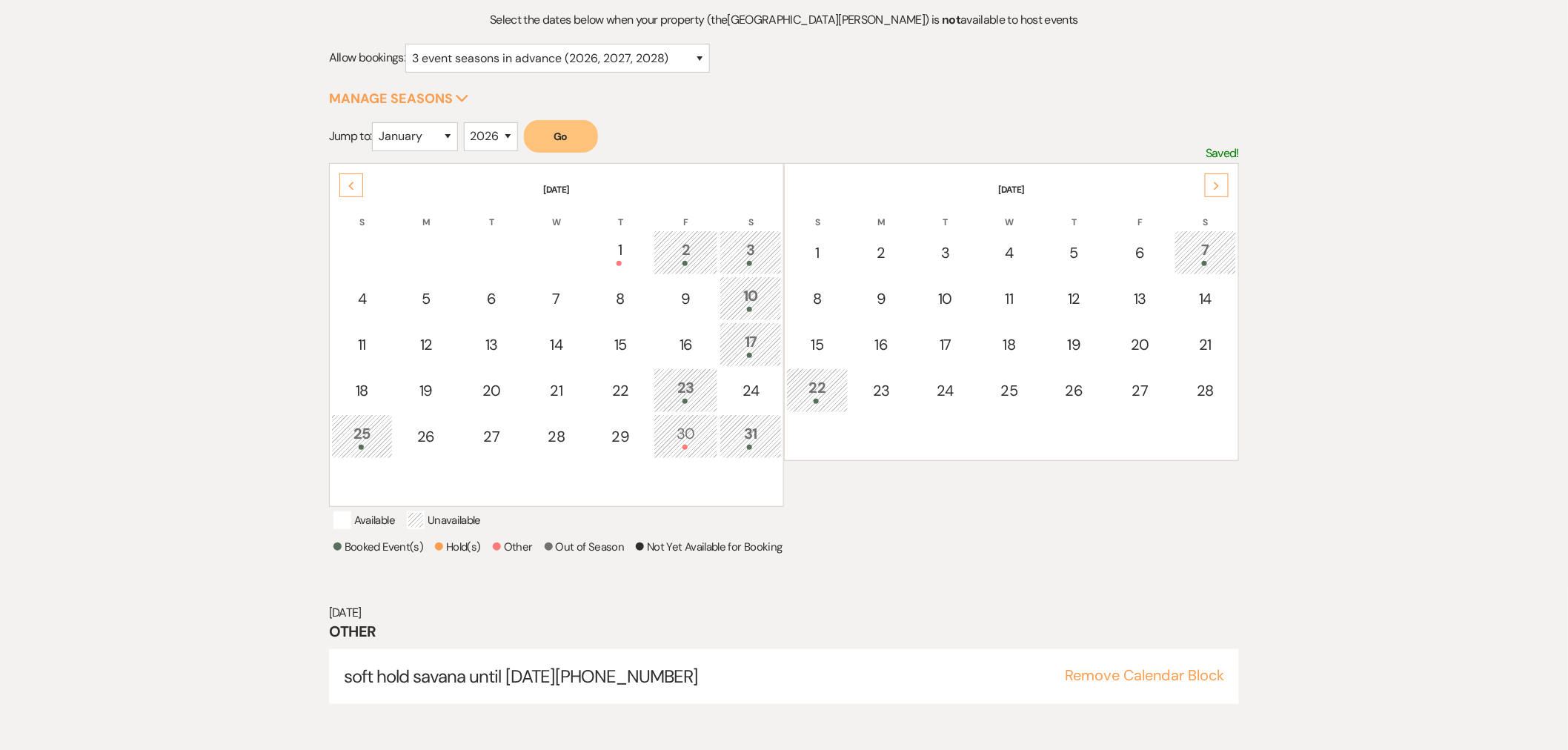
click at [692, 430] on div "30" at bounding box center [685, 436] width 48 height 28
click at [346, 183] on div "Previous" at bounding box center [351, 185] width 24 height 24
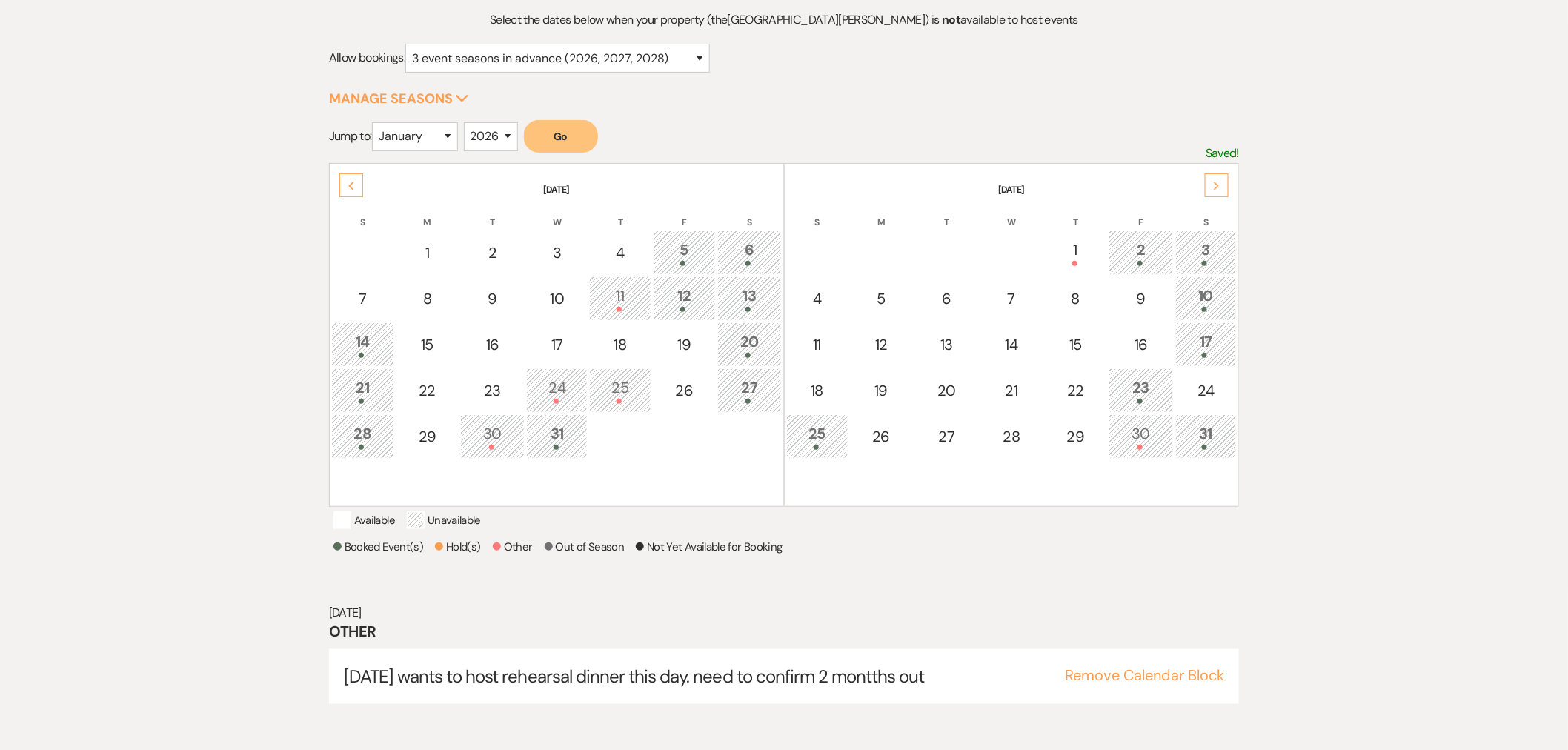
click at [598, 298] on div "11" at bounding box center [619, 298] width 45 height 28
click at [634, 388] on div "25" at bounding box center [619, 390] width 45 height 28
click at [514, 415] on td "30" at bounding box center [492, 437] width 64 height 44
click at [352, 187] on icon "Previous" at bounding box center [350, 185] width 7 height 9
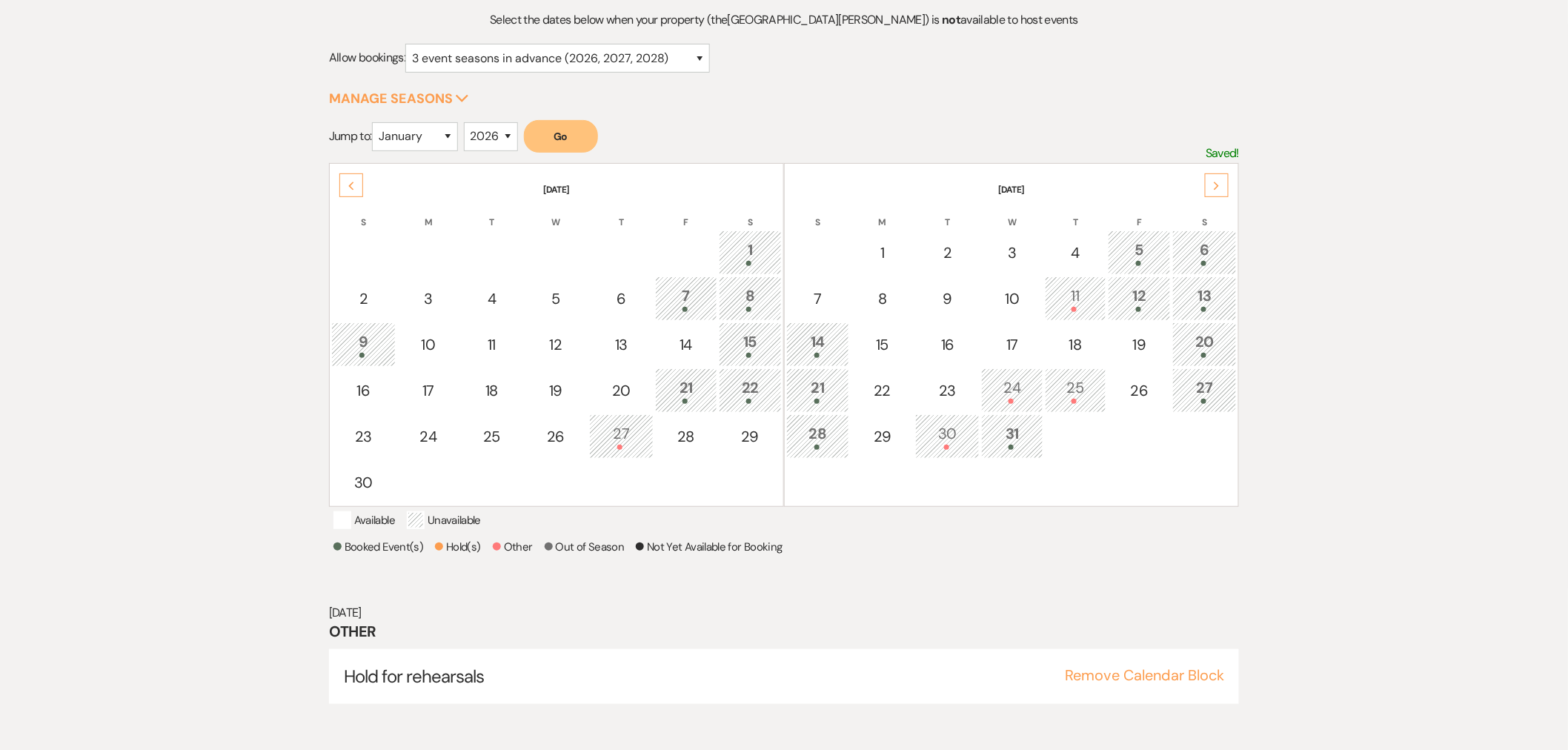
click at [642, 426] on div "27" at bounding box center [621, 436] width 48 height 28
click at [366, 184] on th "[DATE]" at bounding box center [556, 180] width 450 height 31
click at [358, 188] on div "Previous" at bounding box center [351, 185] width 24 height 24
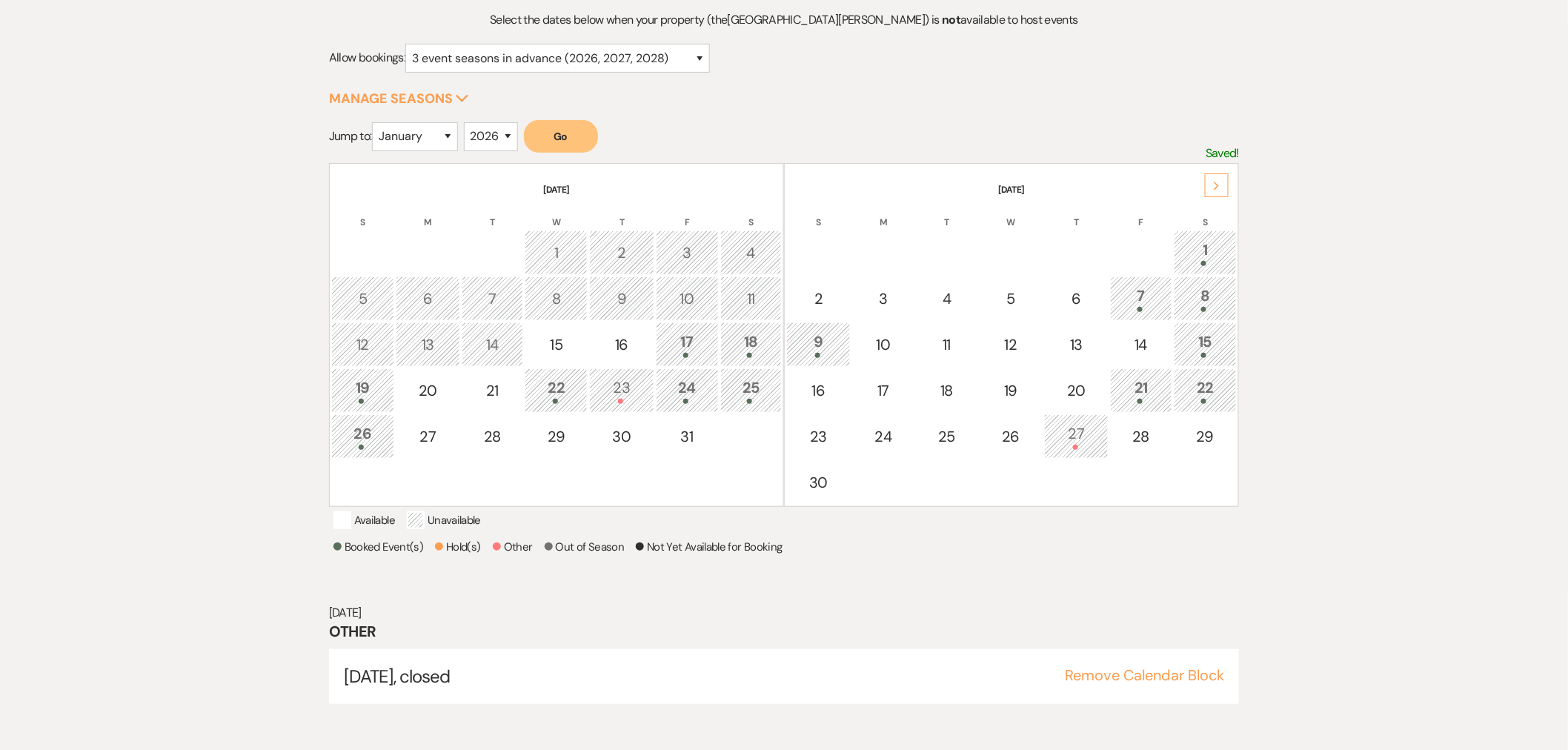
click at [624, 392] on div "23" at bounding box center [621, 390] width 48 height 28
